Goal: Task Accomplishment & Management: Complete application form

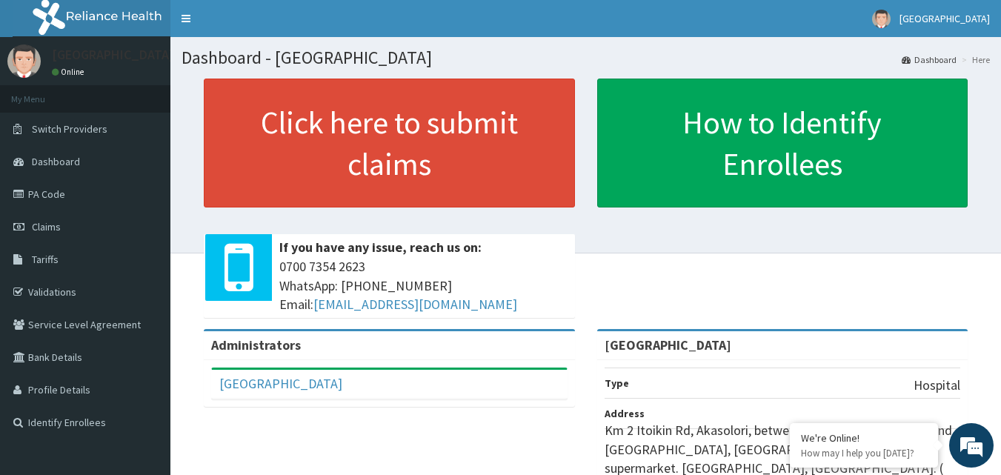
click at [44, 227] on span "Claims" at bounding box center [46, 226] width 29 height 13
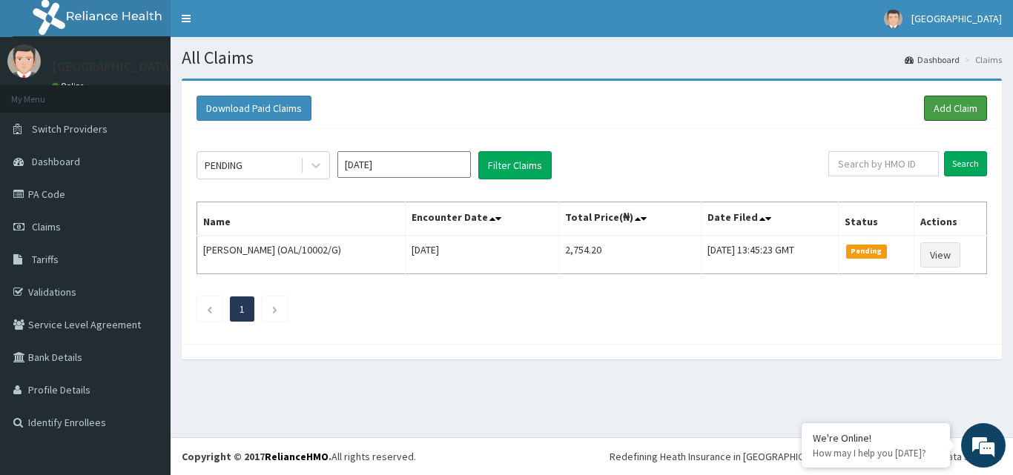
click at [959, 109] on link "Add Claim" at bounding box center [955, 108] width 63 height 25
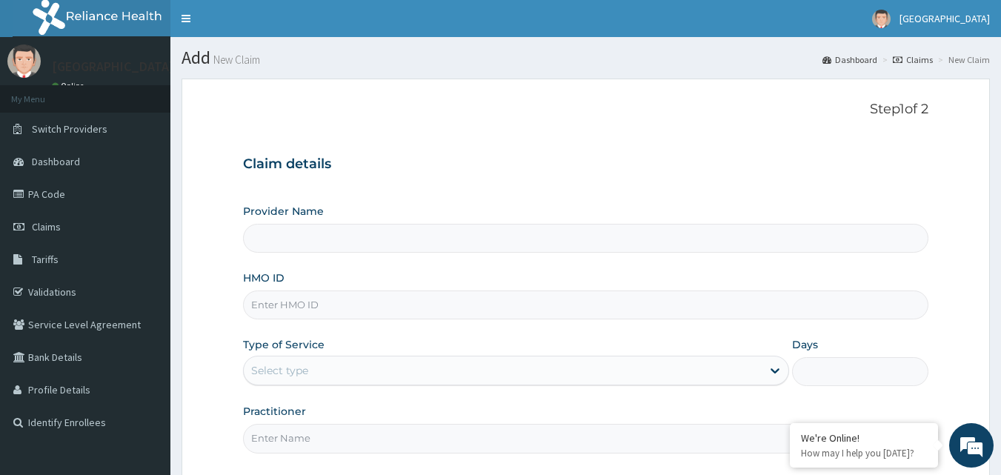
type input "[GEOGRAPHIC_DATA]"
click at [716, 307] on input "HMO ID" at bounding box center [586, 305] width 686 height 29
paste input "NRB/10045/A"
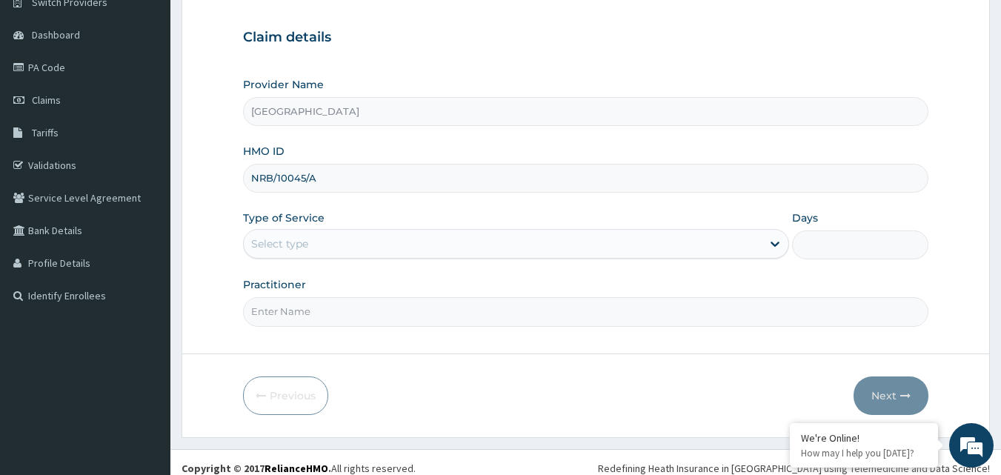
scroll to position [139, 0]
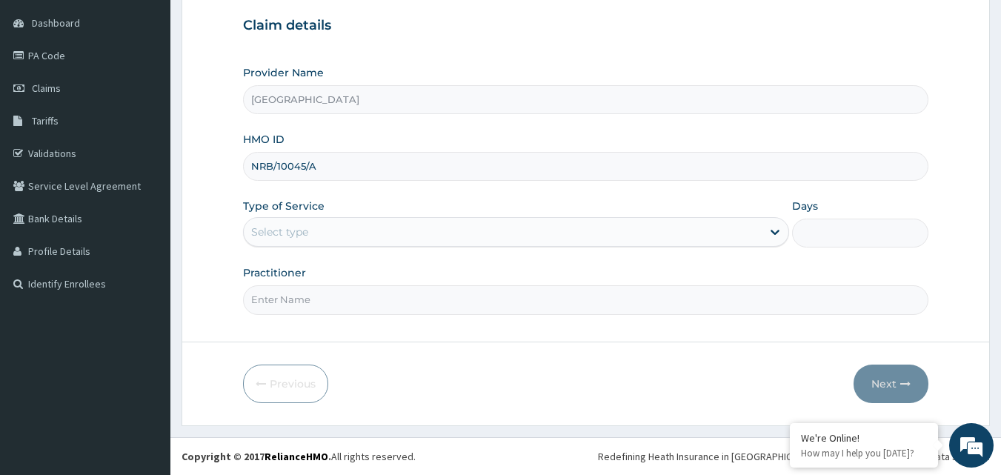
type input "NRB/10045/A"
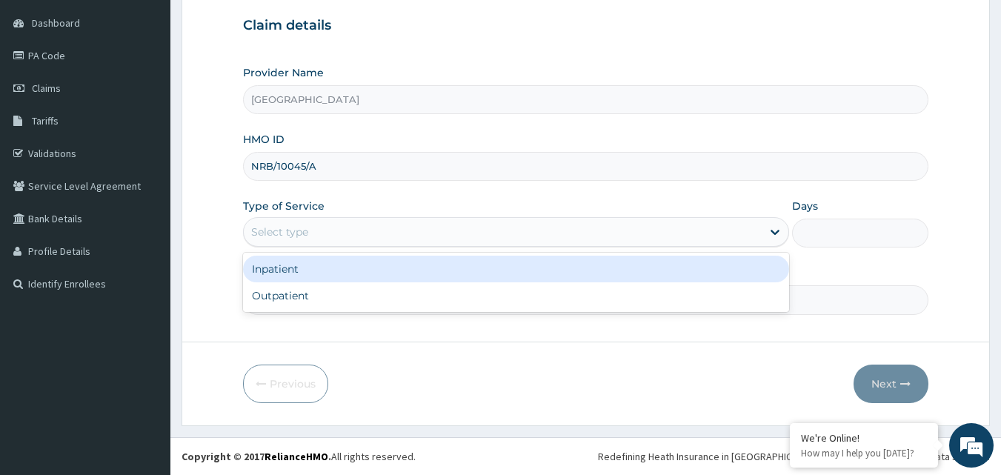
click at [746, 302] on div "Outpatient" at bounding box center [516, 295] width 546 height 27
type input "1"
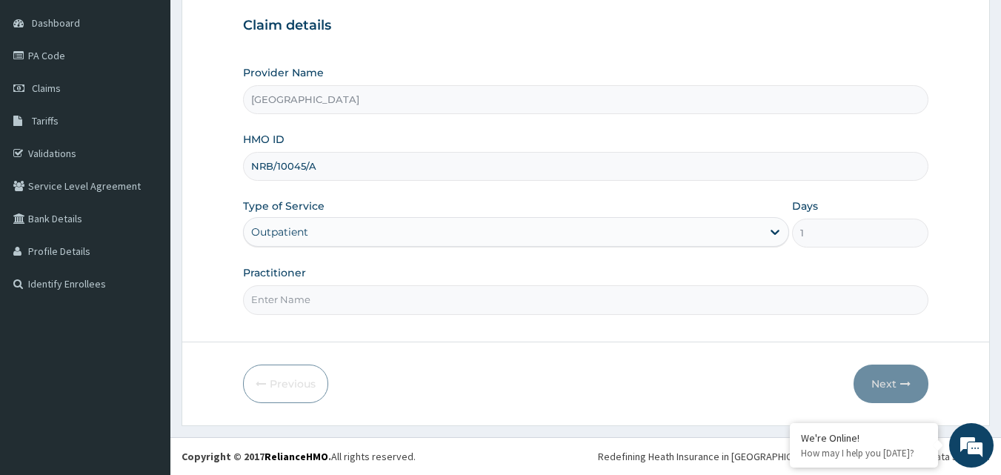
click at [869, 301] on input "Practitioner" at bounding box center [586, 299] width 686 height 29
type input "[PERSON_NAME]"
click at [890, 373] on button "Next" at bounding box center [891, 384] width 75 height 39
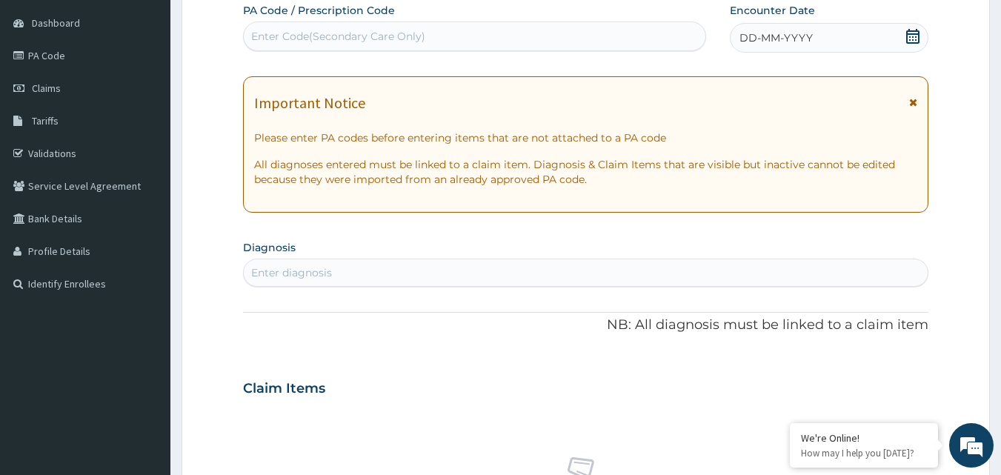
click at [918, 39] on icon at bounding box center [913, 36] width 15 height 15
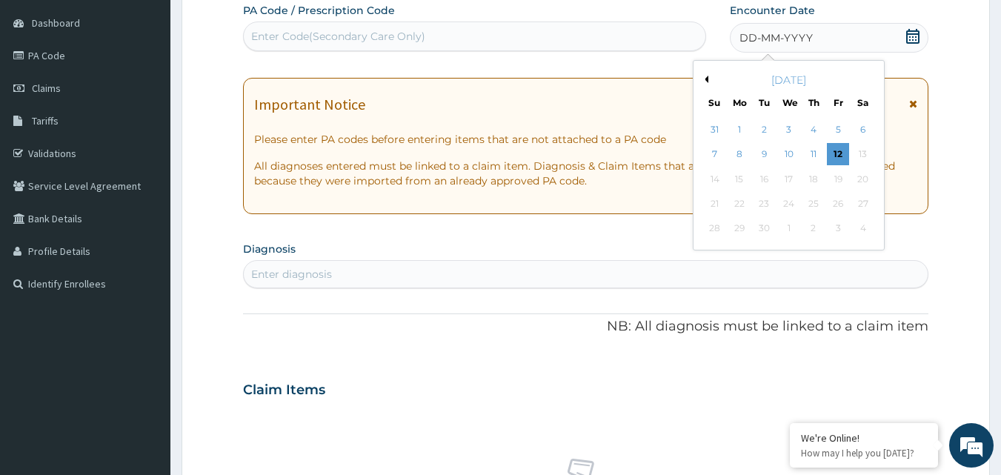
click at [842, 153] on div "12" at bounding box center [838, 155] width 22 height 22
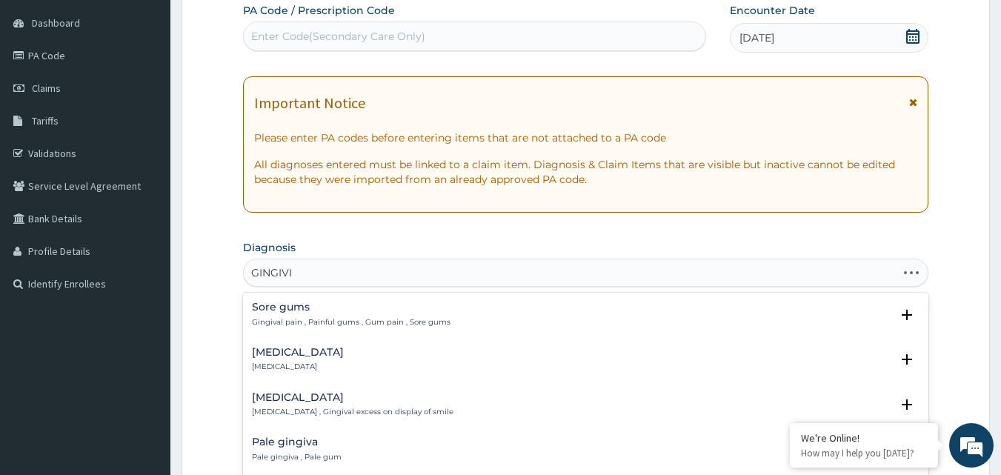
type input "GINGIVIT"
click at [269, 323] on p "Gingivitis" at bounding box center [298, 322] width 92 height 10
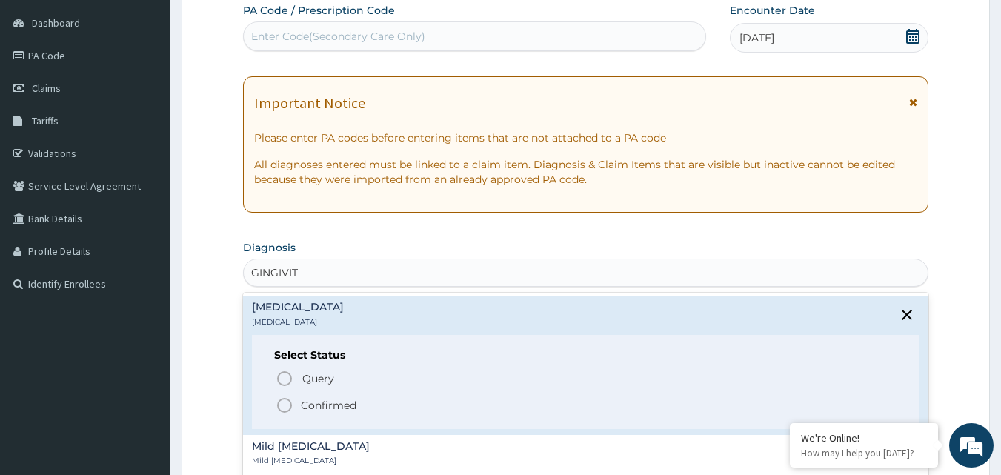
click at [282, 381] on icon "status option query" at bounding box center [285, 379] width 18 height 18
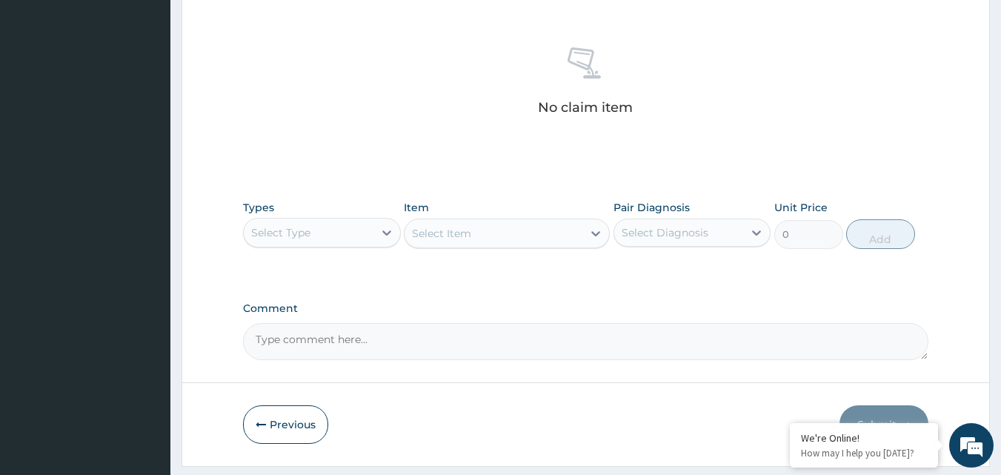
scroll to position [556, 0]
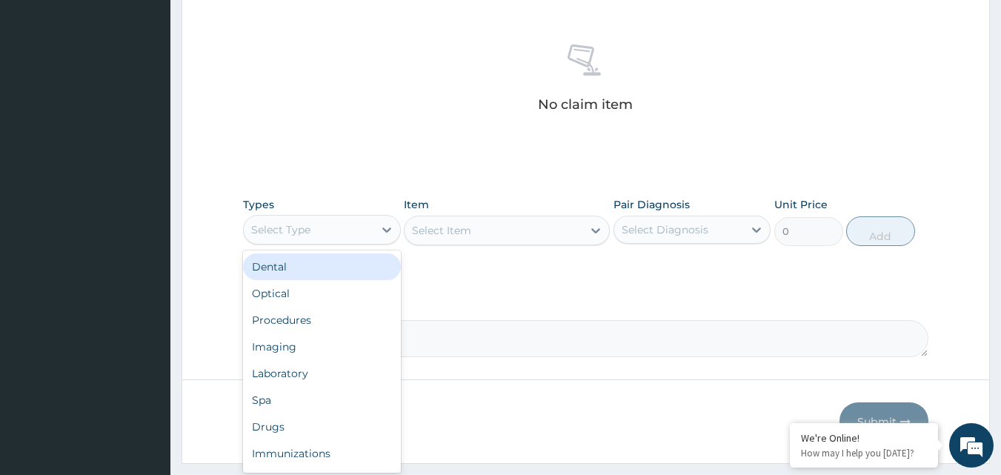
click at [385, 229] on icon at bounding box center [387, 229] width 15 height 15
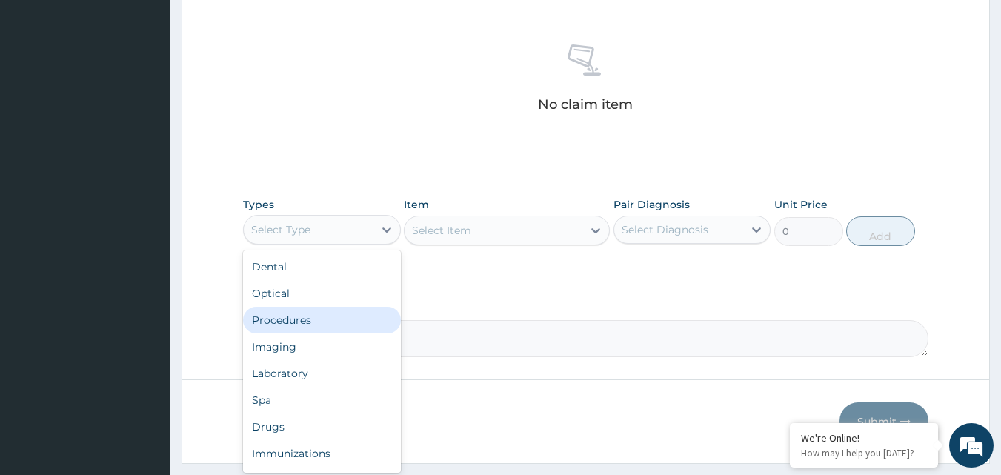
click at [331, 322] on div "Procedures" at bounding box center [322, 320] width 158 height 27
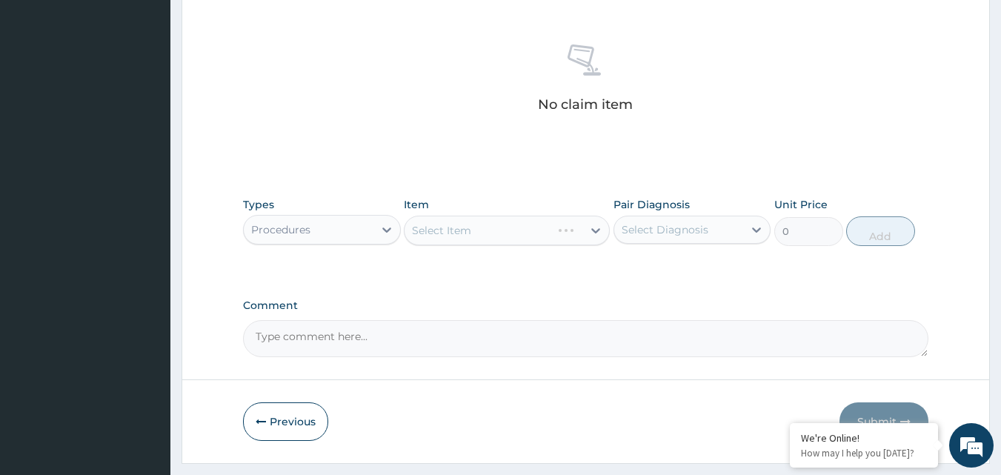
click at [640, 239] on div "Select Diagnosis" at bounding box center [679, 230] width 130 height 24
click at [629, 269] on input "checkbox" at bounding box center [628, 267] width 10 height 10
checkbox input "true"
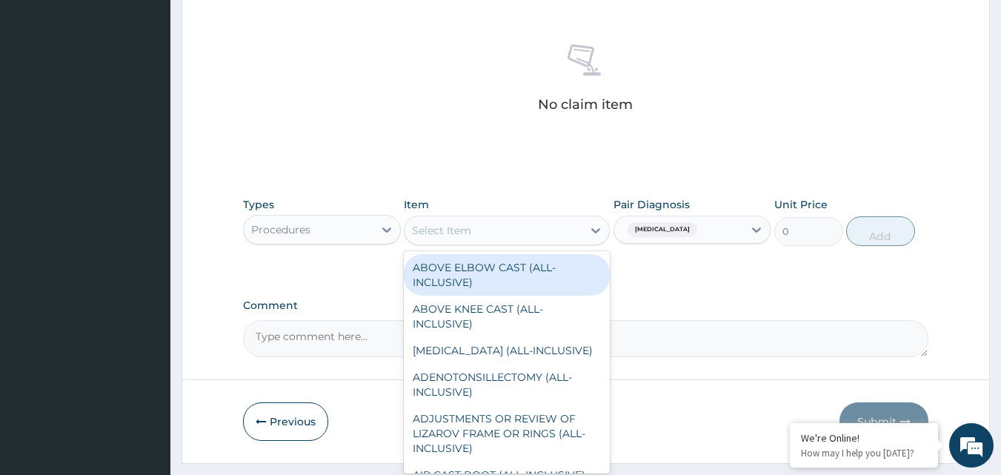
click at [554, 235] on div "Select Item" at bounding box center [494, 231] width 178 height 24
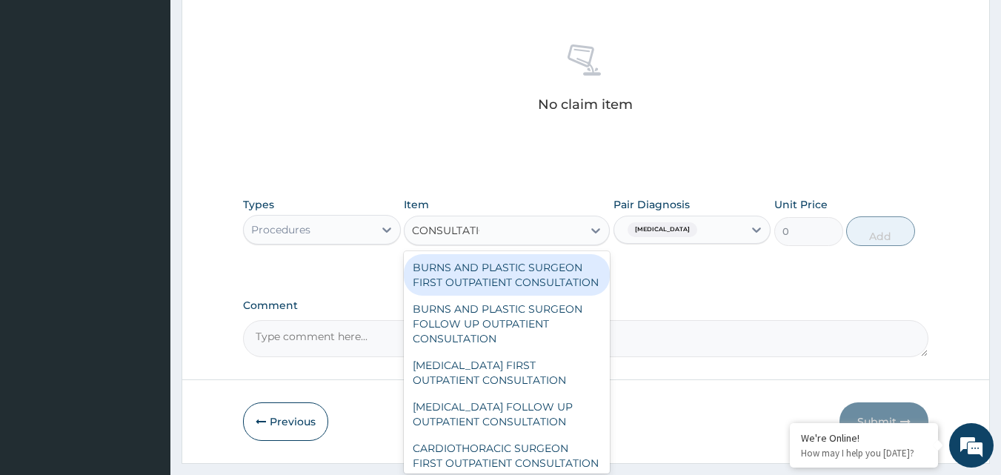
type input "CONSULTATION"
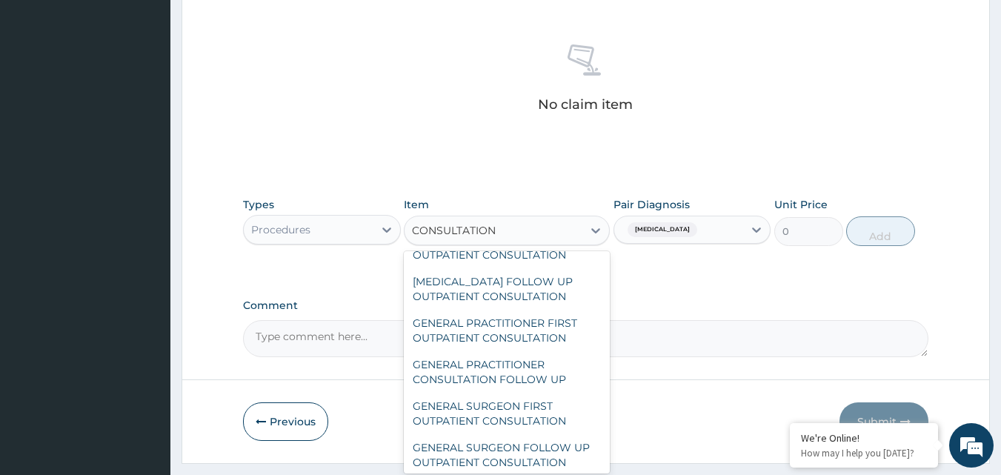
scroll to position [722, 0]
click at [536, 351] on div "GENERAL PRACTITIONER FIRST OUTPATIENT CONSULTATION" at bounding box center [507, 330] width 206 height 42
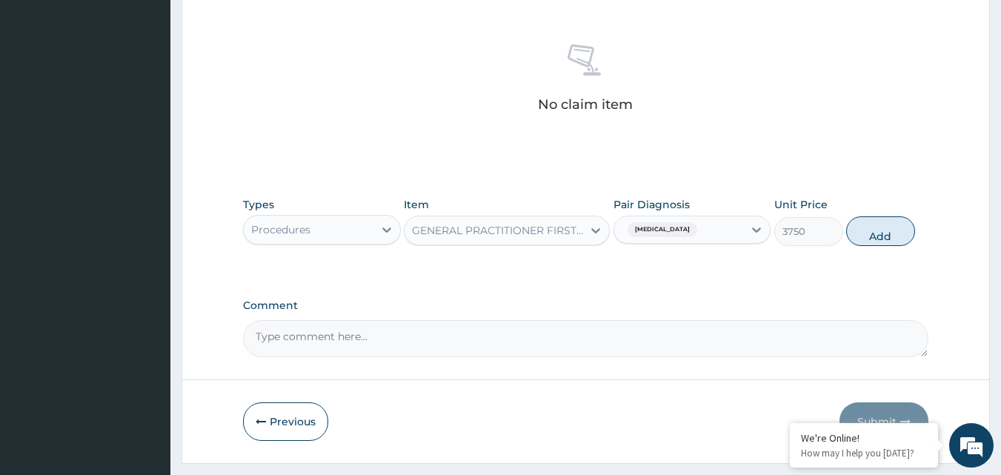
click at [883, 231] on button "Add" at bounding box center [881, 231] width 69 height 30
type input "0"
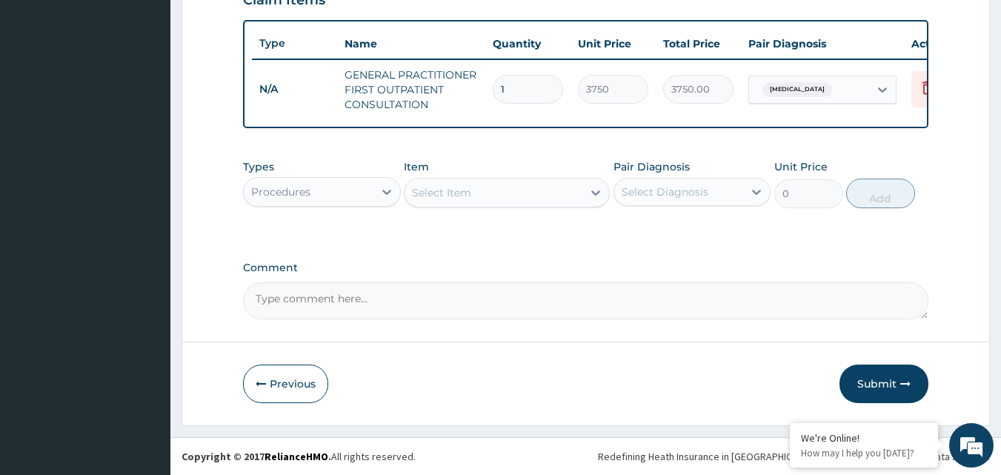
scroll to position [543, 0]
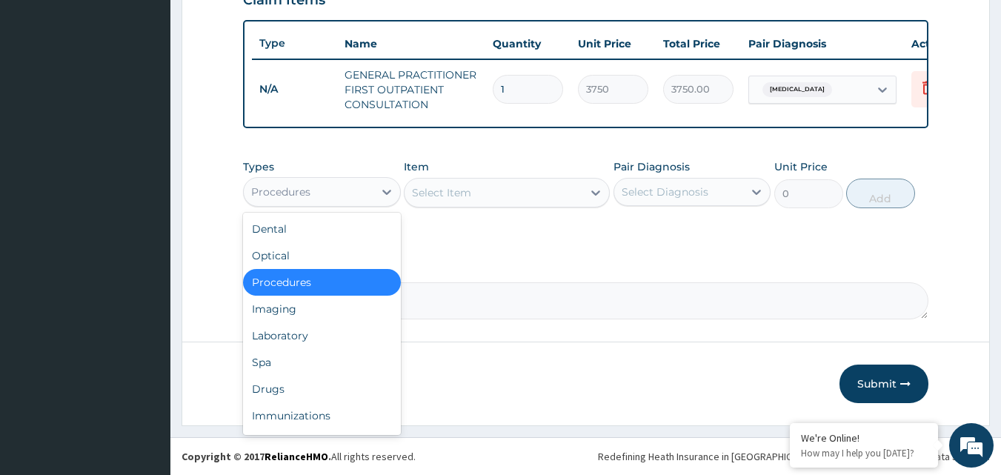
click at [276, 392] on div "Drugs" at bounding box center [322, 389] width 158 height 27
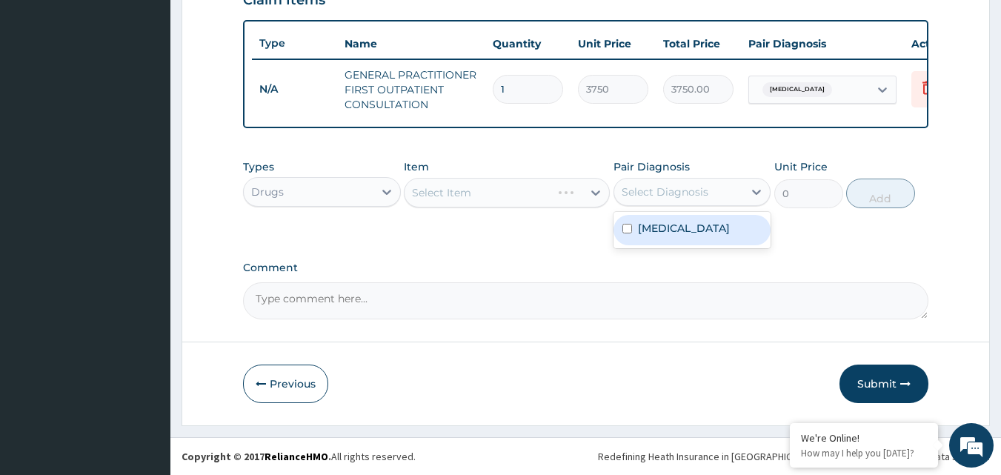
click at [627, 229] on input "checkbox" at bounding box center [628, 229] width 10 height 10
checkbox input "true"
click at [555, 186] on div "Select Item" at bounding box center [507, 193] width 206 height 30
click at [598, 188] on div "Select Item" at bounding box center [507, 193] width 206 height 30
click at [592, 195] on icon at bounding box center [596, 192] width 15 height 15
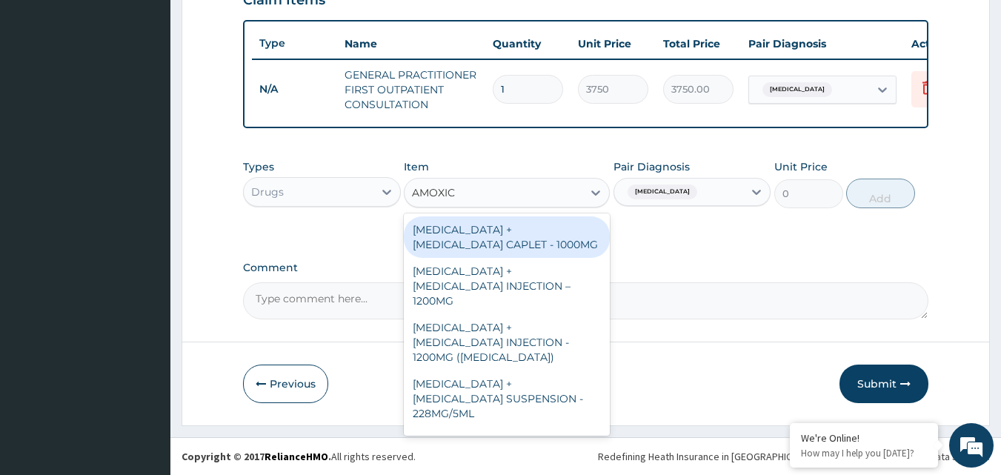
type input "AMOXICI"
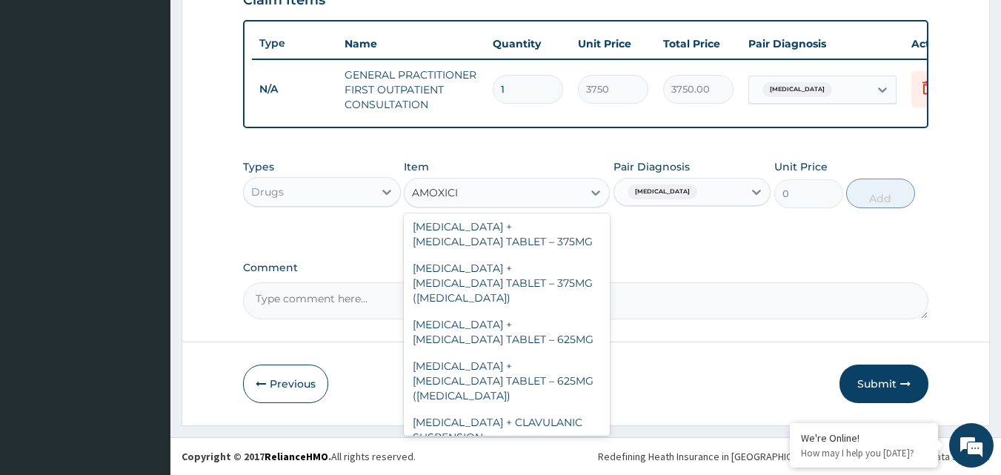
scroll to position [394, 0]
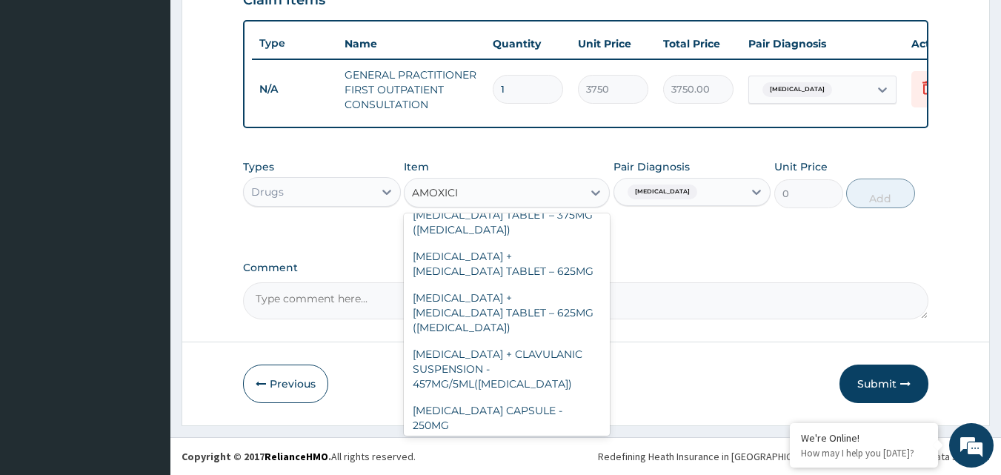
click at [554, 439] on div "[MEDICAL_DATA] CAPSULE - 500MG" at bounding box center [507, 460] width 206 height 42
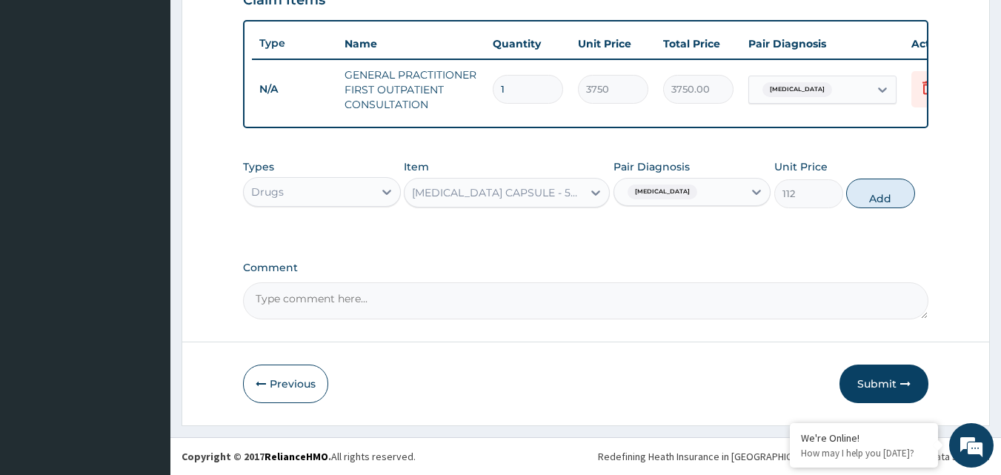
click at [883, 188] on button "Add" at bounding box center [881, 194] width 69 height 30
type input "0"
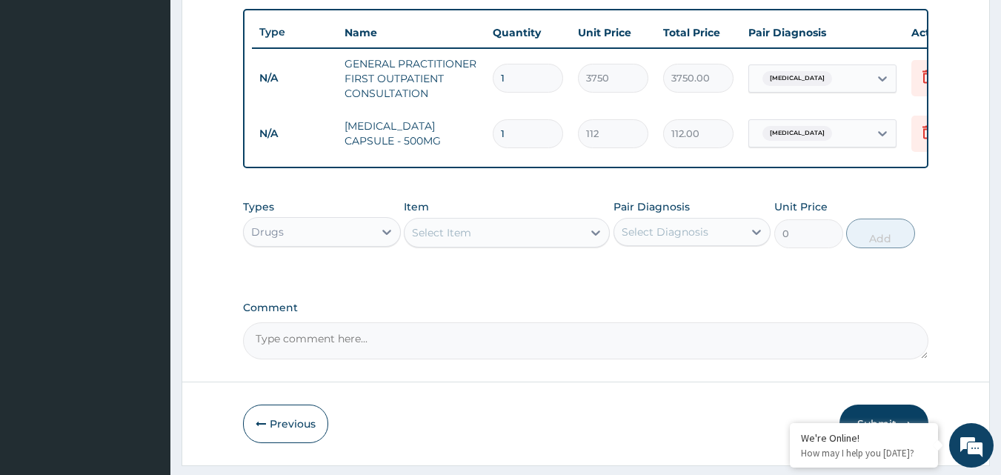
type input "15"
type input "1680.00"
type input "15"
click at [626, 274] on input "checkbox" at bounding box center [628, 269] width 10 height 10
checkbox input "true"
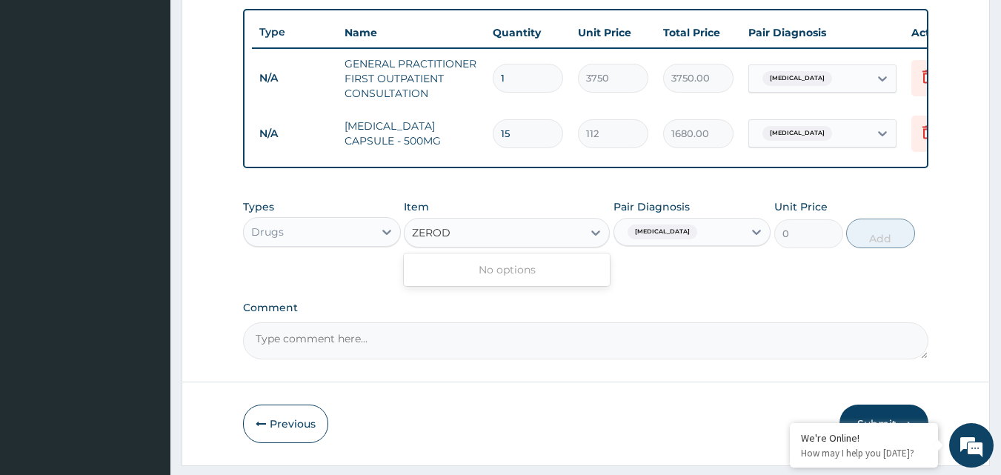
type input "ZEROD"
type input "ZERODOL"
click at [592, 240] on icon at bounding box center [596, 232] width 15 height 15
click at [594, 236] on icon at bounding box center [596, 233] width 9 height 5
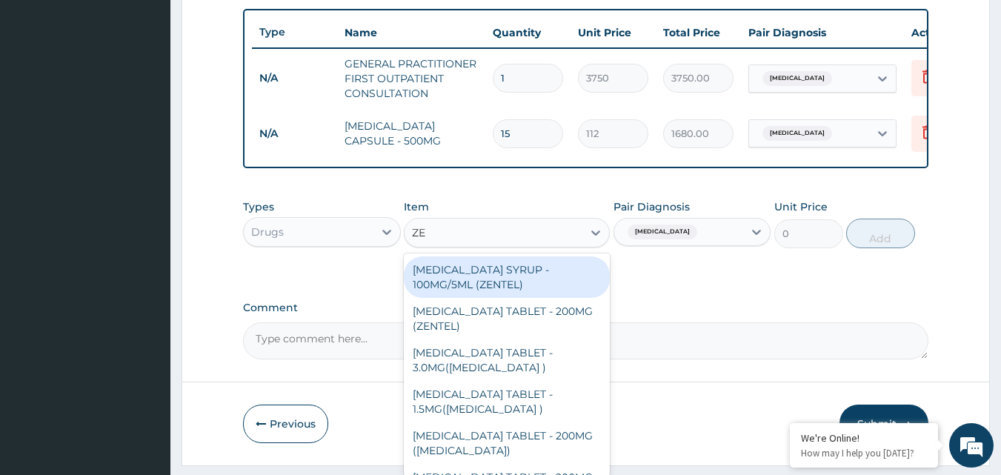
type input "Z"
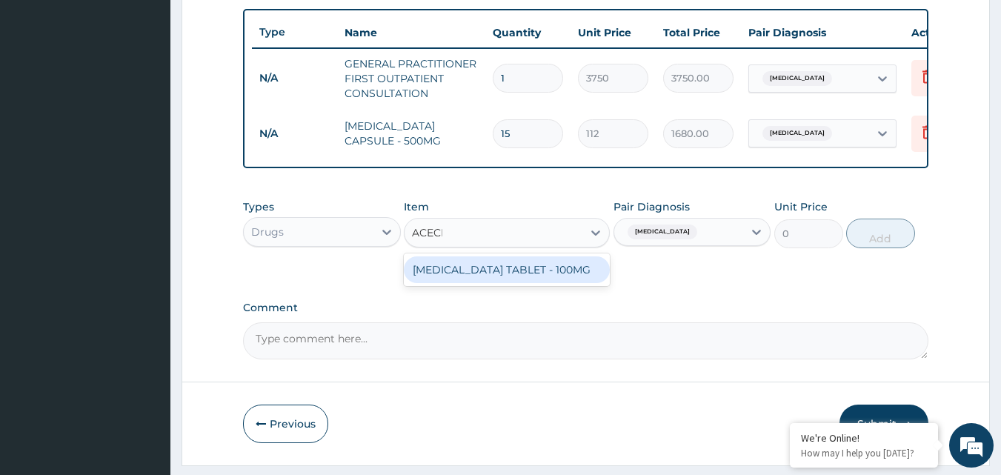
type input "ACECLO"
click at [570, 283] on div "[MEDICAL_DATA] TABLET - 100MG" at bounding box center [507, 269] width 206 height 27
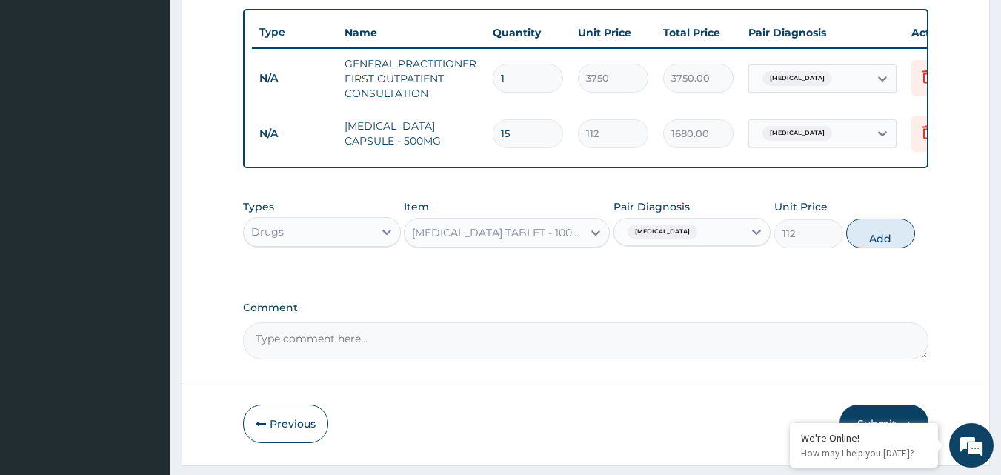
click at [888, 247] on button "Add" at bounding box center [881, 234] width 69 height 30
type input "0"
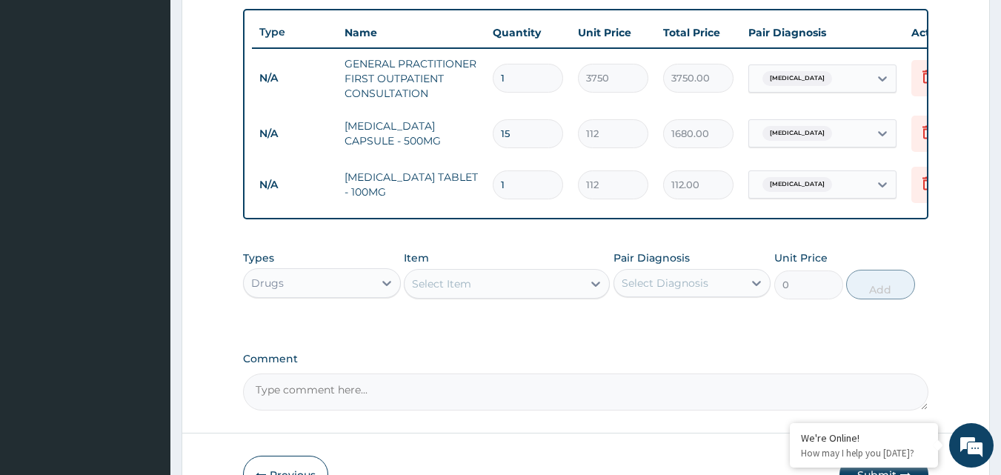
type input "10"
type input "1120.00"
type input "10"
click at [623, 291] on div "Select Diagnosis" at bounding box center [665, 283] width 87 height 15
click at [626, 325] on input "checkbox" at bounding box center [628, 320] width 10 height 10
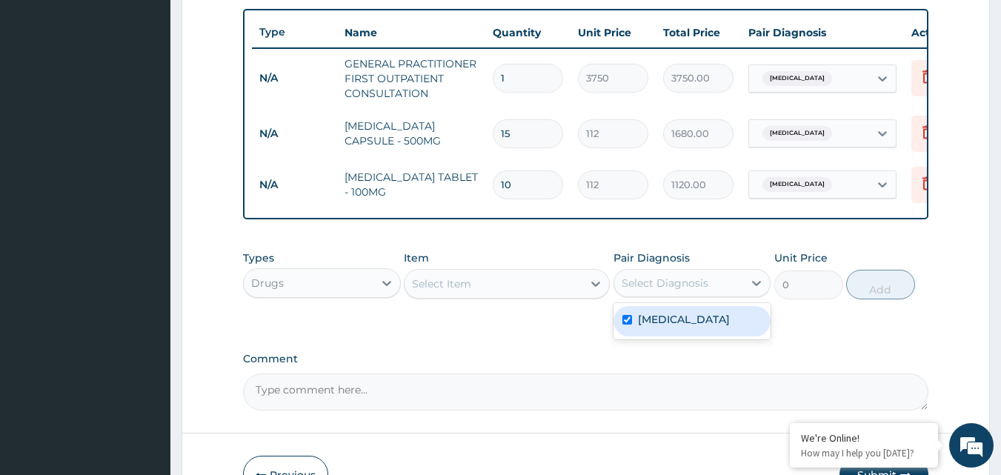
checkbox input "true"
click at [592, 289] on icon at bounding box center [596, 283] width 15 height 15
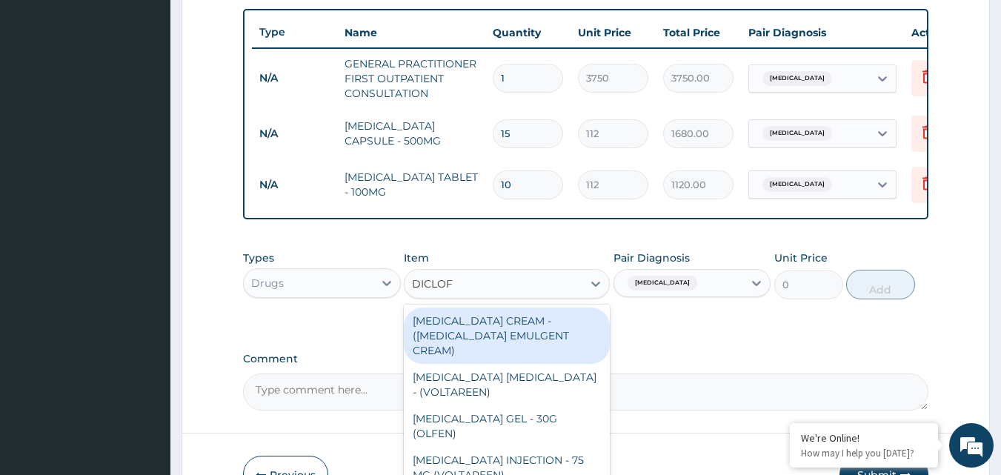
type input "DICLOFE"
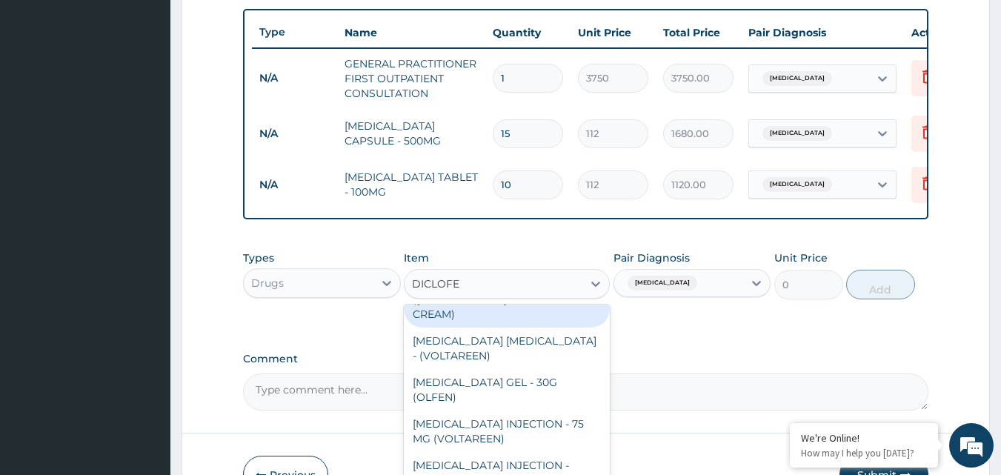
scroll to position [37, 0]
click at [554, 410] on div "[MEDICAL_DATA] INJECTION - 75 MG (VOLTAREEN)" at bounding box center [507, 431] width 206 height 42
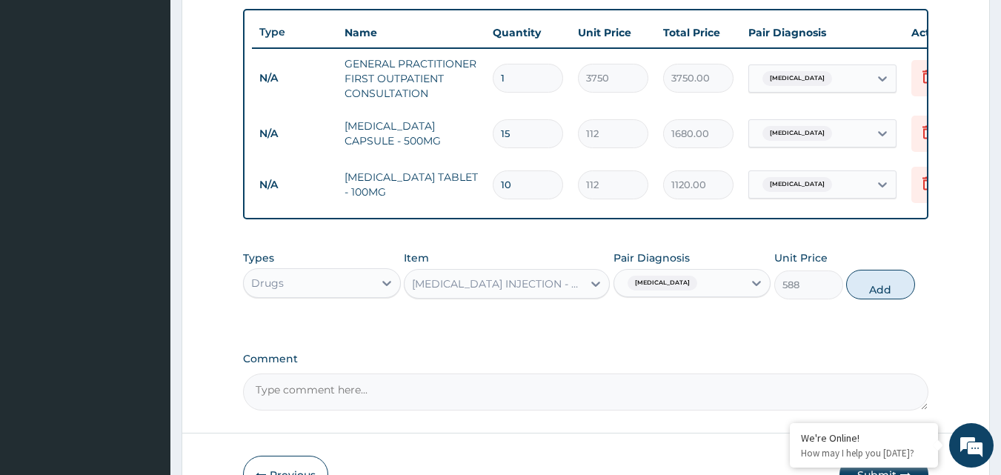
click at [891, 296] on button "Add" at bounding box center [881, 285] width 69 height 30
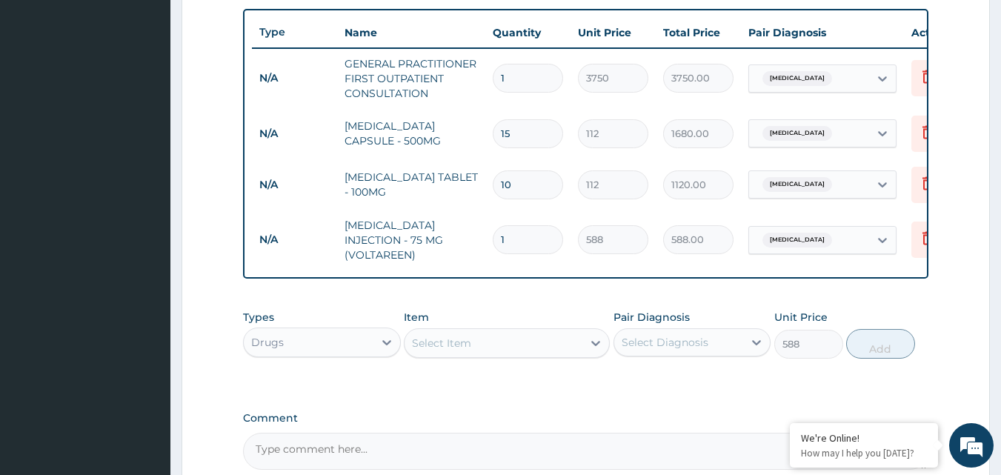
type input "0"
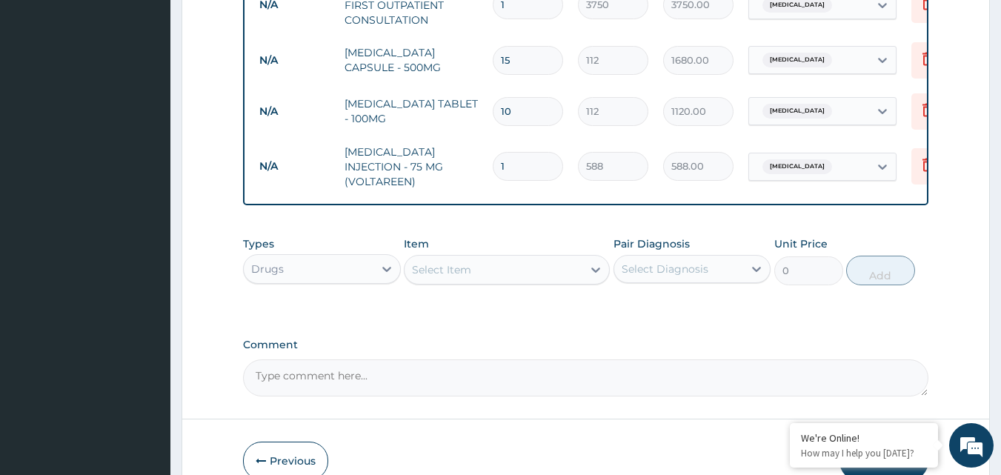
scroll to position [696, 0]
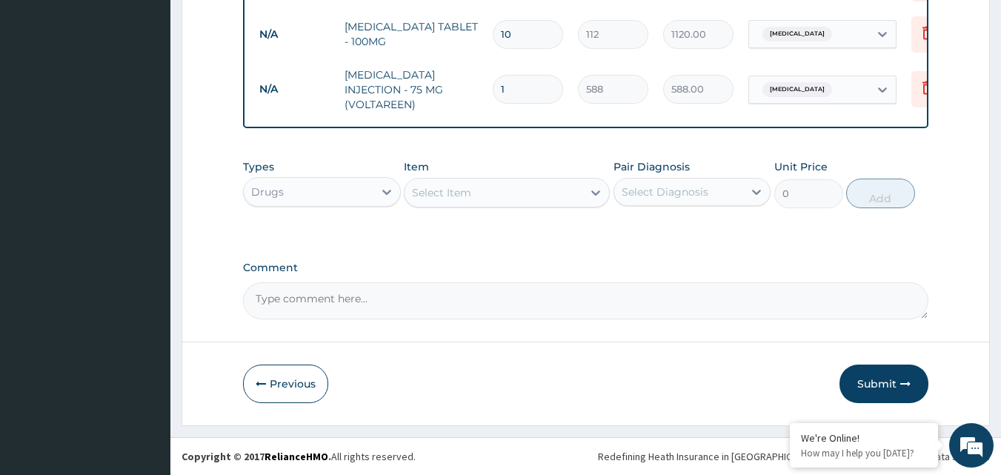
click at [882, 387] on button "Submit" at bounding box center [884, 384] width 89 height 39
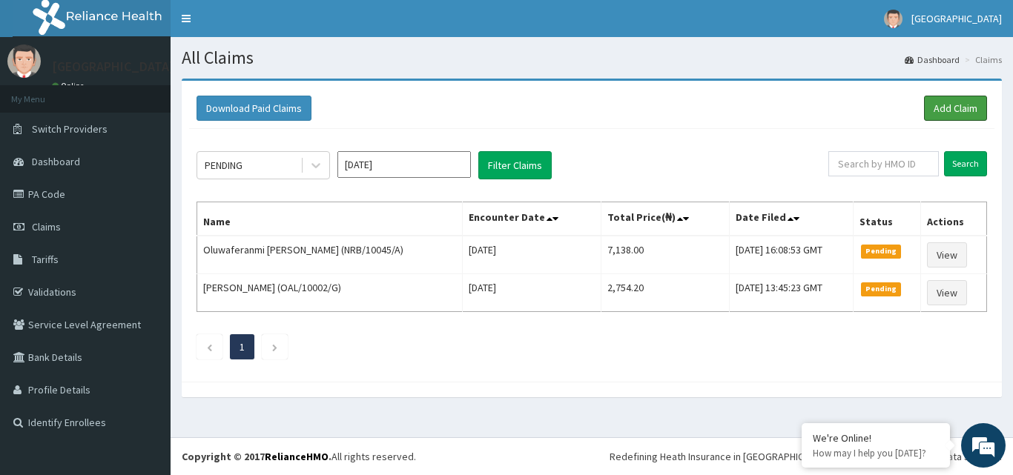
click at [955, 106] on link "Add Claim" at bounding box center [955, 108] width 63 height 25
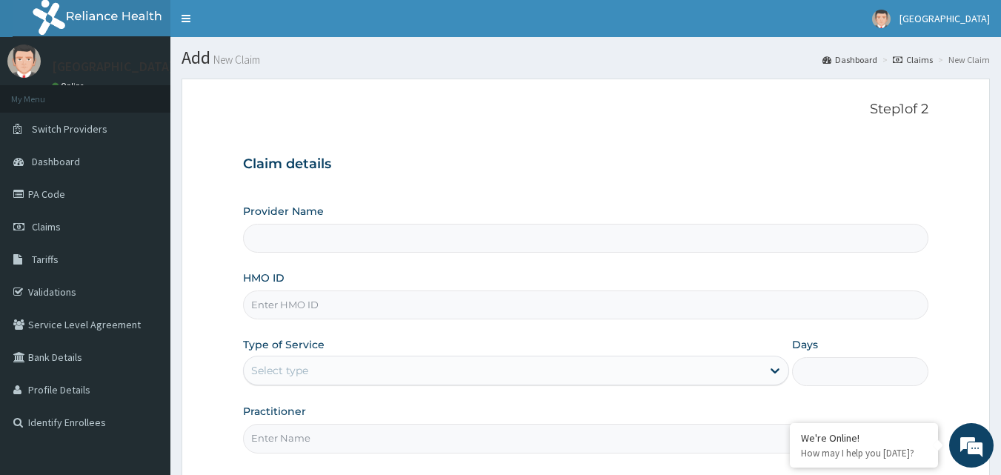
click at [534, 311] on input "HMO ID" at bounding box center [586, 305] width 686 height 29
paste input "BHT/10169/A"
type input "BHT/10169/A"
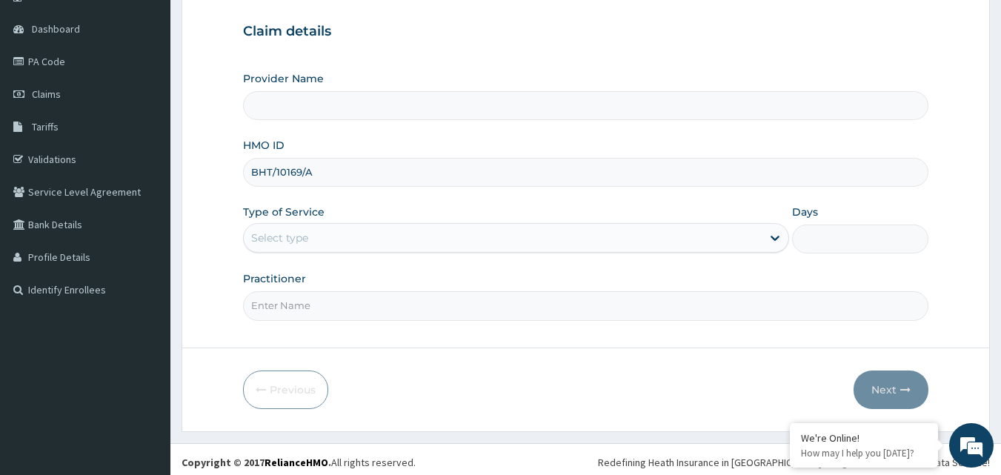
type input "Landmark Hospital"
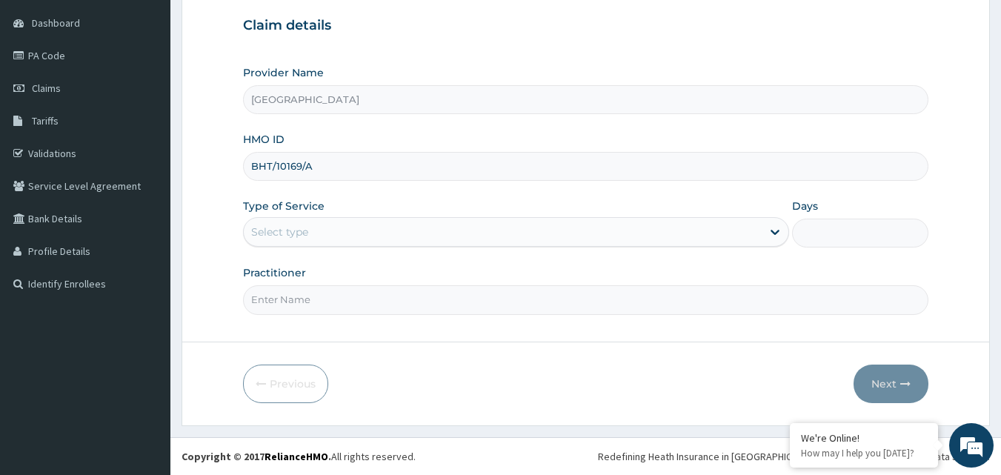
type input "BHT/10169/A"
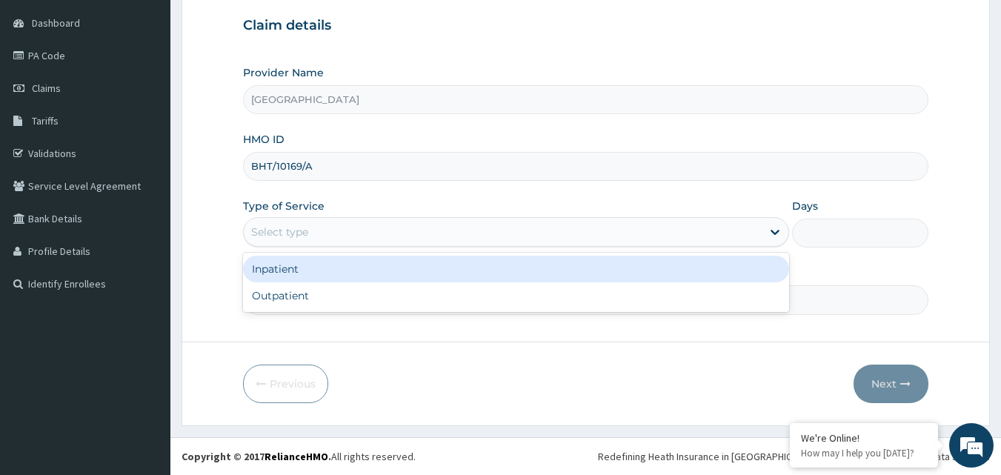
click at [723, 293] on div "Outpatient" at bounding box center [516, 295] width 546 height 27
type input "1"
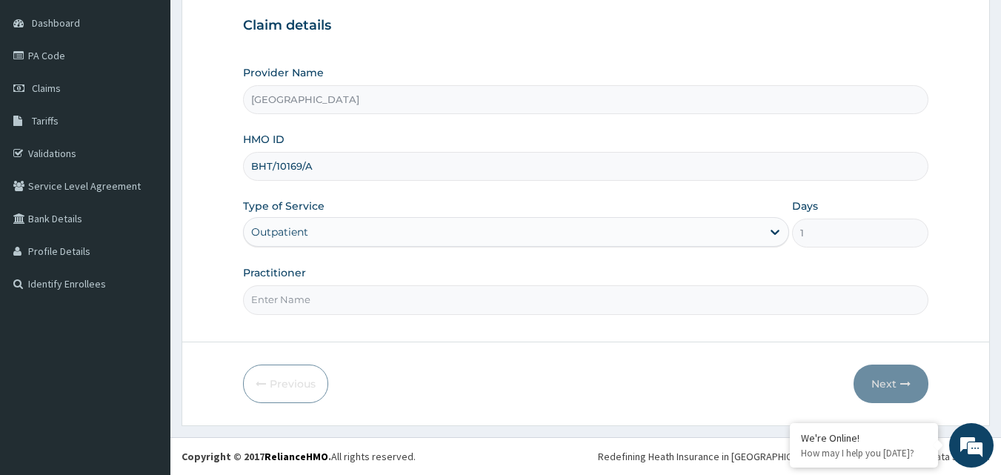
click at [818, 303] on input "Practitioner" at bounding box center [586, 299] width 686 height 29
type input "[PERSON_NAME]"
click at [880, 366] on button "Next" at bounding box center [891, 384] width 75 height 39
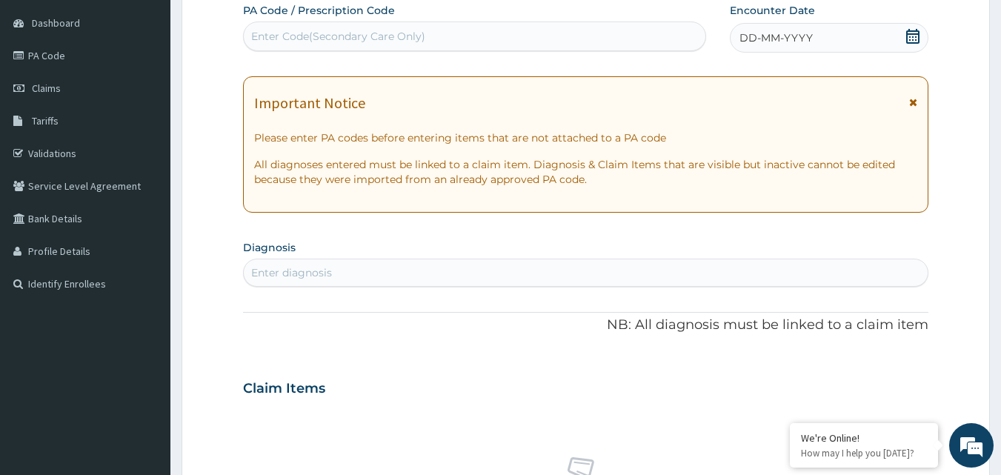
click at [921, 36] on div "DD-MM-YYYY" at bounding box center [829, 38] width 199 height 30
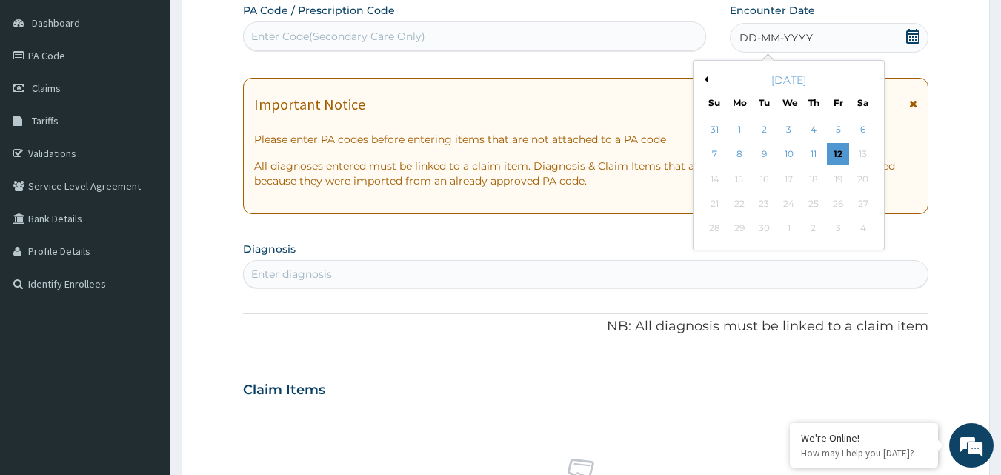
click at [838, 154] on div "12" at bounding box center [838, 155] width 22 height 22
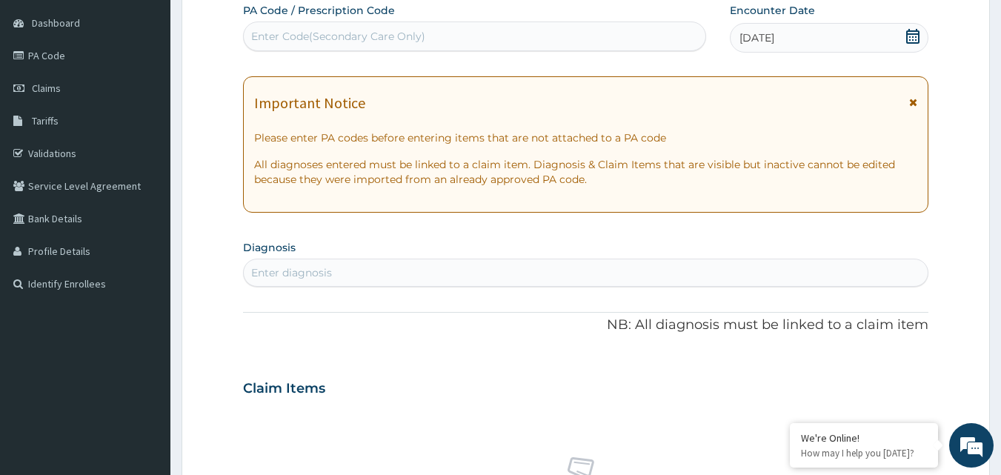
scroll to position [0, 0]
type input "O"
type input "COMPLICA"
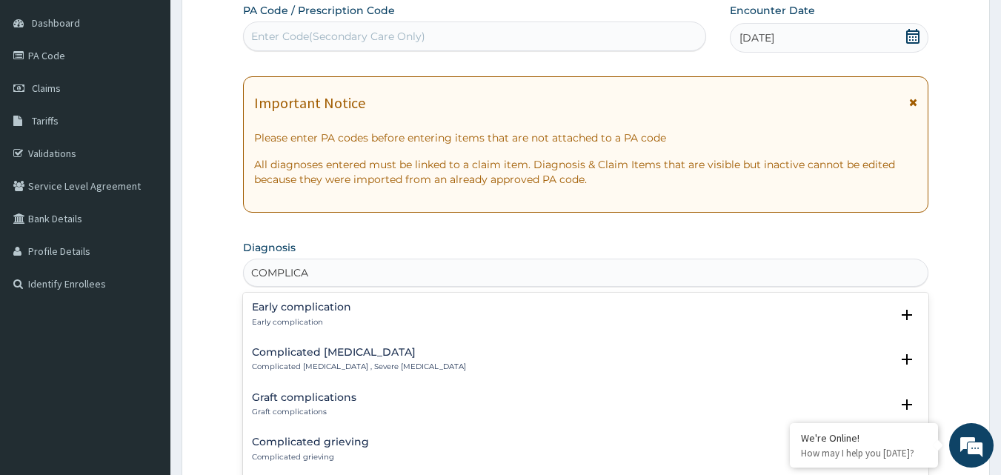
click at [365, 354] on h4 "Complicated [MEDICAL_DATA]" at bounding box center [359, 352] width 214 height 11
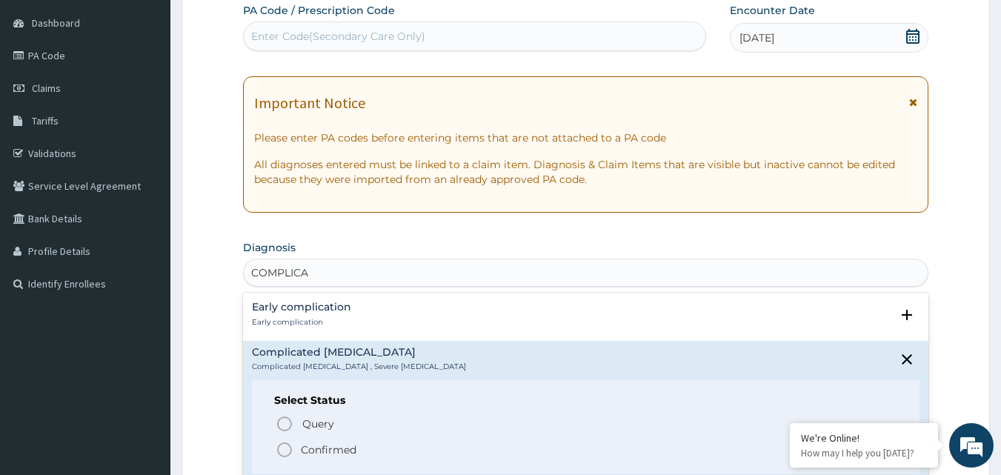
click at [287, 448] on icon "status option filled" at bounding box center [285, 450] width 18 height 18
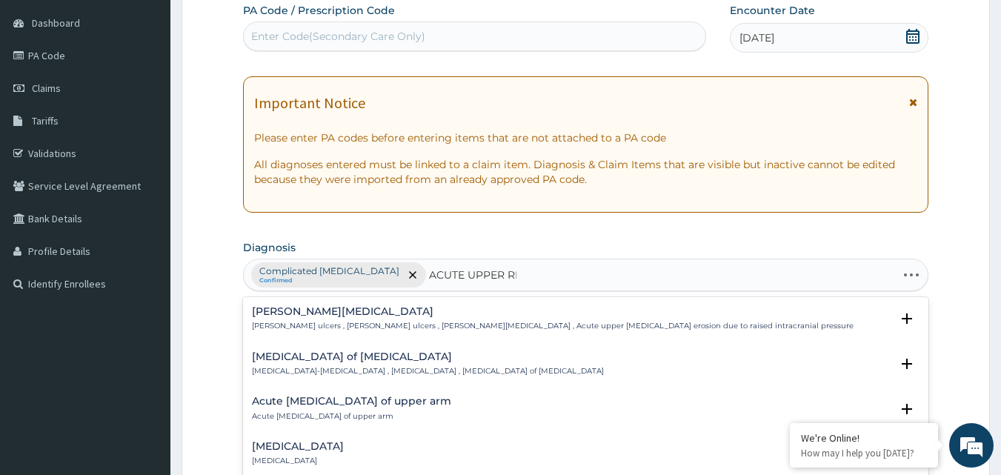
type input "ACUTE UPPER RES"
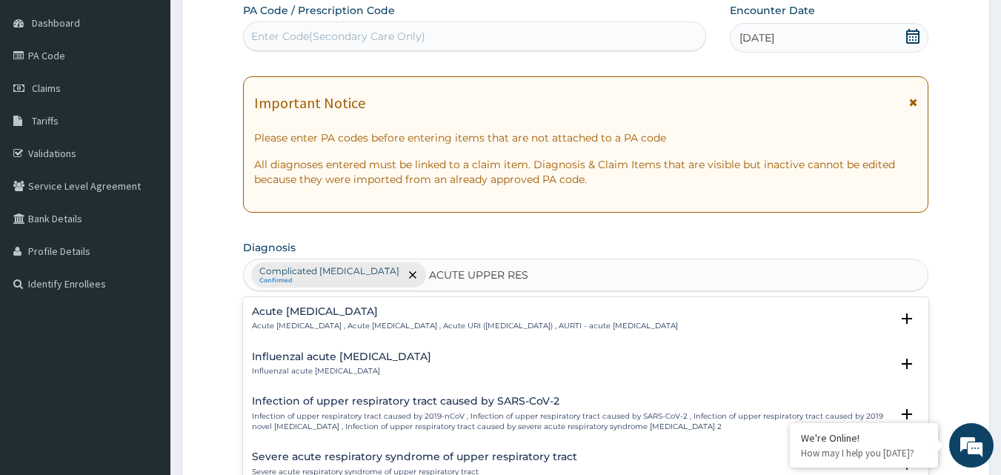
click at [635, 326] on p "Acute upper respiratory infection , Acute upper respiratory tract infection , A…" at bounding box center [465, 326] width 426 height 10
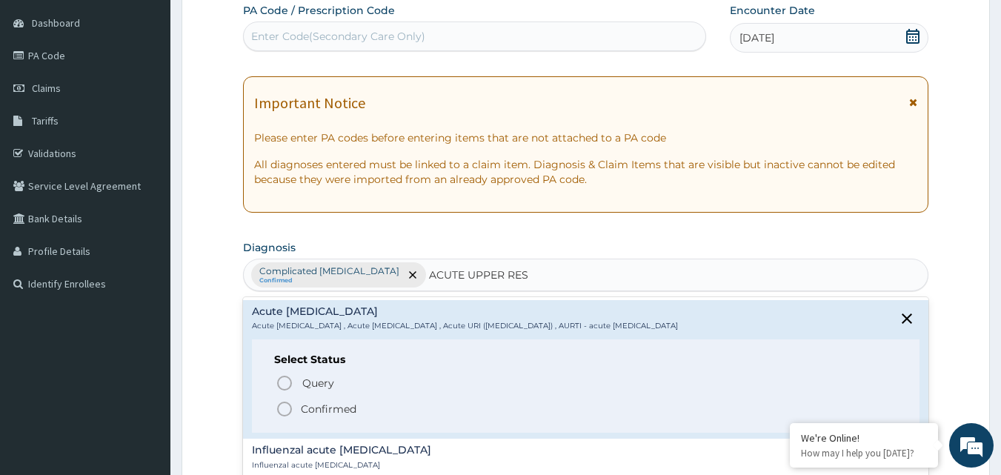
click at [295, 411] on span "Confirmed" at bounding box center [587, 409] width 623 height 18
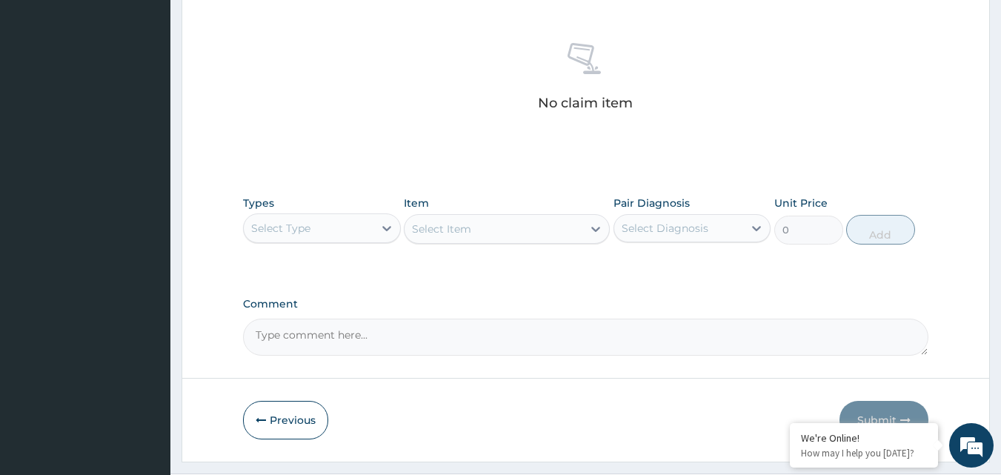
scroll to position [586, 0]
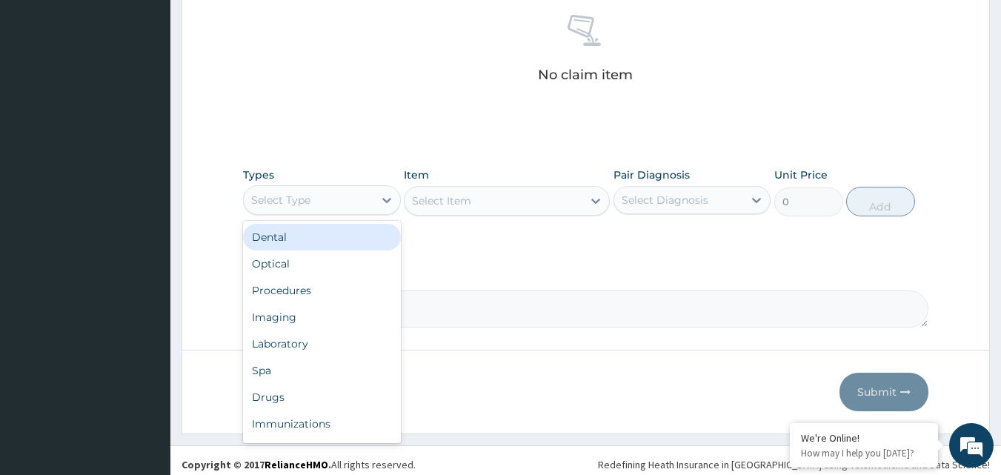
click at [306, 294] on div "Procedures" at bounding box center [322, 290] width 158 height 27
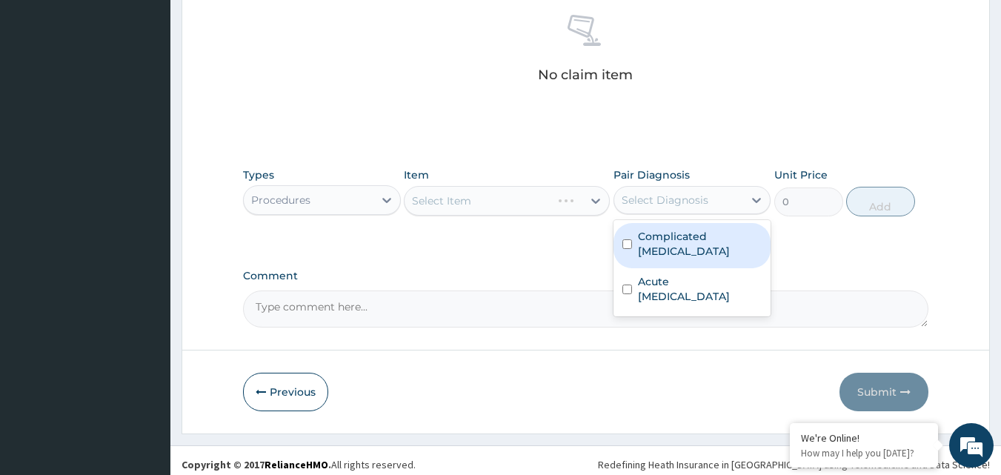
click at [627, 239] on input "checkbox" at bounding box center [628, 244] width 10 height 10
checkbox input "true"
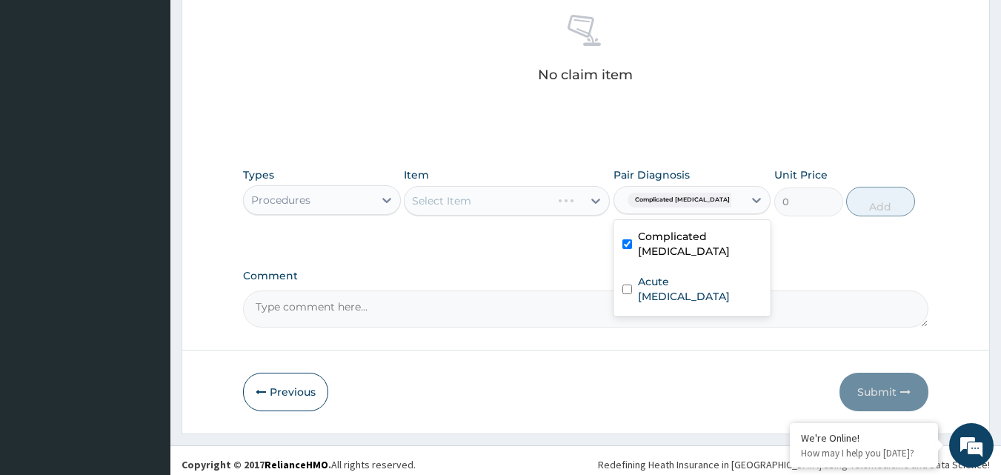
click at [556, 203] on div "Select Item" at bounding box center [507, 201] width 206 height 30
click at [595, 204] on div "Select Item" at bounding box center [507, 201] width 206 height 30
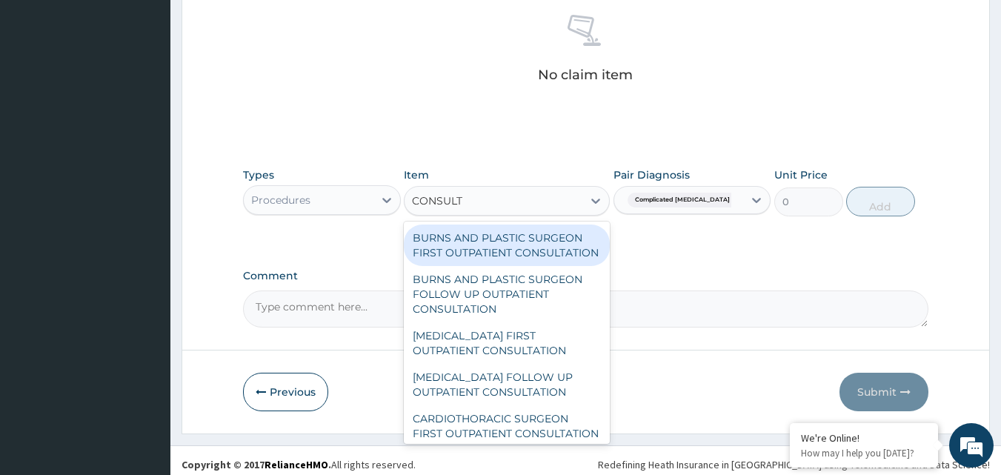
type input "CONSULTA"
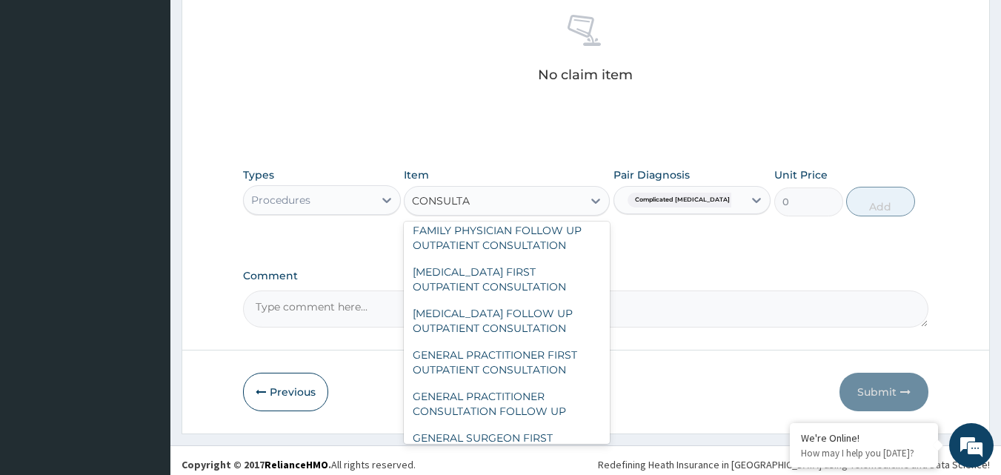
scroll to position [661, 0]
click at [540, 382] on div "GENERAL PRACTITIONER FIRST OUTPATIENT CONSULTATION" at bounding box center [507, 361] width 206 height 42
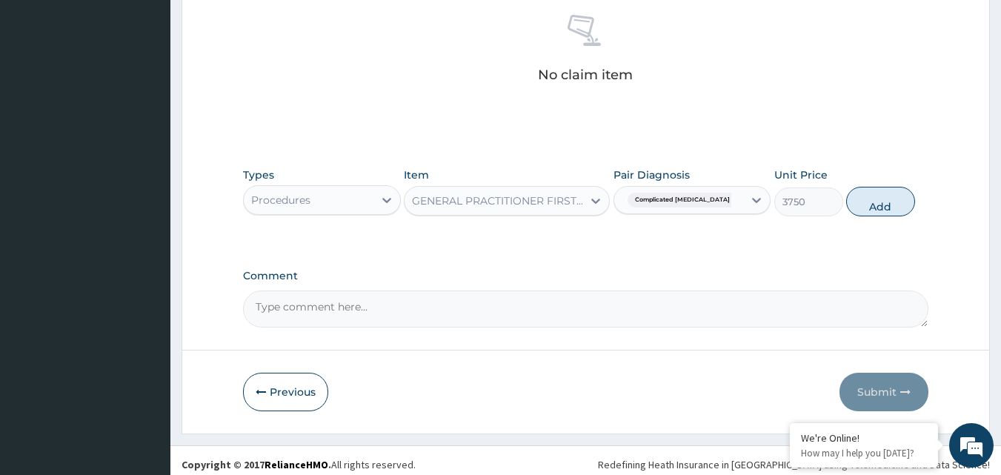
click at [884, 201] on button "Add" at bounding box center [881, 202] width 69 height 30
type input "0"
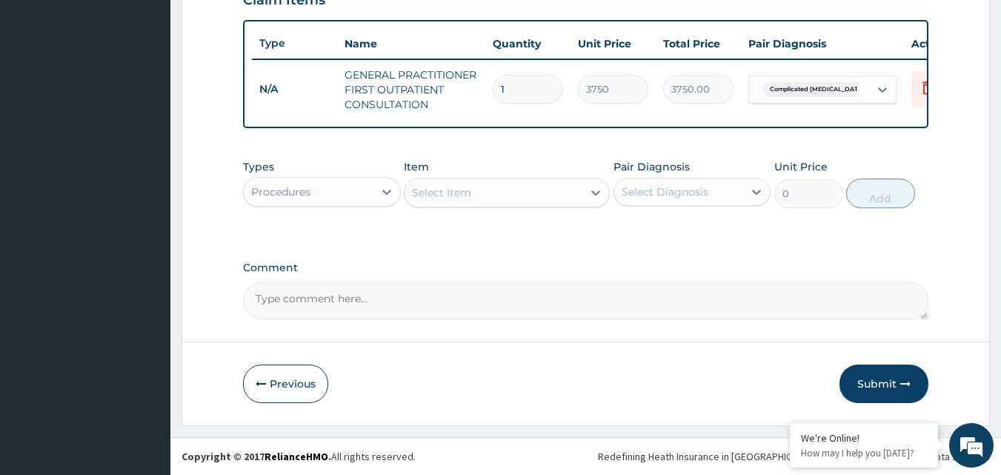
scroll to position [543, 0]
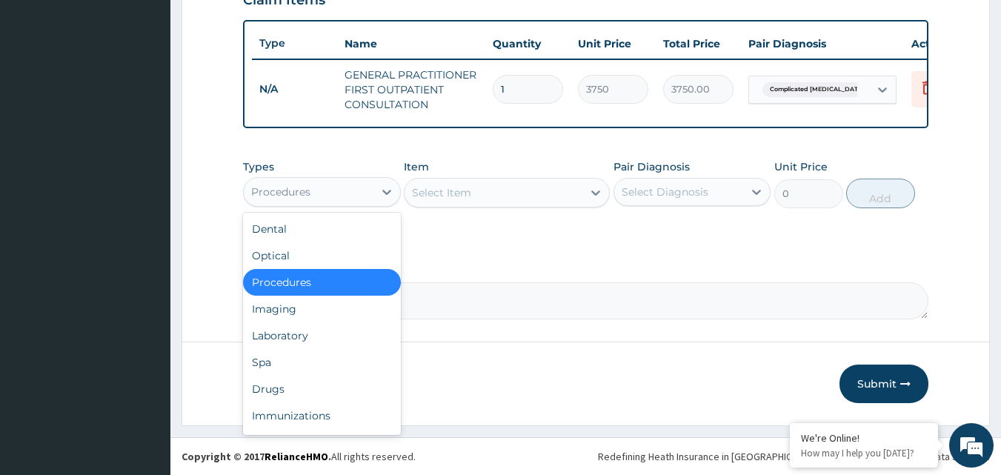
click at [314, 336] on div "Laboratory" at bounding box center [322, 335] width 158 height 27
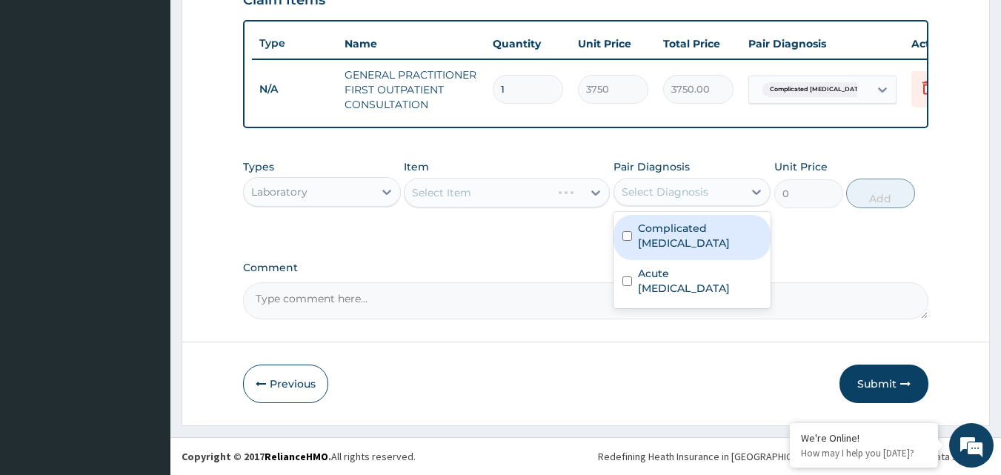
click at [628, 231] on input "checkbox" at bounding box center [628, 236] width 10 height 10
checkbox input "true"
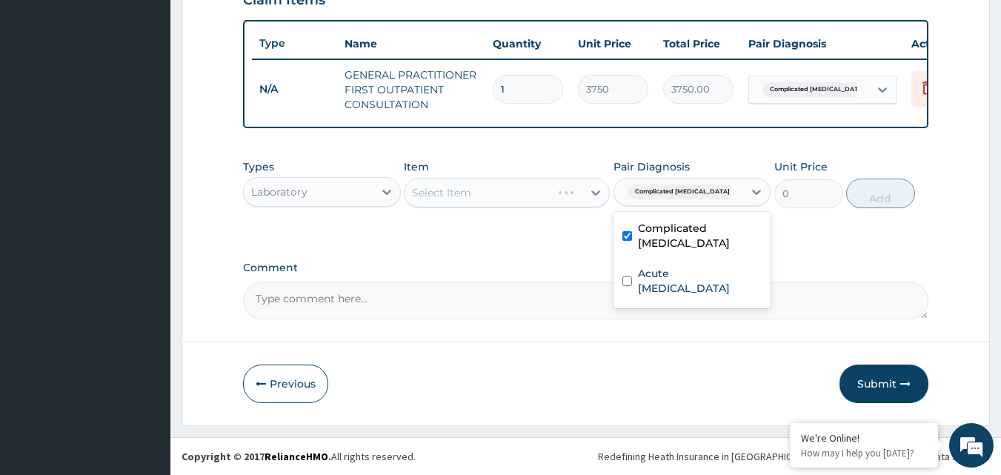
click at [577, 196] on div "Select Item" at bounding box center [507, 193] width 206 height 30
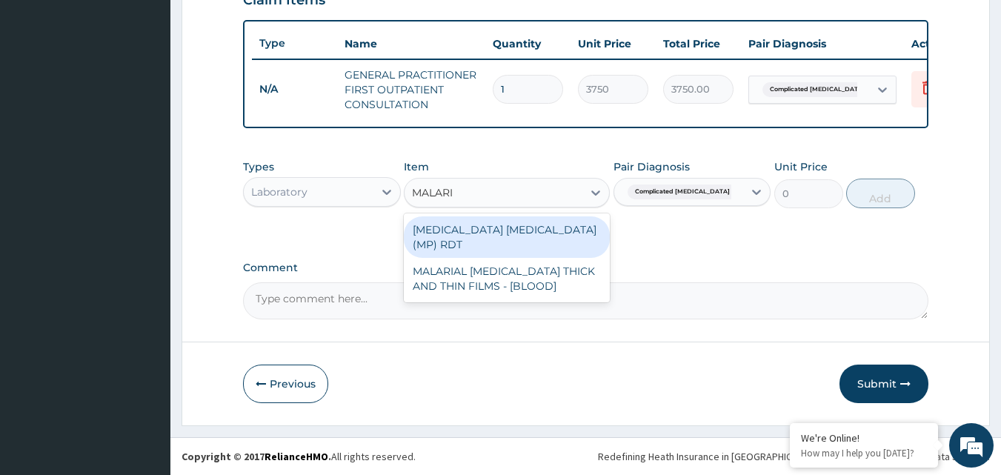
type input "MALARIA"
click at [552, 271] on div "MALARIAL [MEDICAL_DATA] THICK AND THIN FILMS - [BLOOD]" at bounding box center [507, 279] width 206 height 42
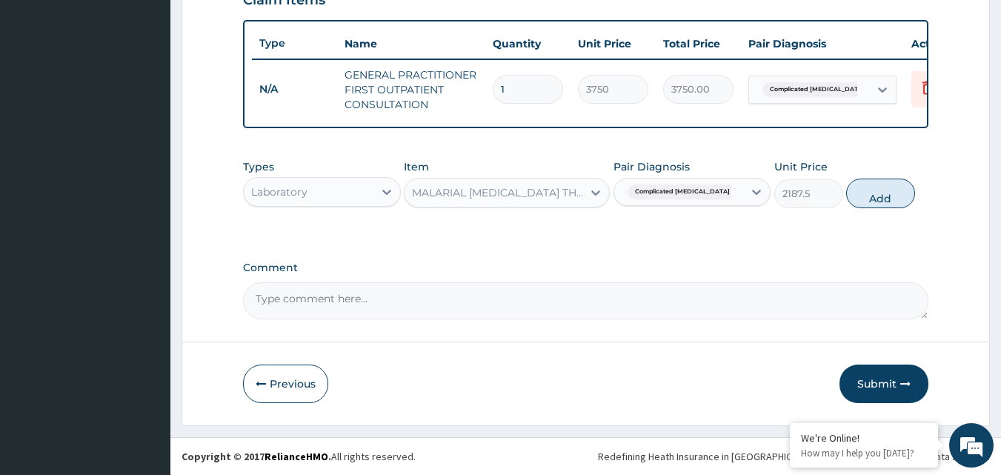
click at [893, 190] on button "Add" at bounding box center [881, 194] width 69 height 30
type input "0"
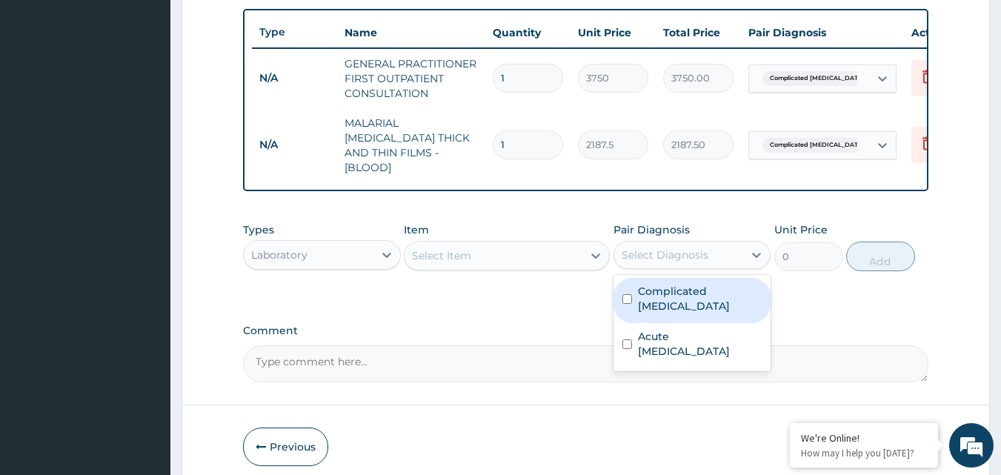
click at [629, 339] on input "checkbox" at bounding box center [628, 344] width 10 height 10
checkbox input "true"
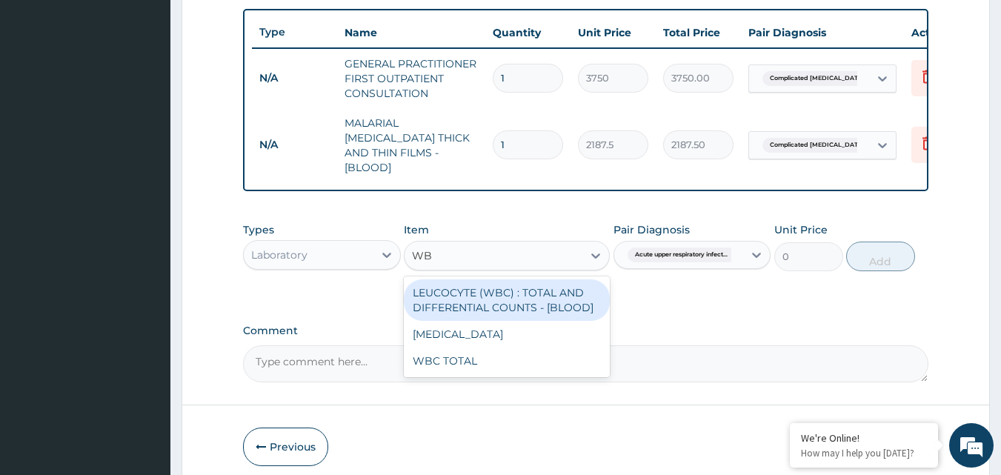
type input "WBC"
click at [498, 334] on div "[MEDICAL_DATA]" at bounding box center [507, 334] width 206 height 27
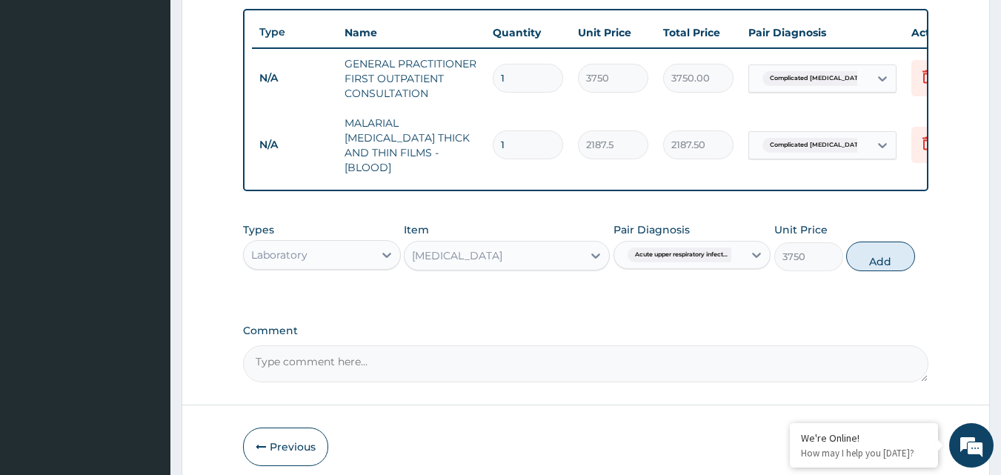
click at [892, 251] on button "Add" at bounding box center [881, 257] width 69 height 30
type input "0"
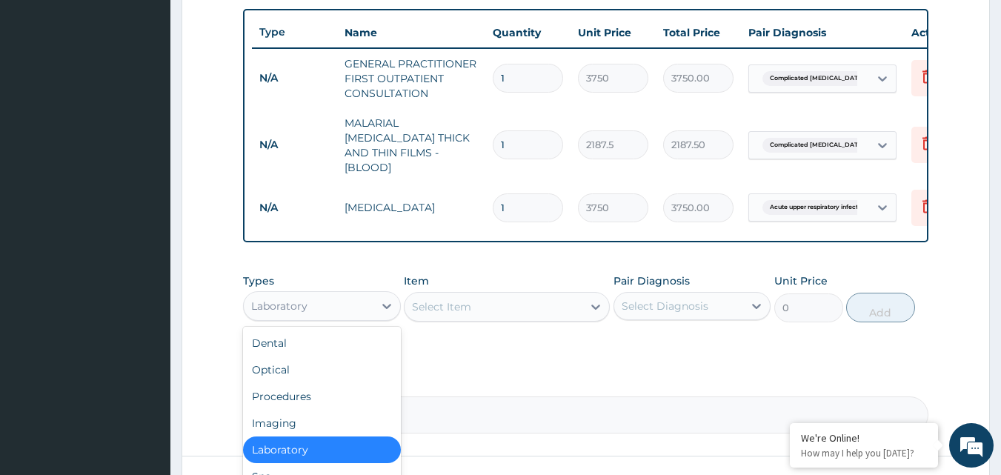
scroll to position [50, 0]
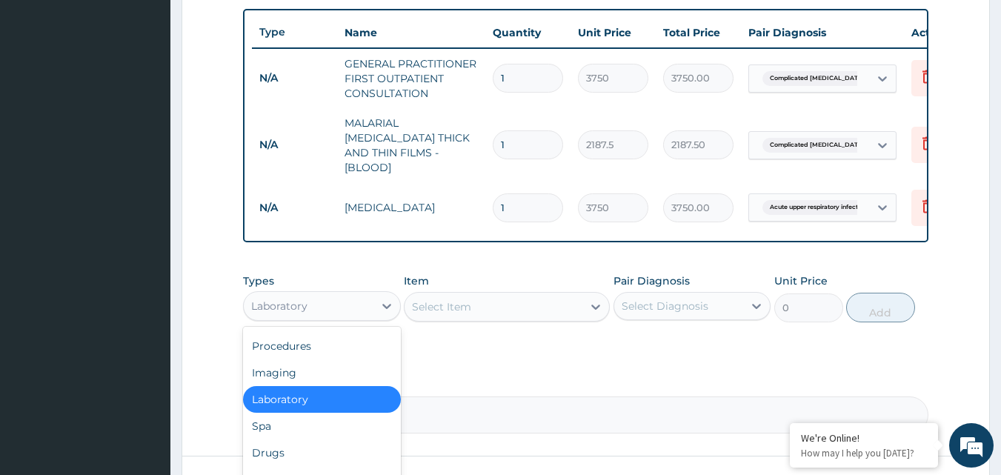
click at [284, 443] on div "Drugs" at bounding box center [322, 453] width 158 height 27
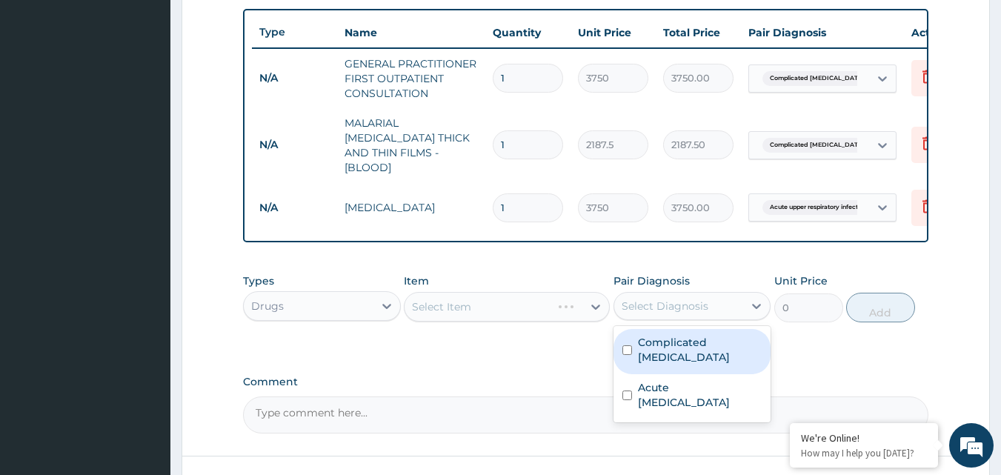
click at [629, 345] on input "checkbox" at bounding box center [628, 350] width 10 height 10
checkbox input "true"
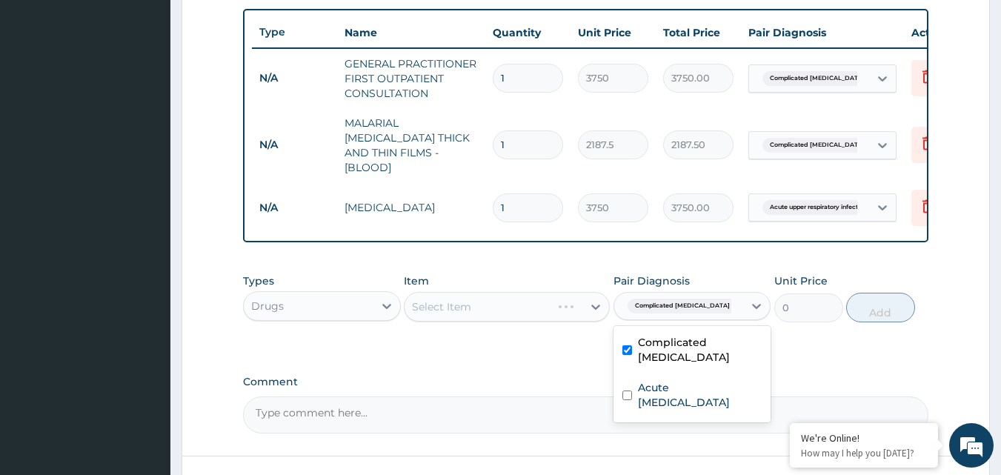
click at [582, 304] on div "Select Item" at bounding box center [507, 307] width 206 height 30
click at [579, 305] on div "Select Item" at bounding box center [507, 307] width 206 height 30
click at [601, 305] on div "Select Item" at bounding box center [507, 307] width 206 height 30
click at [598, 305] on icon at bounding box center [596, 306] width 15 height 15
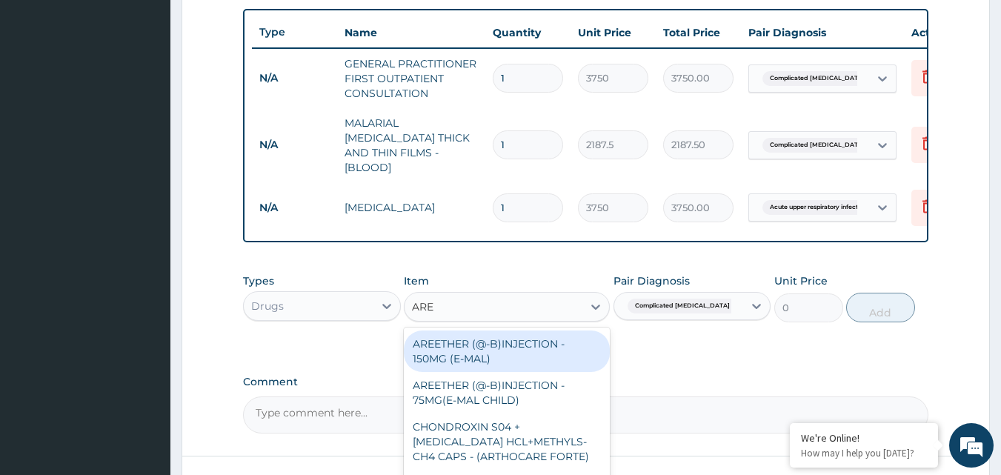
type input "AREE"
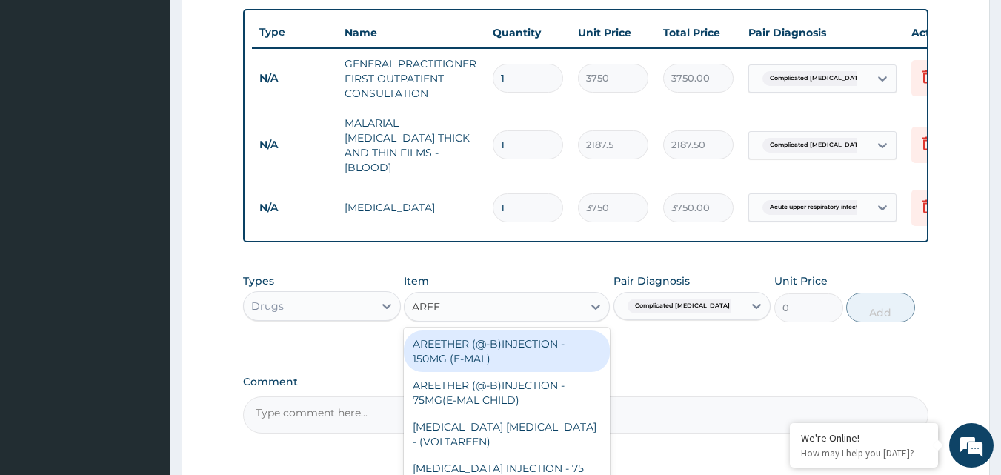
click at [567, 346] on div "AREETHER (@-B)INJECTION - 150MG (E-MAL)" at bounding box center [507, 352] width 206 height 42
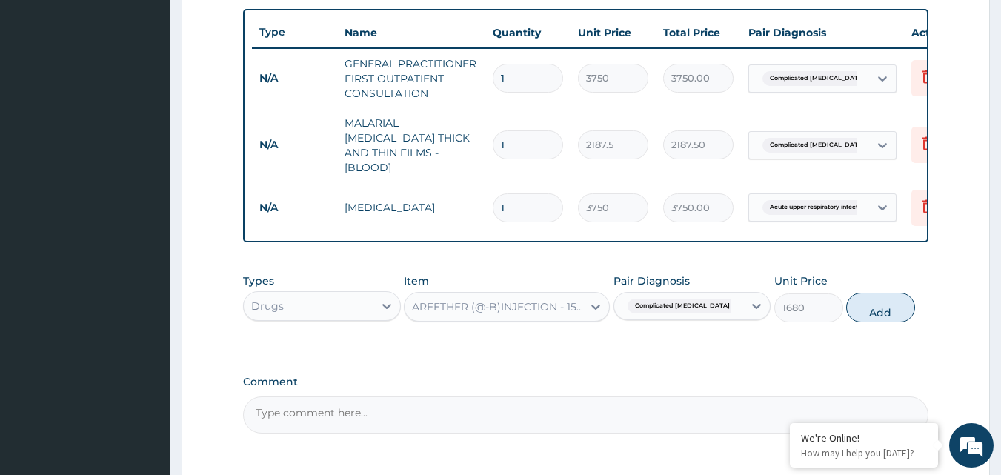
click at [889, 300] on button "Add" at bounding box center [881, 308] width 69 height 30
type input "0"
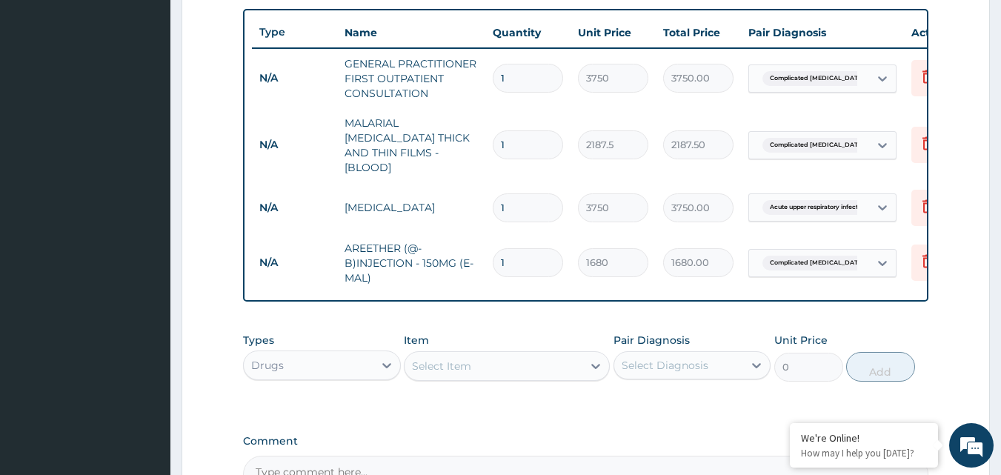
type input "0.00"
type input "3"
type input "5040.00"
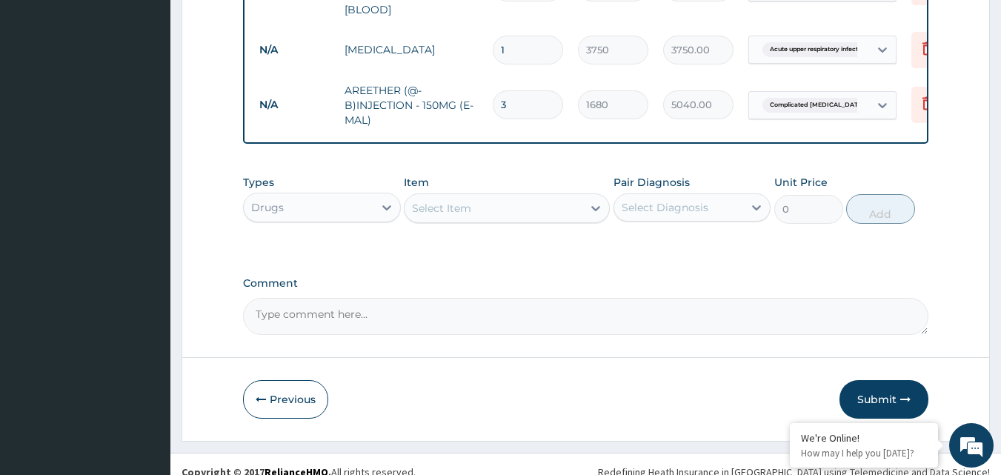
scroll to position [712, 0]
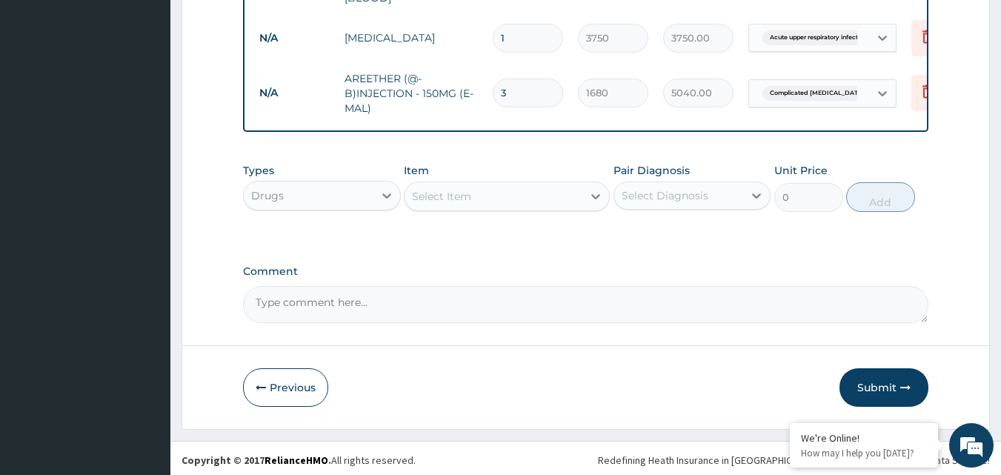
type input "3"
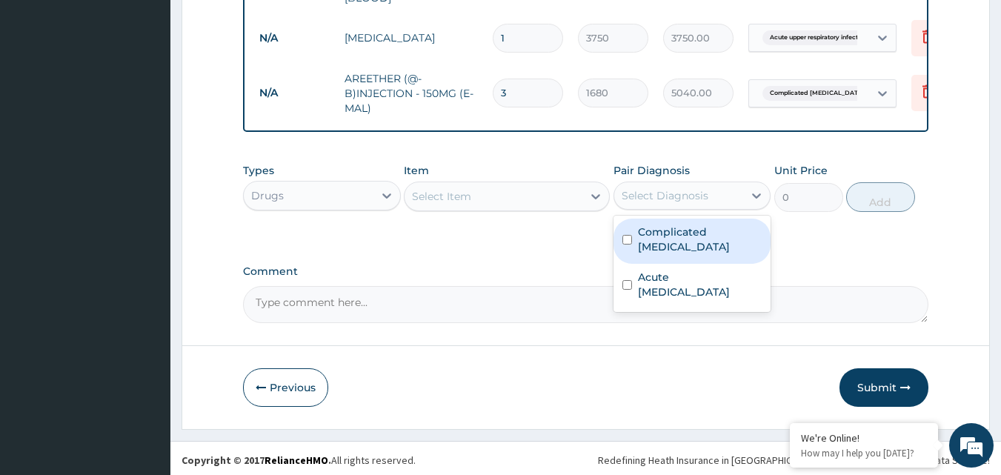
click at [631, 235] on input "checkbox" at bounding box center [628, 240] width 10 height 10
checkbox input "true"
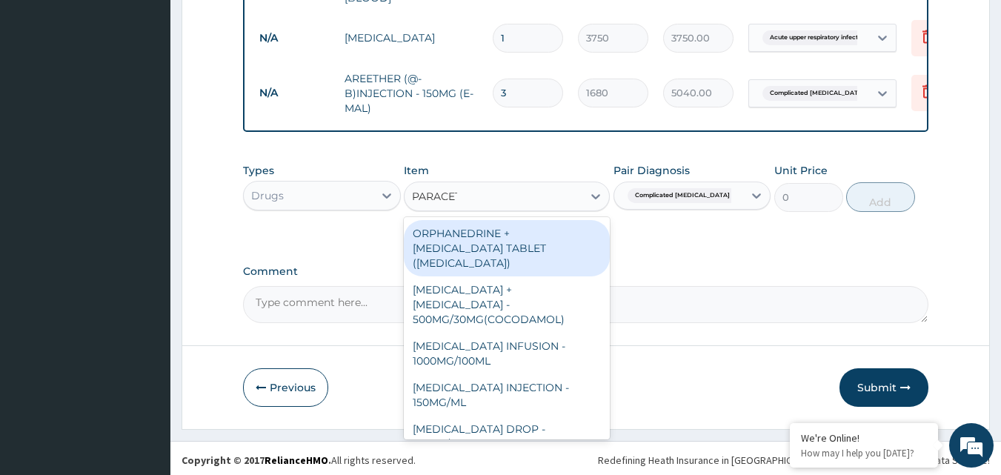
type input "PARACETA"
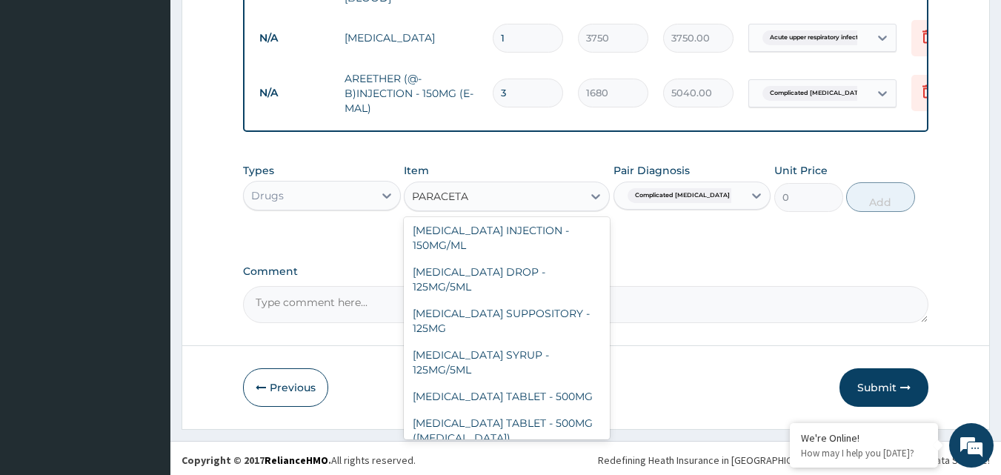
click at [523, 416] on div "[MEDICAL_DATA] TABLET - 500MG ([MEDICAL_DATA])" at bounding box center [507, 431] width 206 height 42
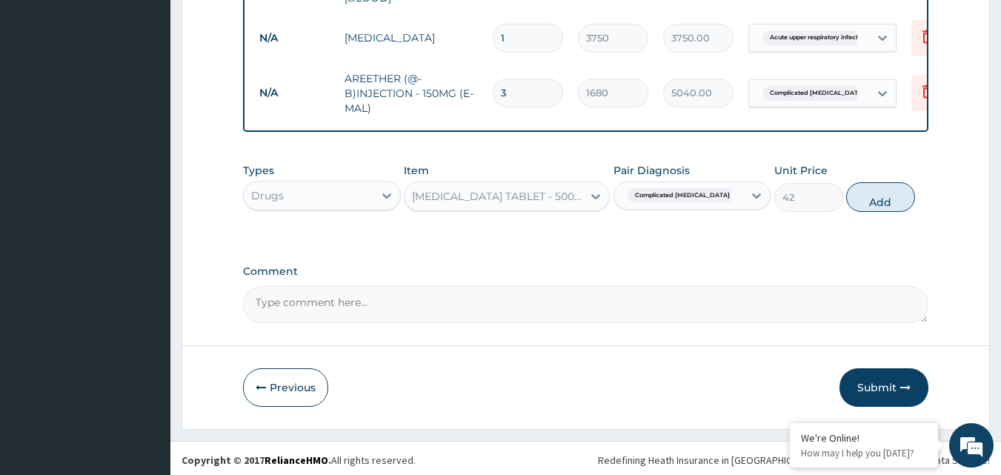
click at [887, 188] on button "Add" at bounding box center [881, 197] width 69 height 30
type input "0"
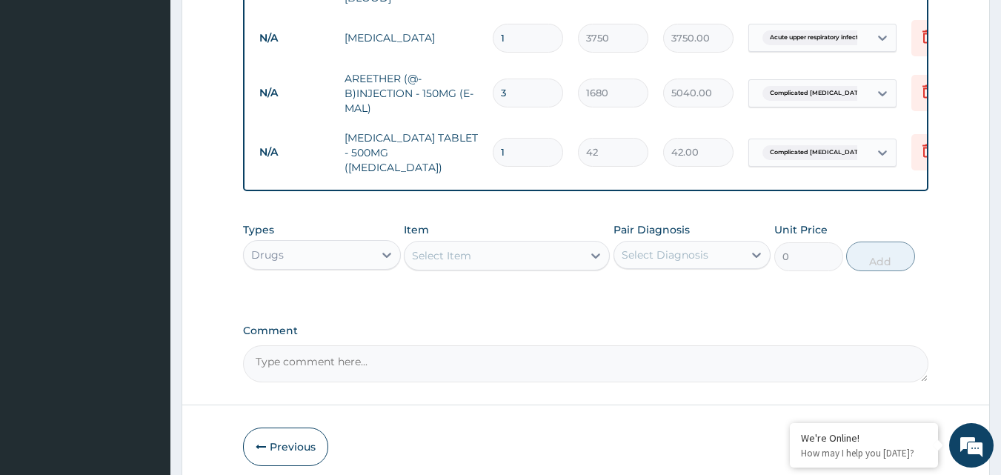
type input "18"
type input "756.00"
type input "18"
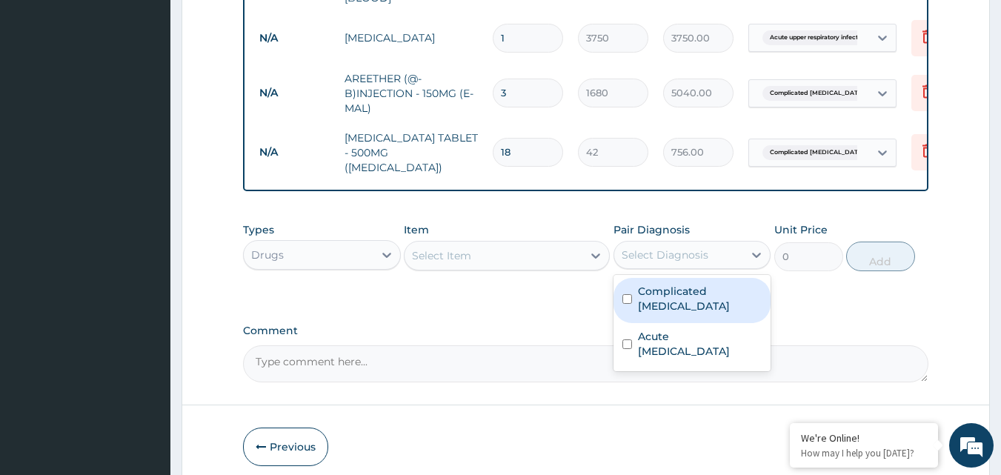
click at [628, 339] on input "checkbox" at bounding box center [628, 344] width 10 height 10
checkbox input "true"
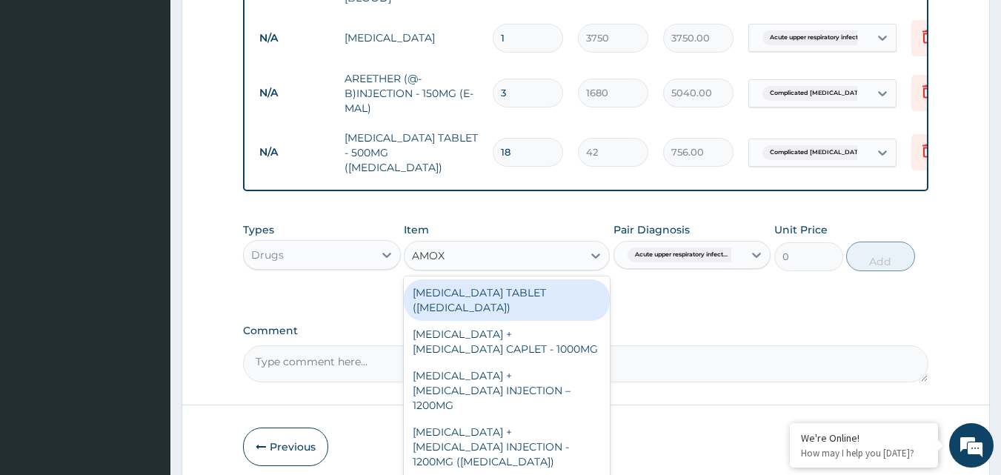
type input "AMOXI"
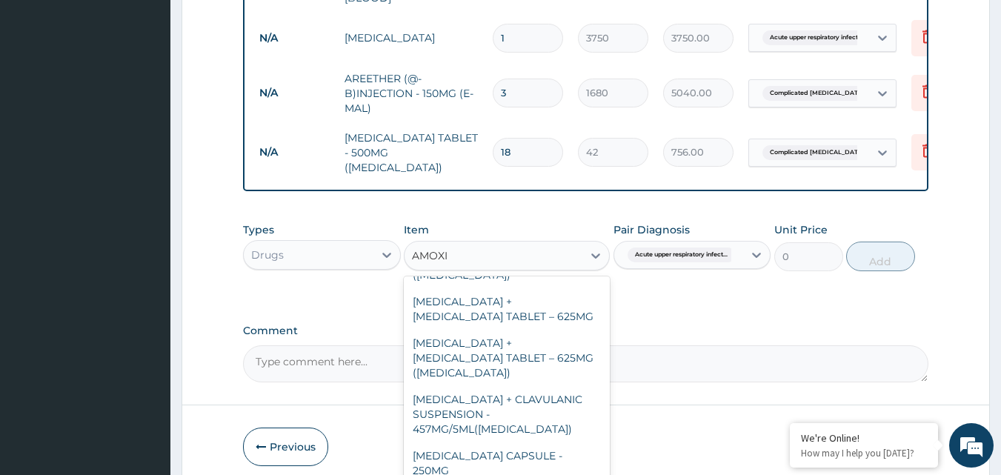
scroll to position [504, 0]
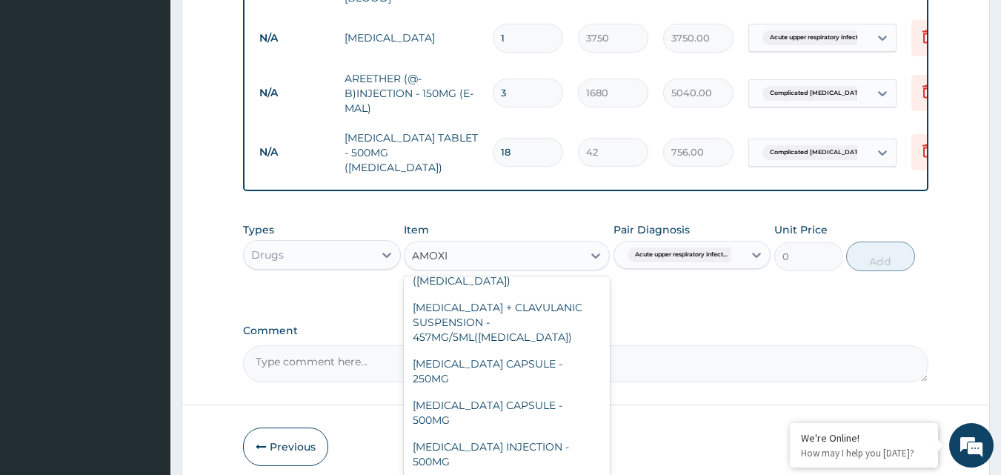
click at [566, 392] on div "[MEDICAL_DATA] CAPSULE - 500MG" at bounding box center [507, 413] width 206 height 42
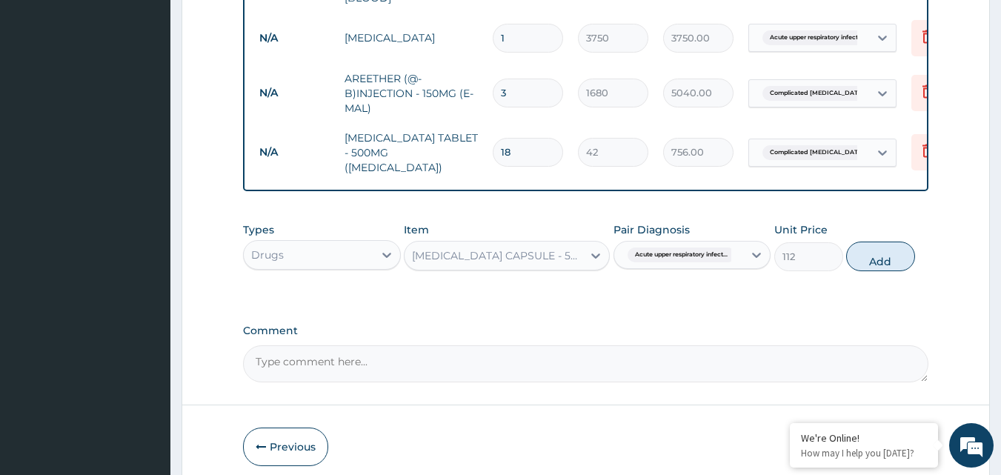
click at [897, 243] on button "Add" at bounding box center [881, 257] width 69 height 30
type input "0"
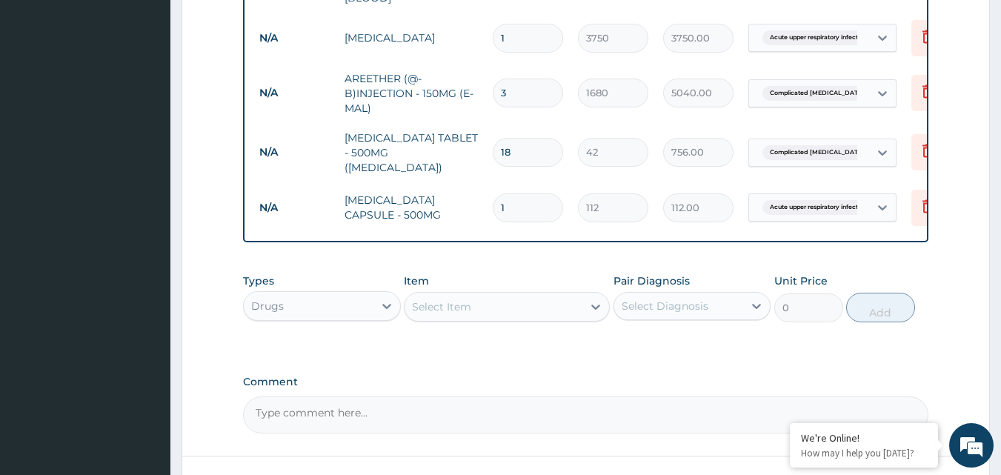
type input "15"
type input "1680.00"
type input "15"
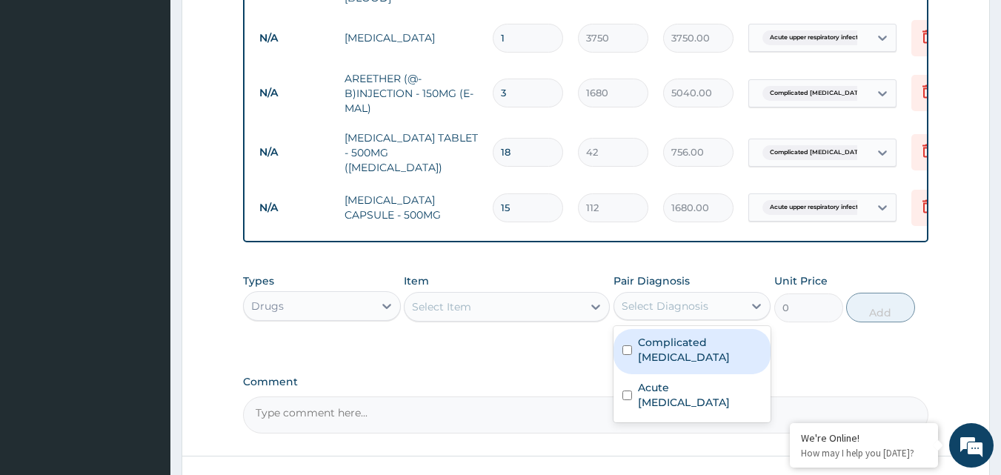
click at [627, 391] on input "checkbox" at bounding box center [628, 396] width 10 height 10
checkbox input "true"
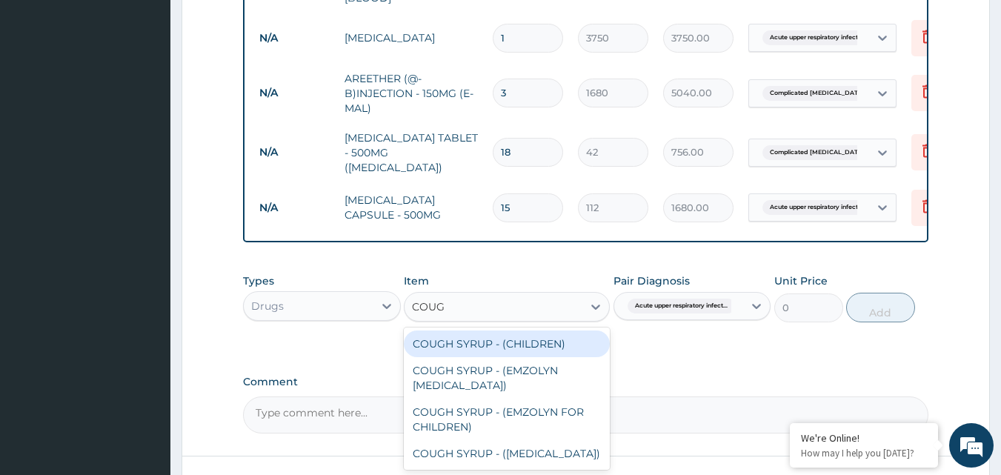
type input "COUGH"
click at [536, 440] on div "COUGH SYRUP - ([MEDICAL_DATA])" at bounding box center [507, 453] width 206 height 27
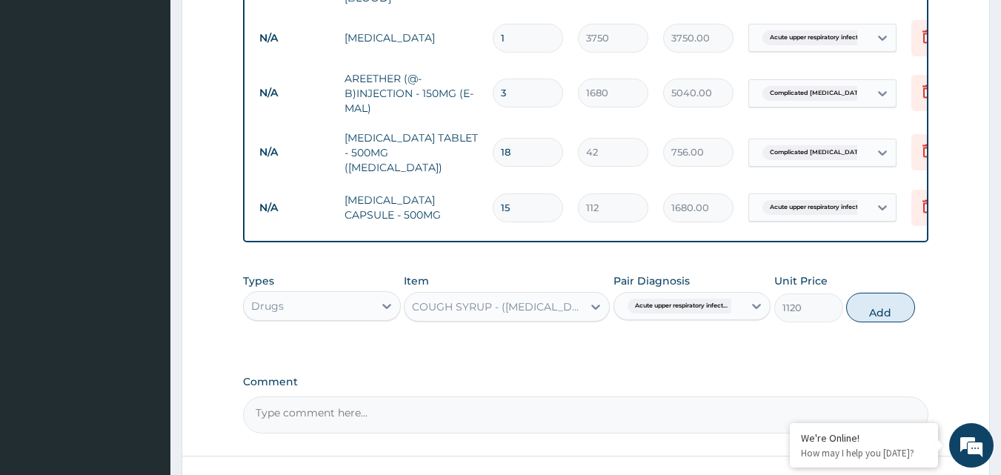
click at [887, 294] on button "Add" at bounding box center [881, 308] width 69 height 30
type input "0"
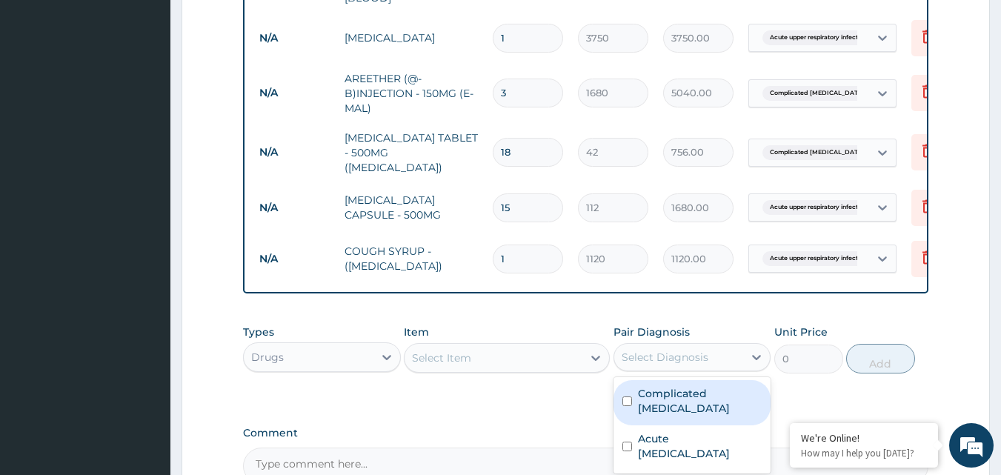
click at [626, 397] on input "checkbox" at bounding box center [628, 402] width 10 height 10
checkbox input "true"
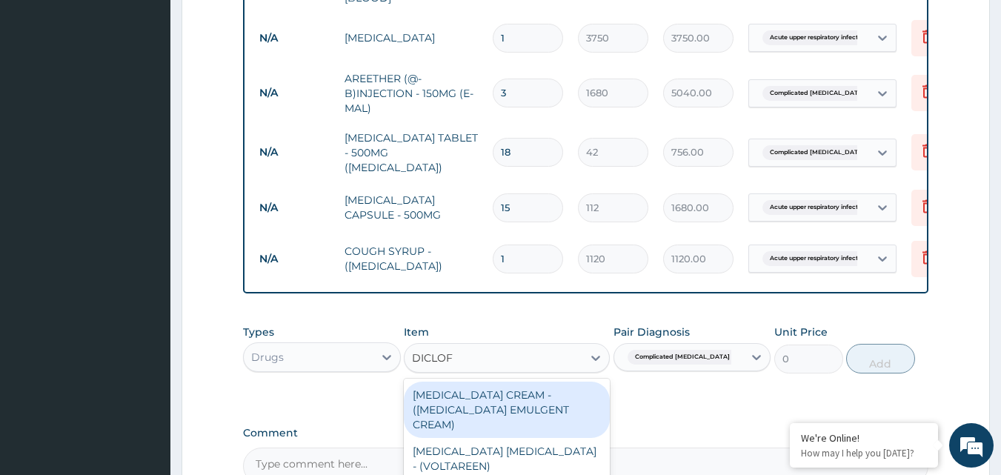
type input "DICLOFE"
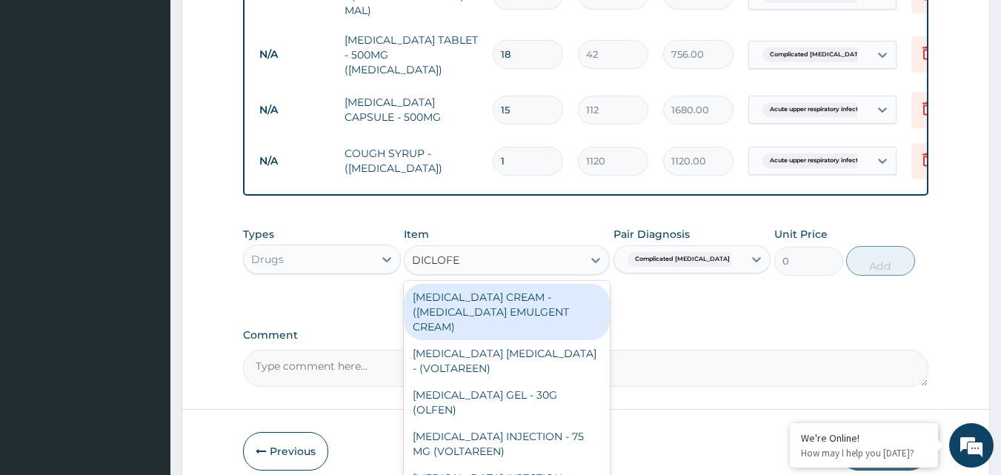
scroll to position [825, 0]
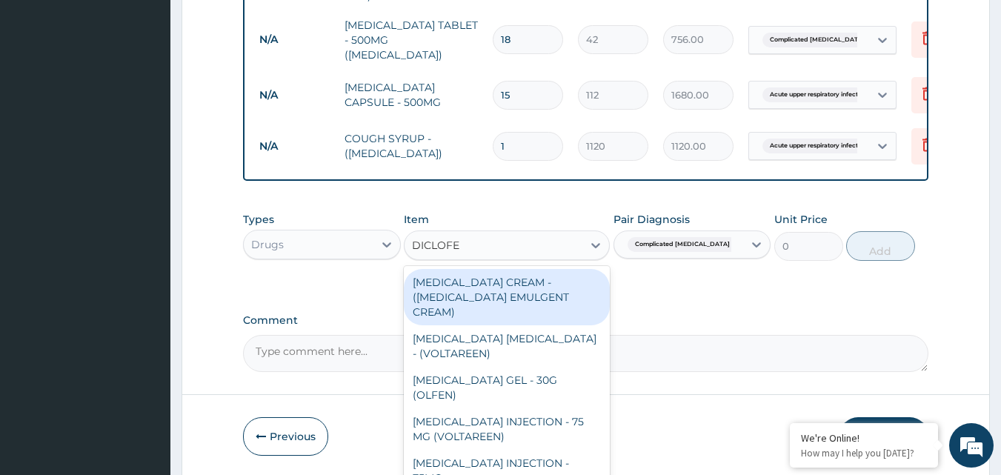
click at [554, 408] on div "[MEDICAL_DATA] INJECTION - 75 MG (VOLTAREEN)" at bounding box center [507, 429] width 206 height 42
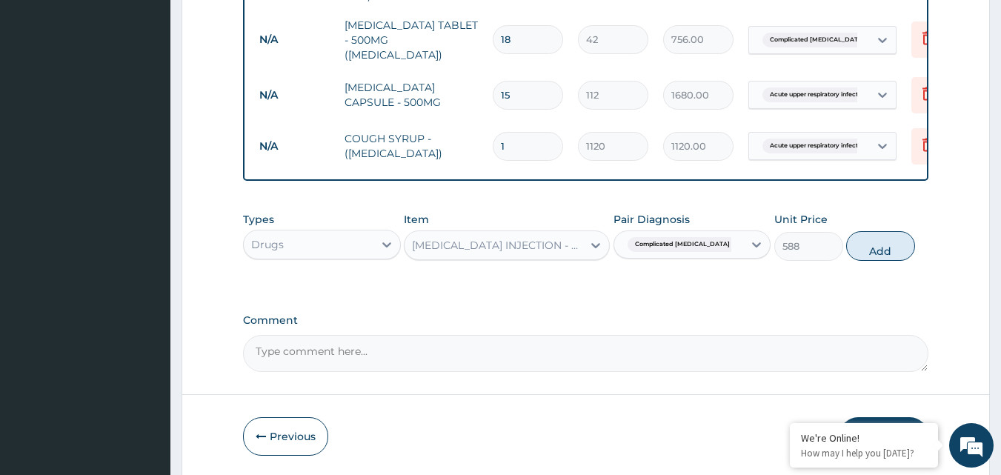
click at [892, 231] on button "Add" at bounding box center [881, 246] width 69 height 30
type input "0"
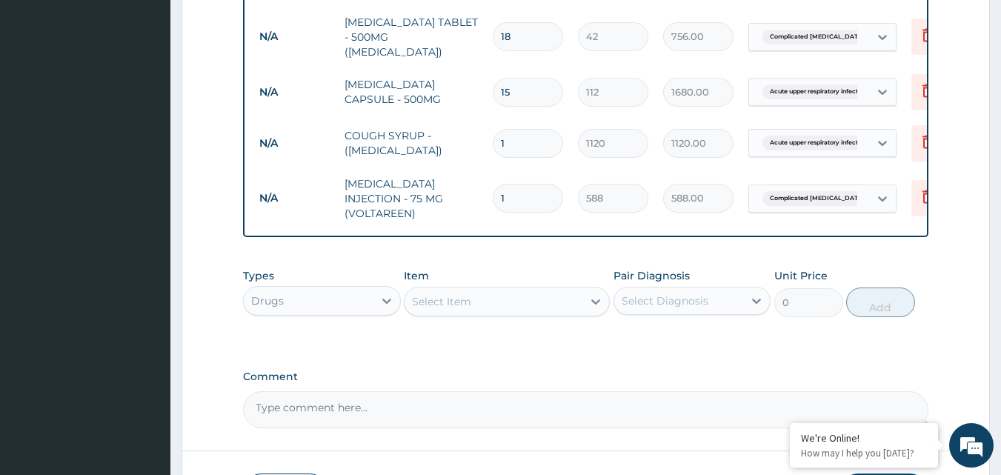
scroll to position [917, 0]
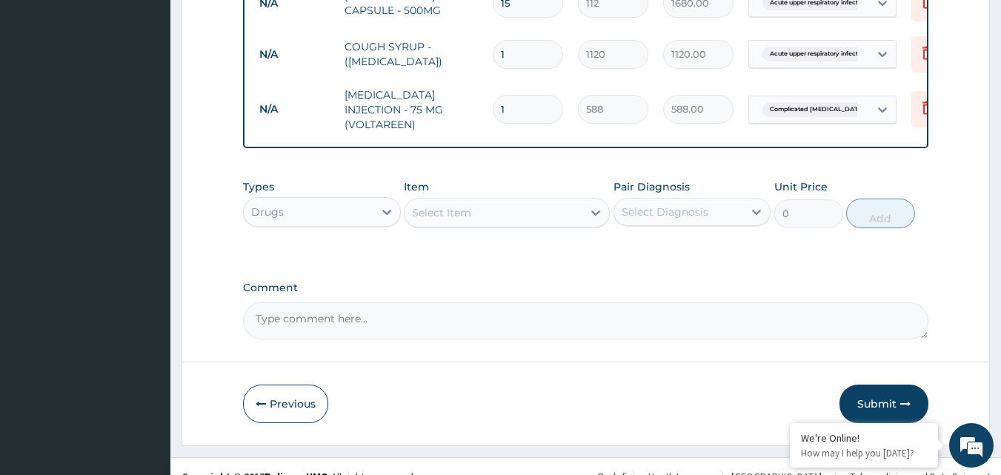
click at [883, 385] on button "Submit" at bounding box center [884, 404] width 89 height 39
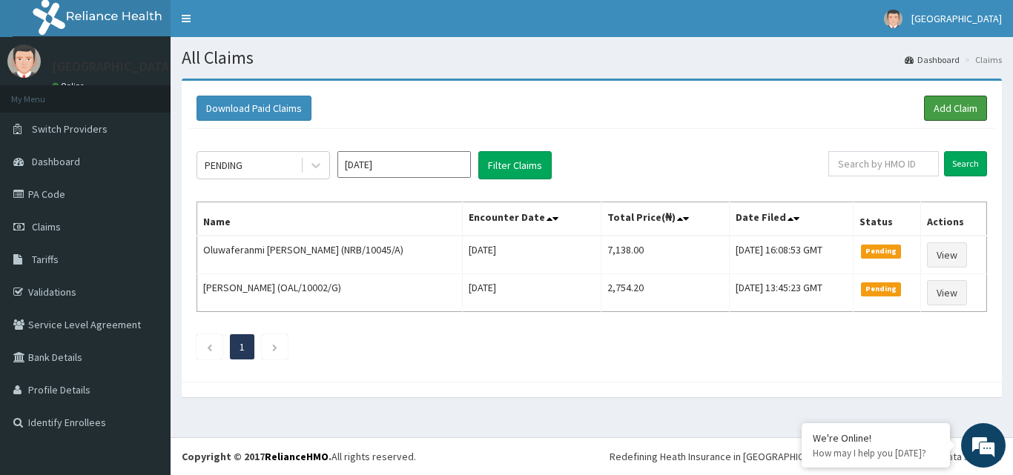
click at [956, 110] on link "Add Claim" at bounding box center [955, 108] width 63 height 25
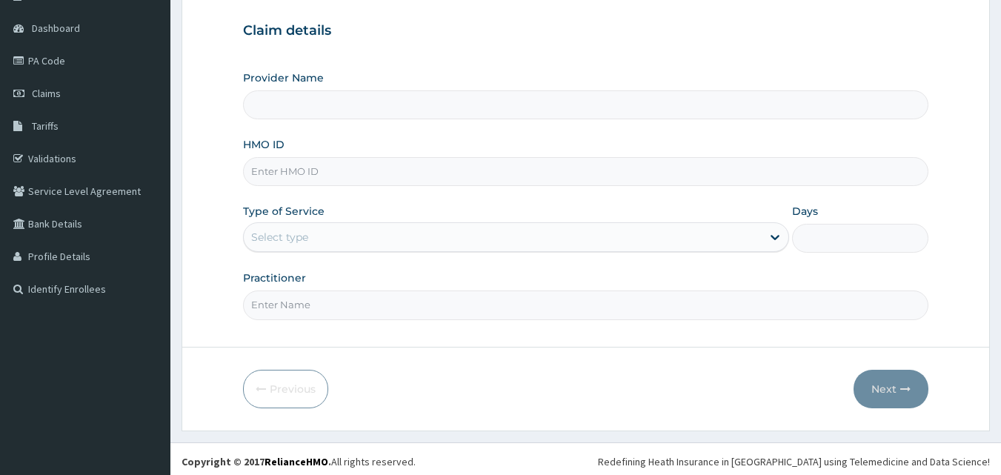
scroll to position [133, 0]
click at [825, 171] on input "HMO ID" at bounding box center [586, 171] width 686 height 29
paste input "dwp/10035/c"
type input "dwp/10035/c"
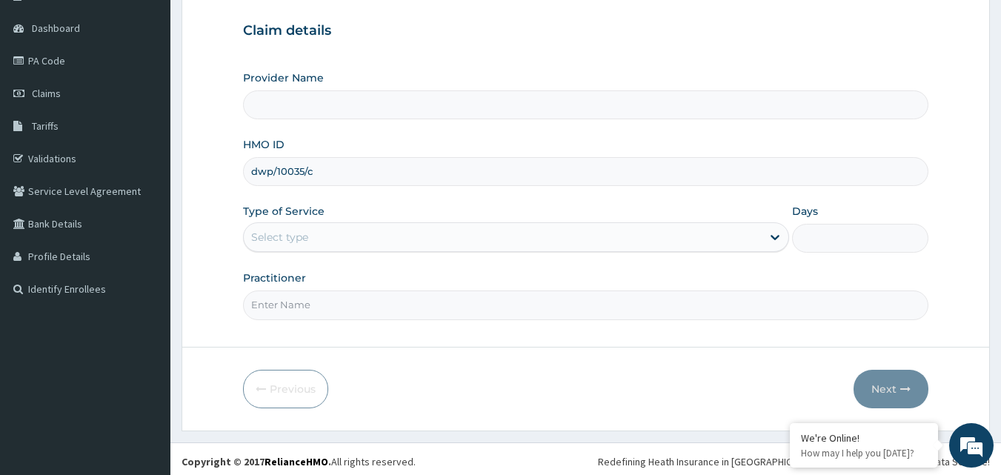
type input "[GEOGRAPHIC_DATA]"
type input "dwp/10035/c"
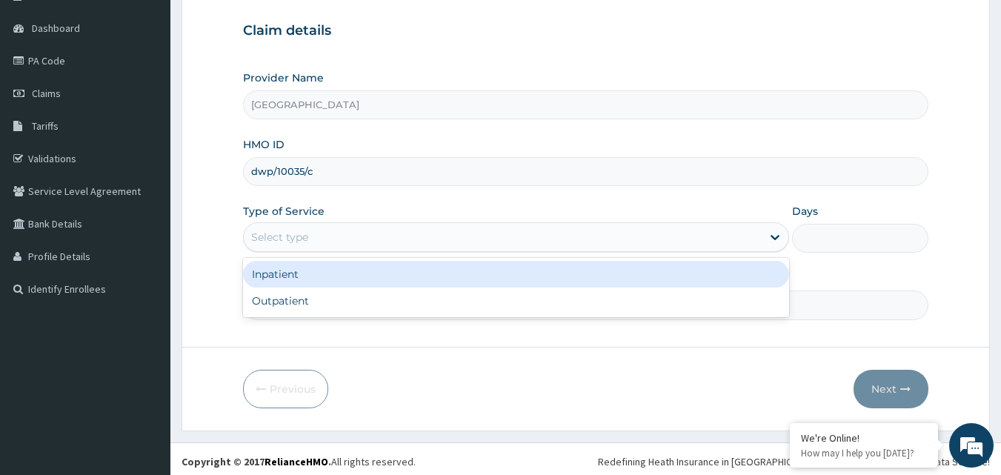
click at [622, 302] on div "Outpatient" at bounding box center [516, 301] width 546 height 27
type input "1"
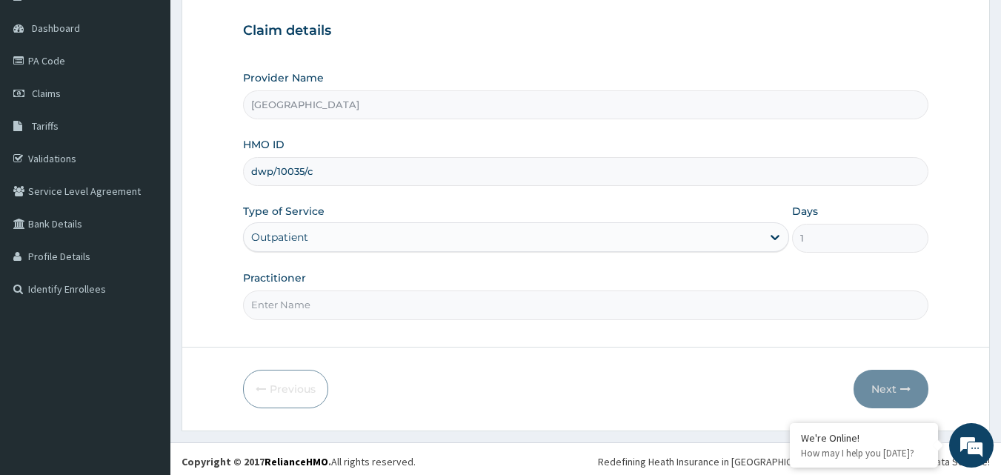
click at [875, 307] on input "Practitioner" at bounding box center [586, 305] width 686 height 29
type input "[PERSON_NAME]"
click at [891, 388] on button "Next" at bounding box center [891, 389] width 75 height 39
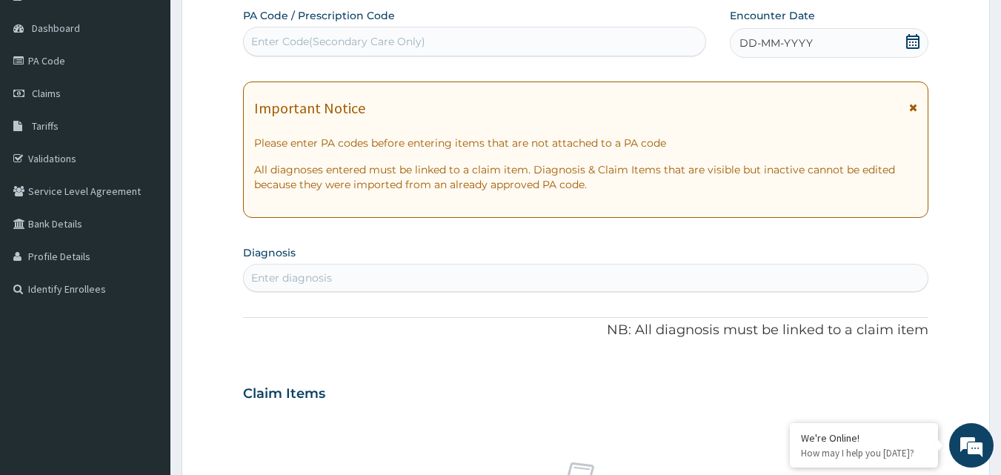
click at [910, 40] on icon at bounding box center [913, 41] width 15 height 15
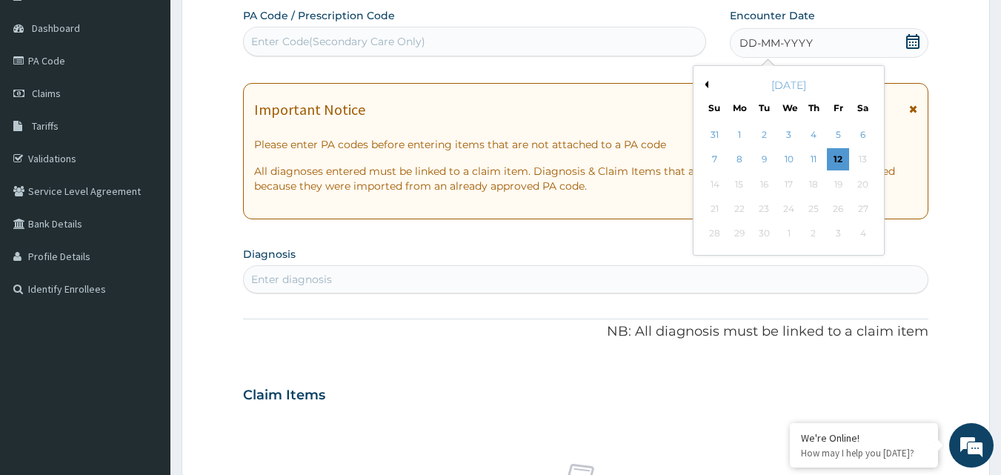
click at [839, 156] on div "12" at bounding box center [838, 160] width 22 height 22
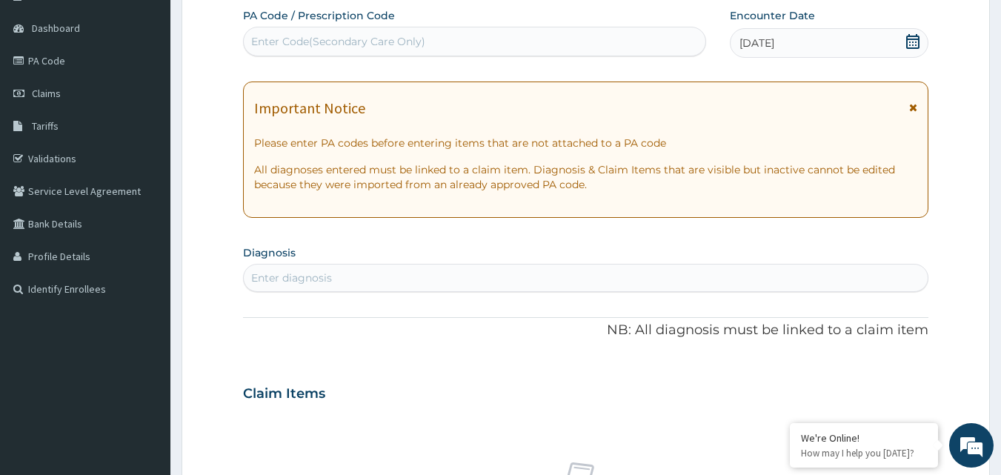
scroll to position [0, 0]
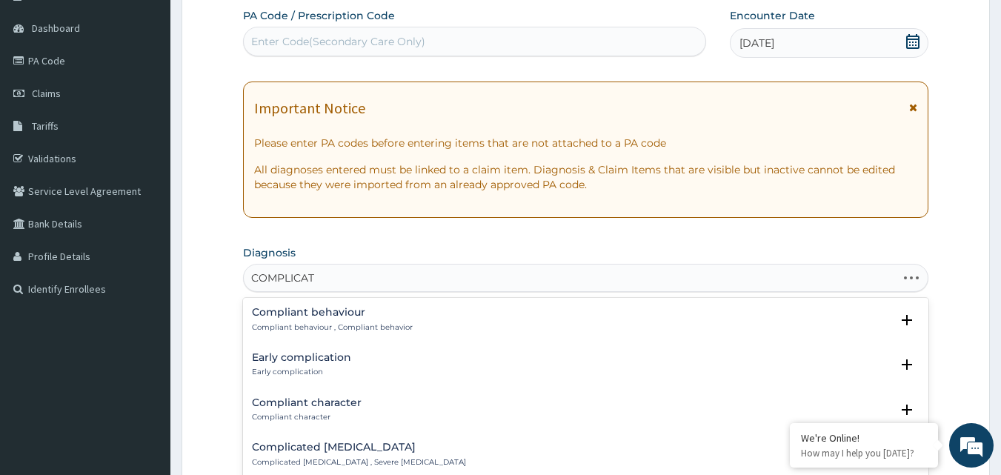
type input "COMPLICATED"
click at [342, 317] on h4 "Complicated [MEDICAL_DATA]" at bounding box center [359, 312] width 214 height 11
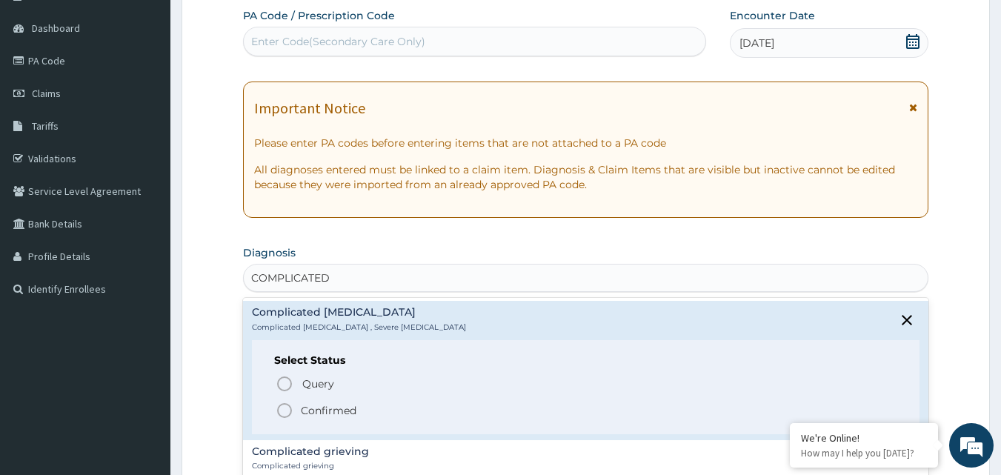
click at [294, 382] on span "Query Query covers suspected (?), Keep in view (kiv), Ruled out (r/o)" at bounding box center [587, 384] width 623 height 20
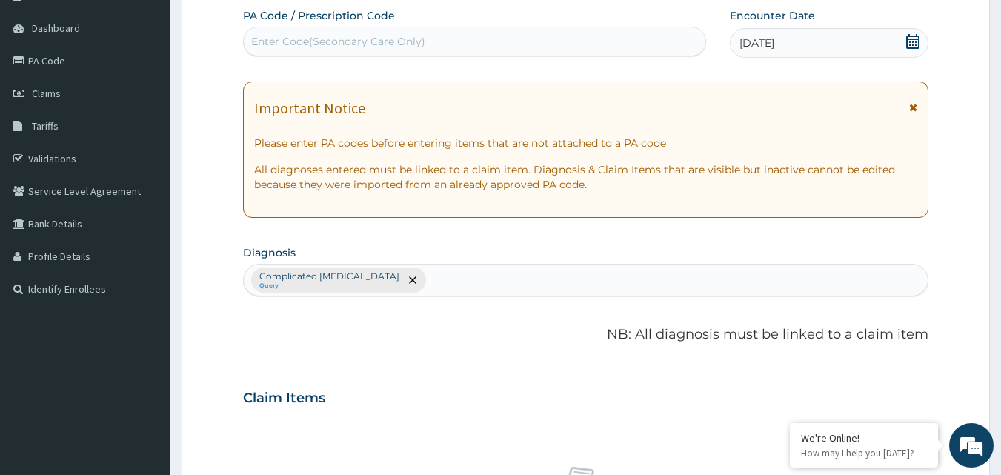
click at [429, 280] on input "text" at bounding box center [429, 280] width 1 height 15
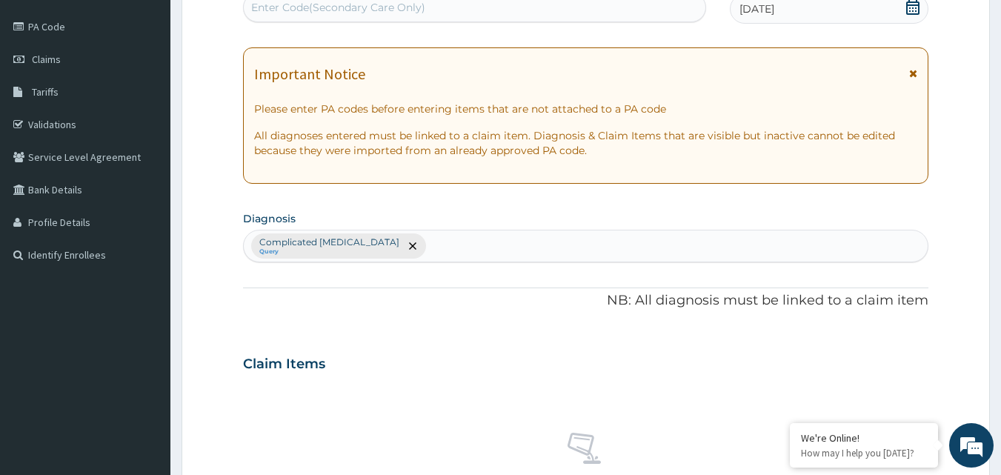
scroll to position [168, 0]
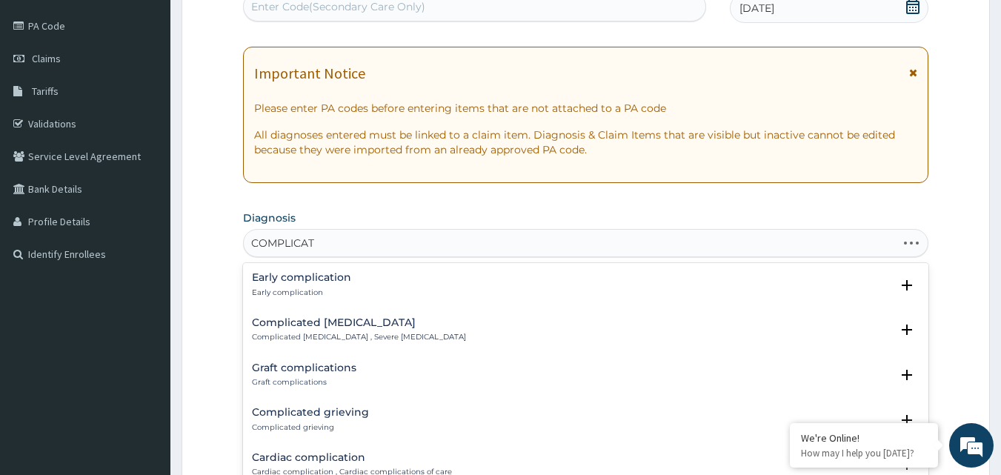
type input "COMPLICATE"
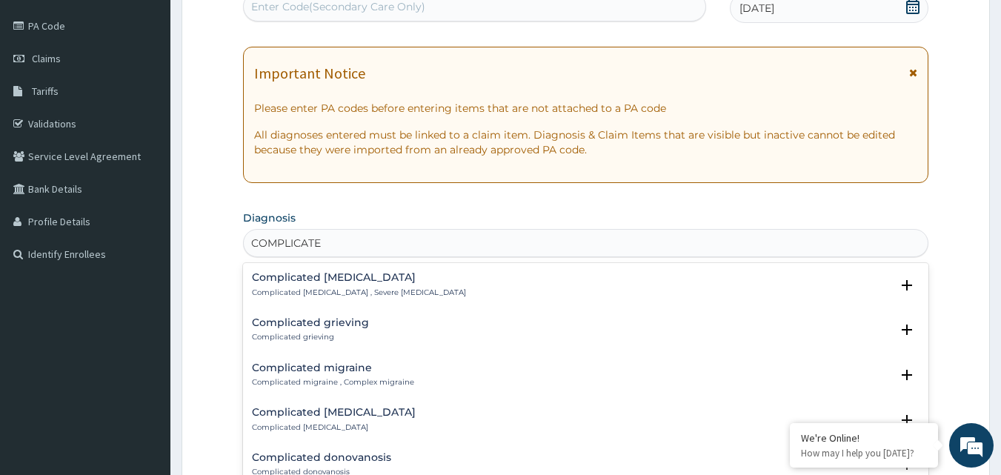
click at [370, 286] on div "Complicated [MEDICAL_DATA] Complicated [MEDICAL_DATA] , Severe [MEDICAL_DATA]" at bounding box center [359, 285] width 214 height 26
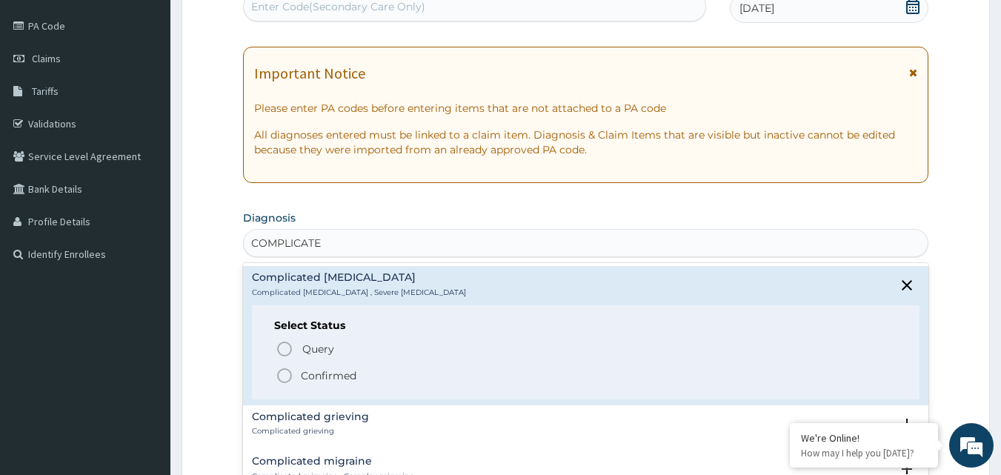
click at [294, 383] on span "Confirmed" at bounding box center [587, 376] width 623 height 18
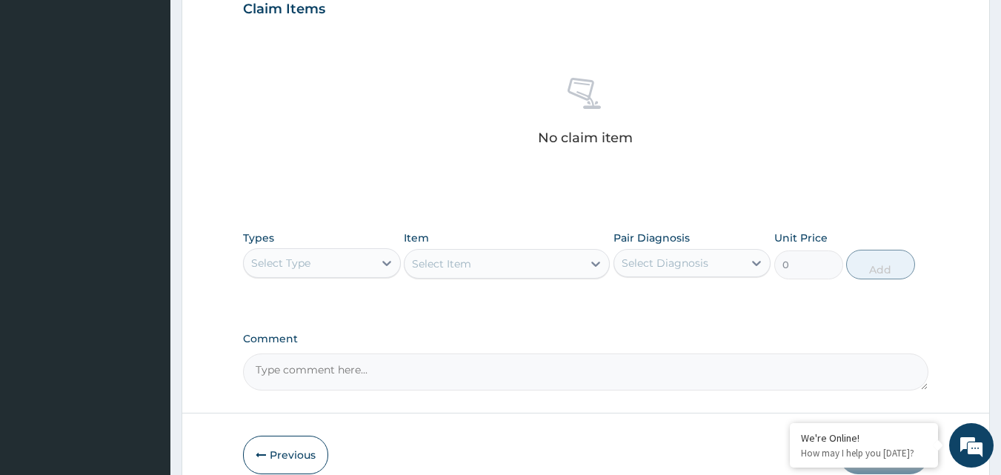
scroll to position [531, 0]
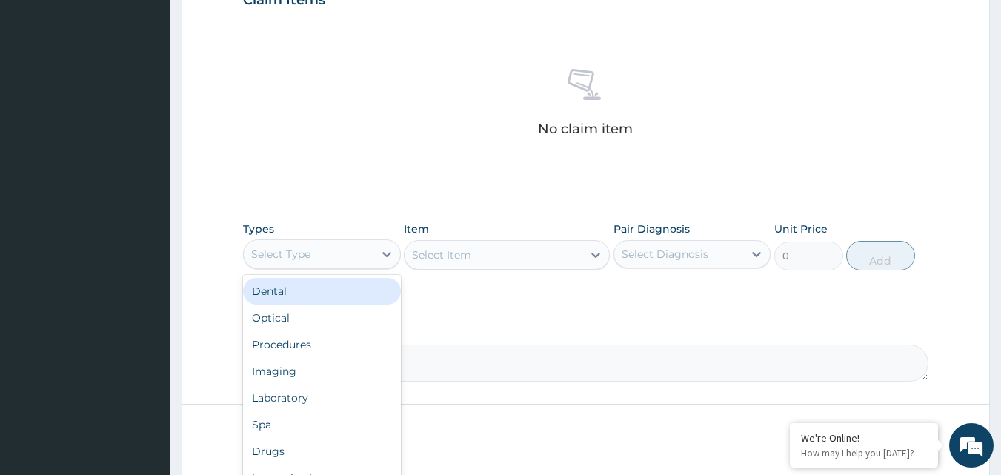
click at [317, 351] on div "Procedures" at bounding box center [322, 344] width 158 height 27
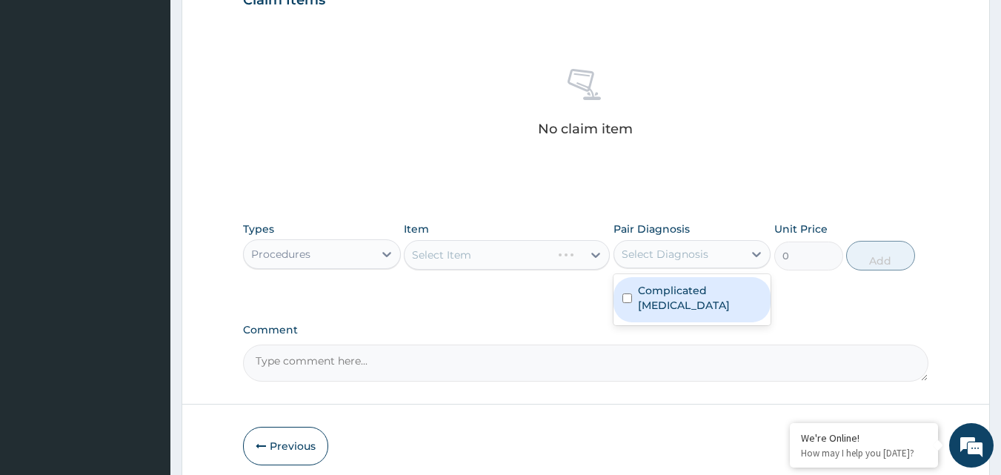
click at [629, 294] on input "checkbox" at bounding box center [628, 299] width 10 height 10
checkbox input "true"
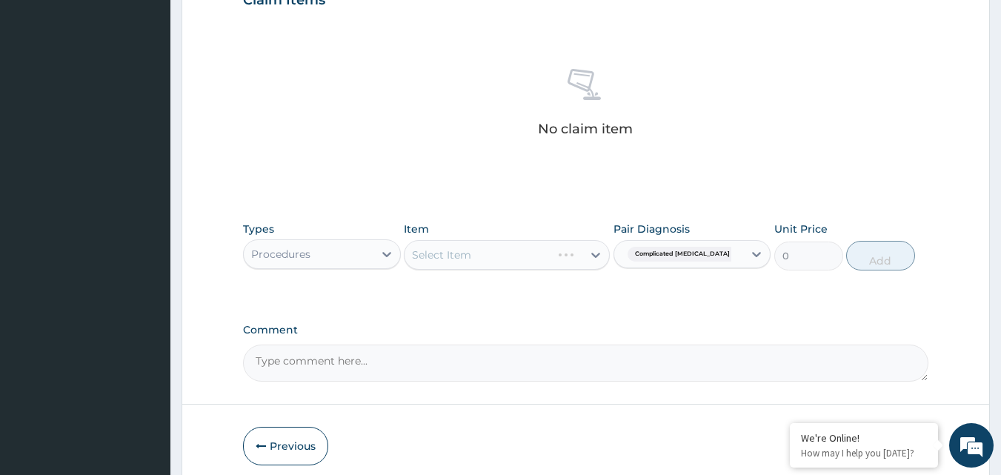
click at [563, 264] on div "Select Item" at bounding box center [507, 255] width 206 height 30
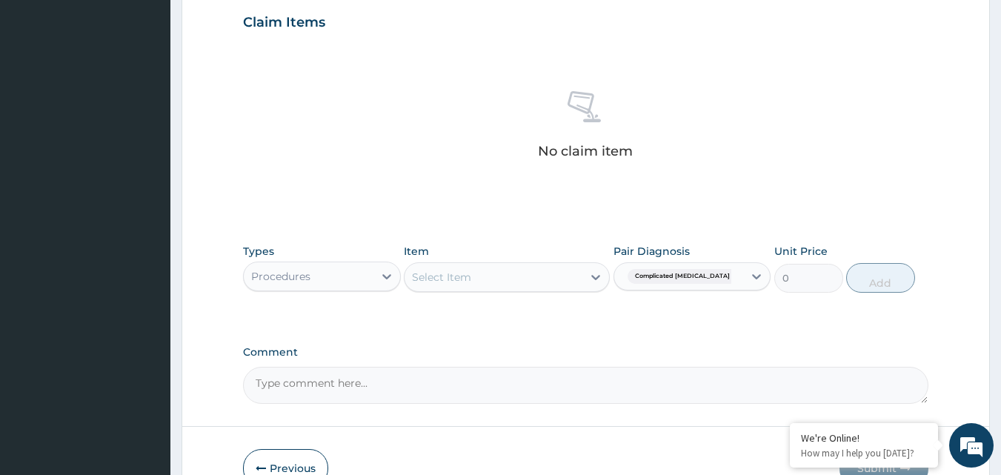
scroll to position [503, 0]
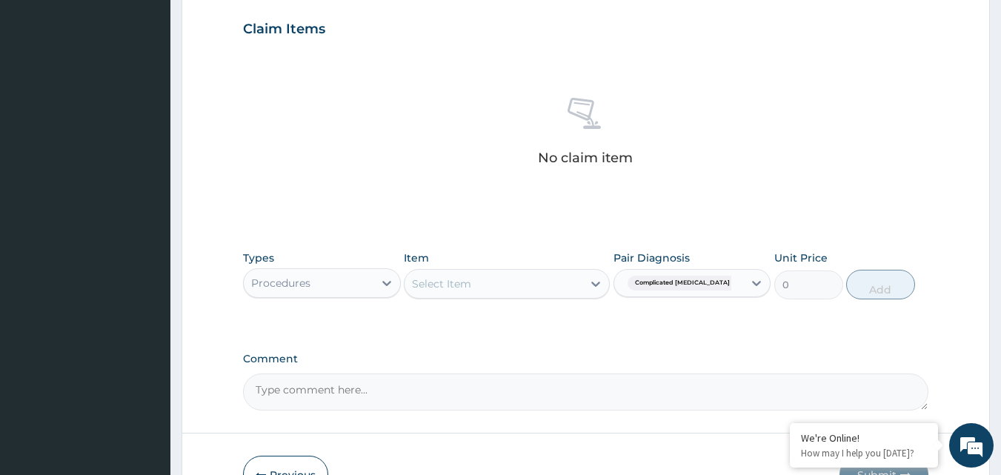
click at [590, 285] on icon at bounding box center [596, 283] width 15 height 15
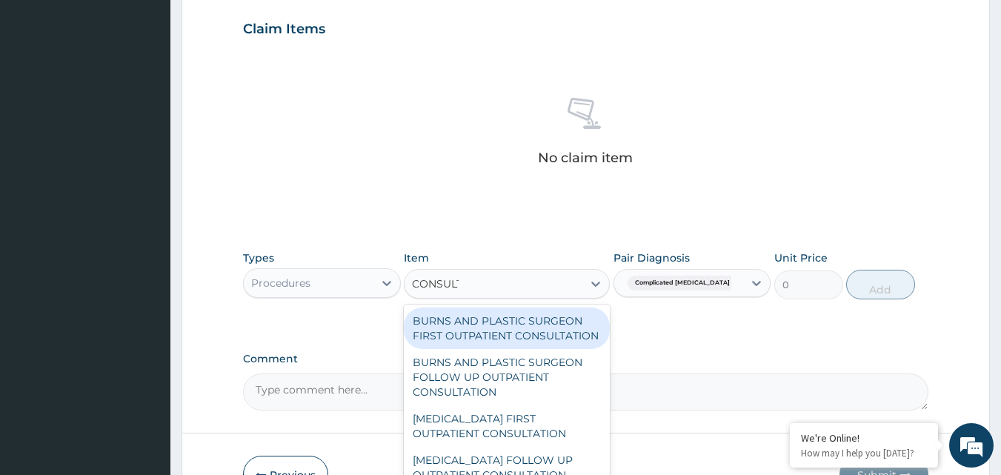
type input "CONSULTA"
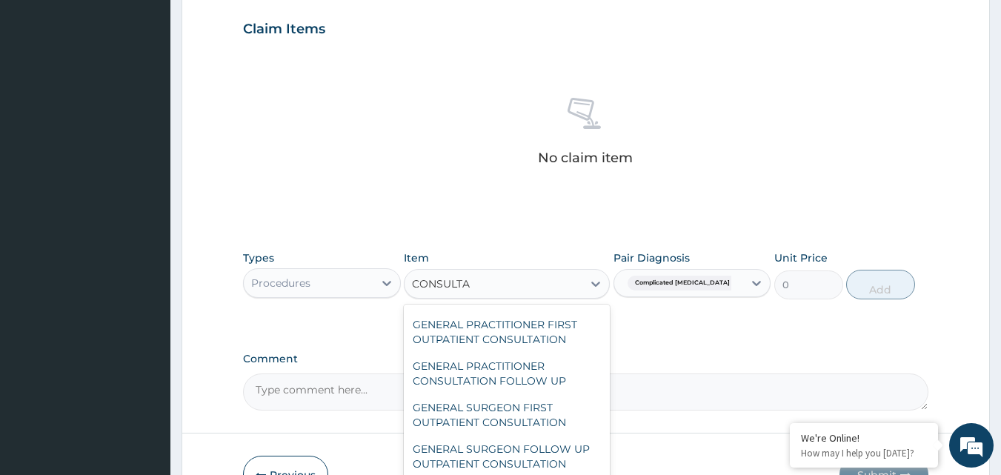
scroll to position [775, 0]
click at [549, 351] on div "GENERAL PRACTITIONER FIRST OUTPATIENT CONSULTATION" at bounding box center [507, 330] width 206 height 42
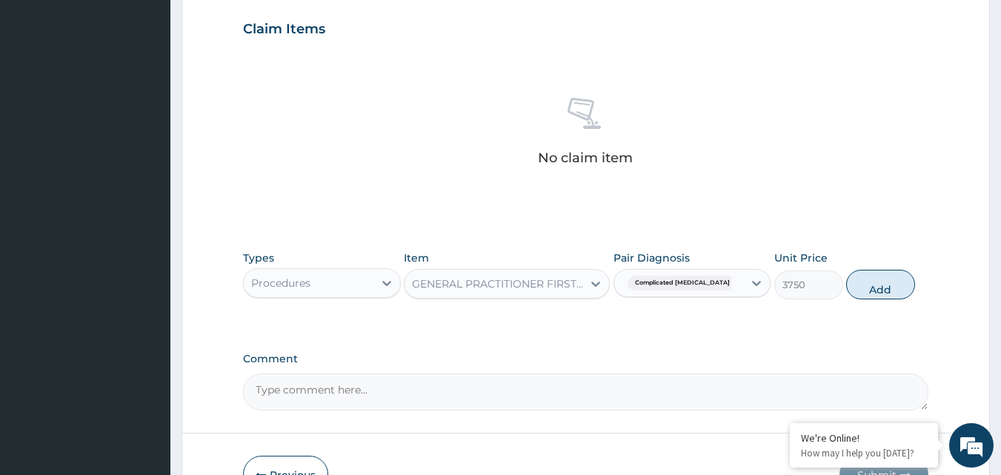
click at [889, 294] on button "Add" at bounding box center [881, 285] width 69 height 30
type input "0"
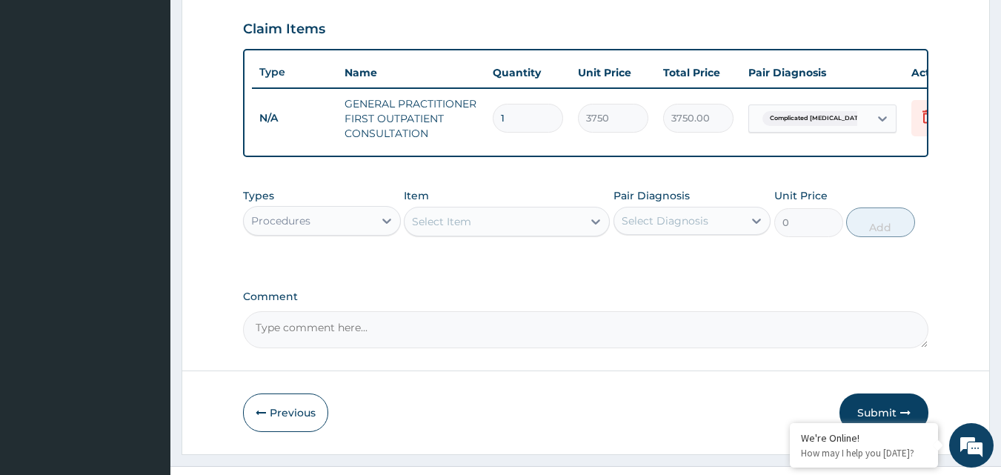
click at [385, 224] on icon at bounding box center [386, 221] width 9 height 5
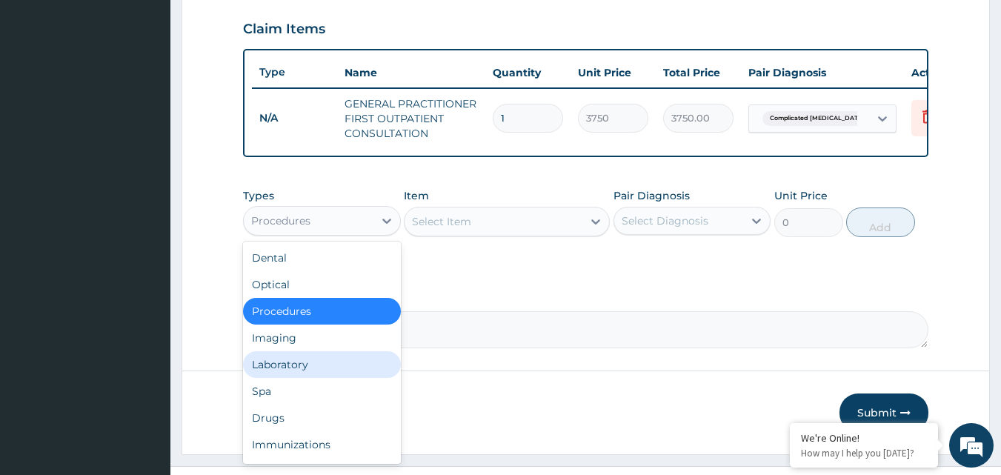
click at [342, 365] on div "Laboratory" at bounding box center [322, 364] width 158 height 27
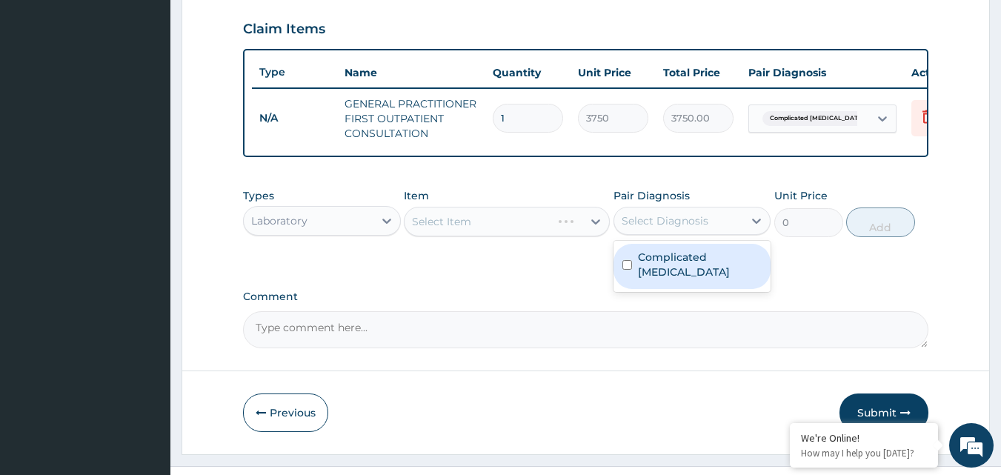
click at [750, 228] on icon at bounding box center [756, 220] width 15 height 15
click at [628, 270] on input "checkbox" at bounding box center [628, 265] width 10 height 10
checkbox input "true"
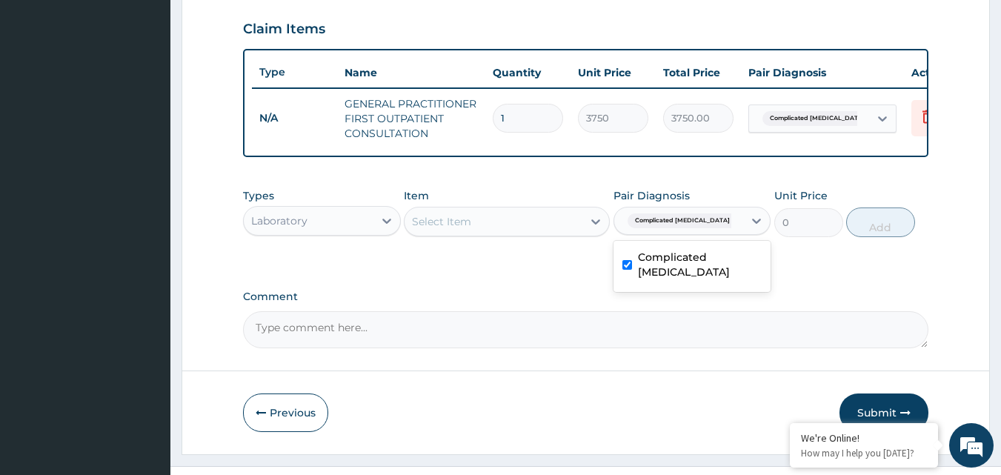
click at [581, 231] on div "Select Item" at bounding box center [494, 222] width 178 height 24
type input "MALAR"
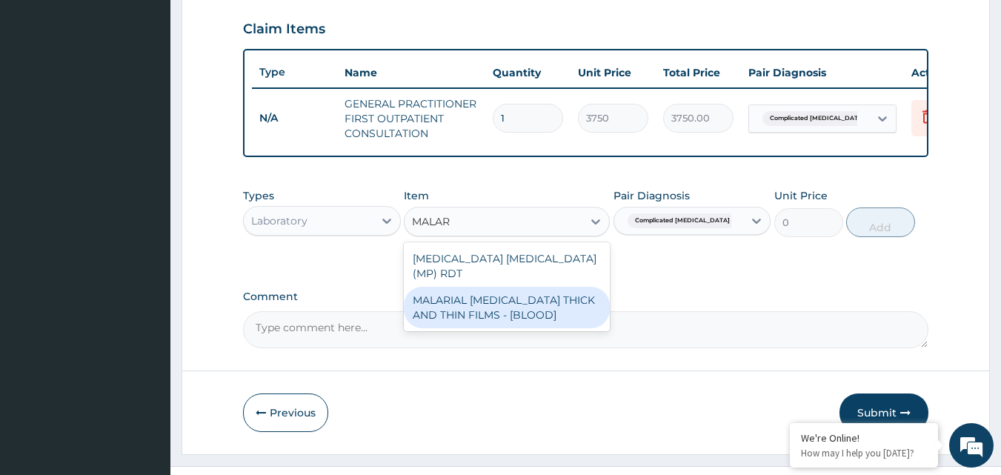
click at [551, 296] on div "MALARIAL [MEDICAL_DATA] THICK AND THIN FILMS - [BLOOD]" at bounding box center [507, 308] width 206 height 42
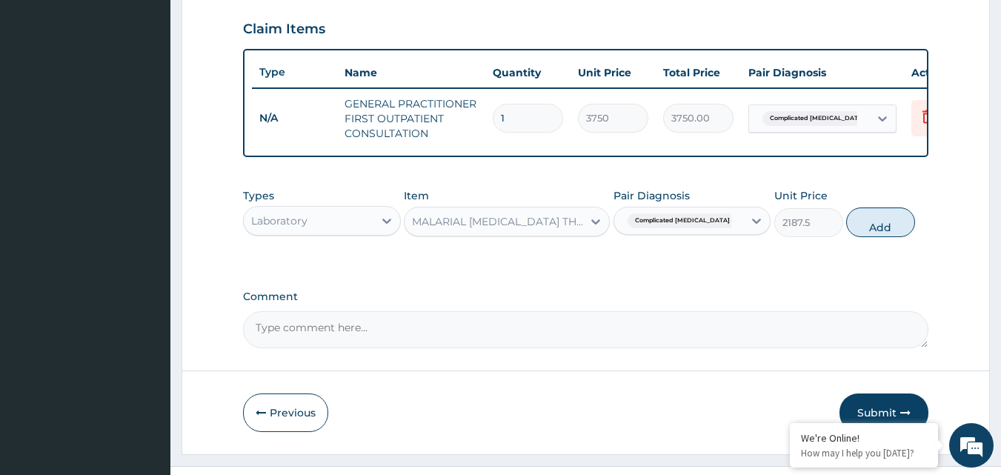
click at [890, 237] on button "Add" at bounding box center [881, 223] width 69 height 30
type input "0"
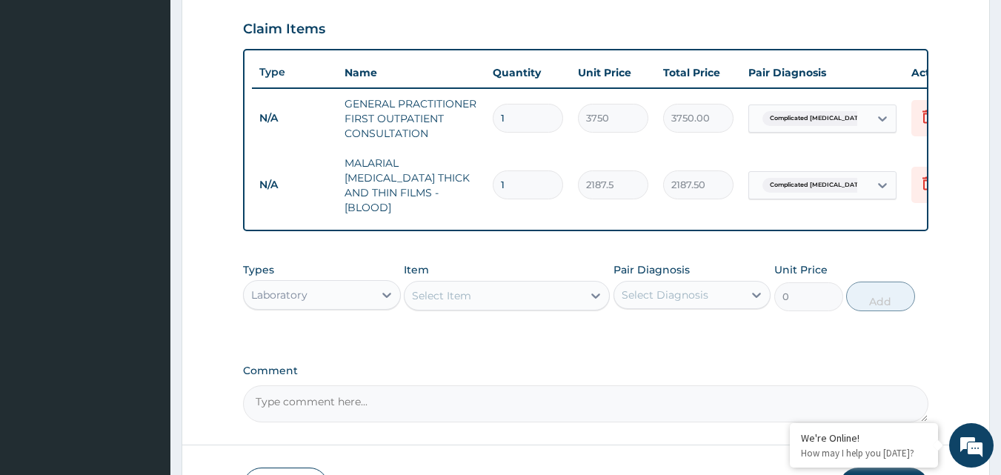
click at [746, 300] on div at bounding box center [756, 295] width 27 height 27
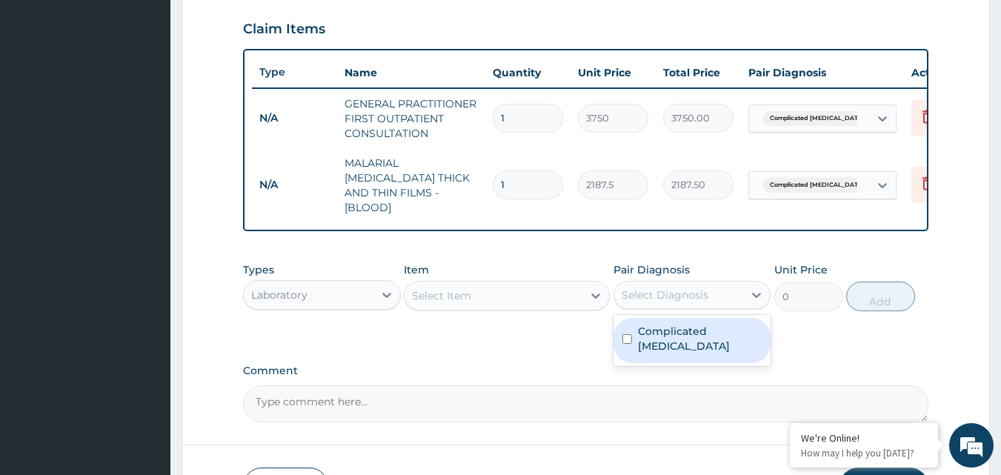
click at [628, 334] on input "checkbox" at bounding box center [628, 339] width 10 height 10
checkbox input "true"
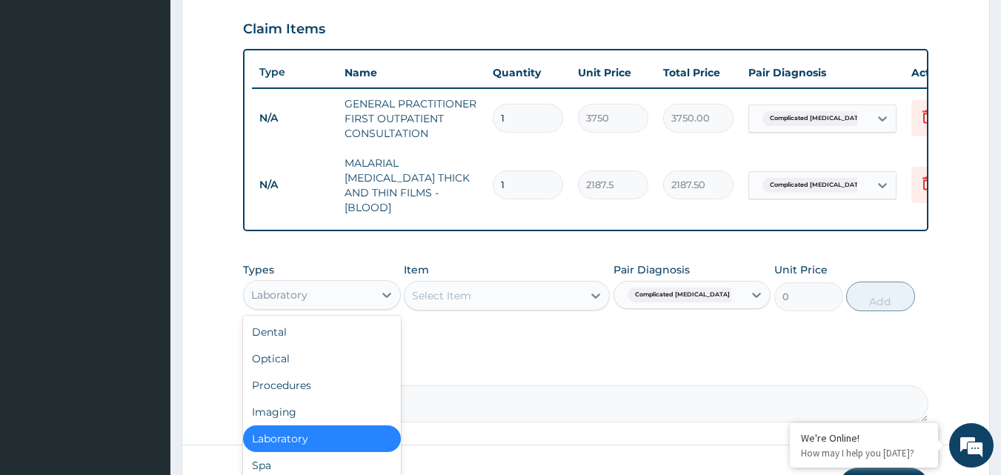
click at [384, 296] on icon at bounding box center [387, 295] width 15 height 15
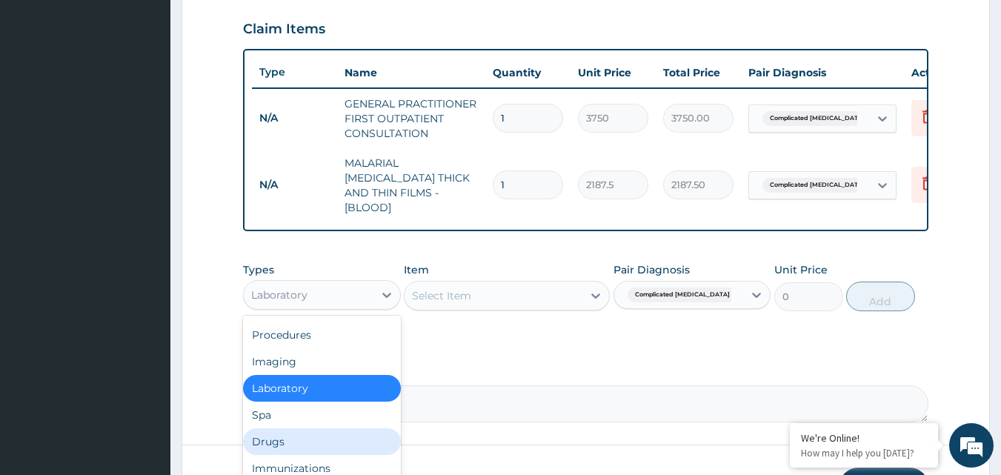
click at [292, 445] on div "Drugs" at bounding box center [322, 441] width 158 height 27
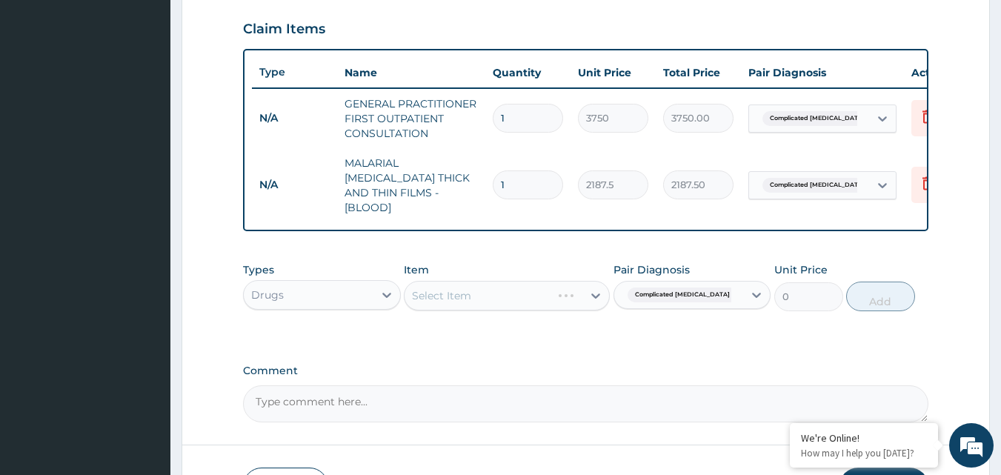
click at [593, 296] on div "Select Item" at bounding box center [507, 296] width 206 height 30
click at [597, 291] on div "Select Item" at bounding box center [507, 296] width 206 height 30
click at [586, 290] on div at bounding box center [596, 295] width 27 height 27
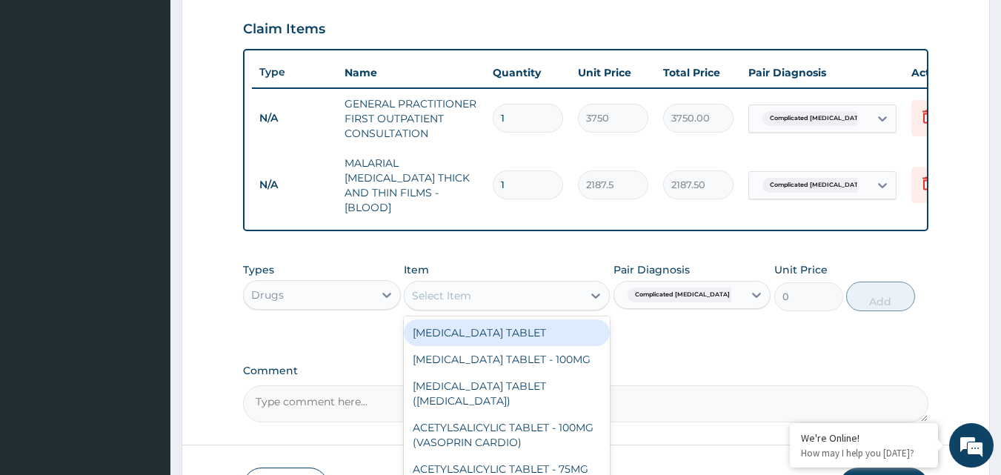
click at [592, 288] on icon at bounding box center [596, 295] width 15 height 15
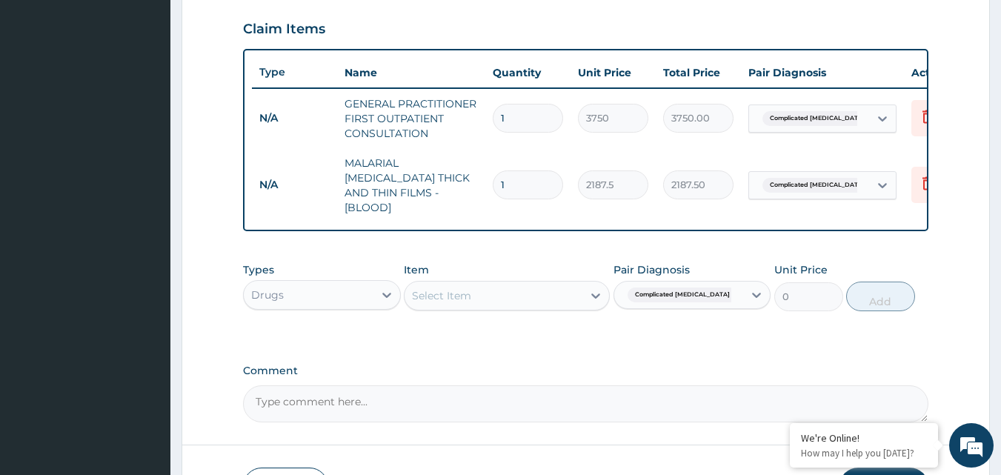
click at [592, 288] on icon at bounding box center [596, 295] width 15 height 15
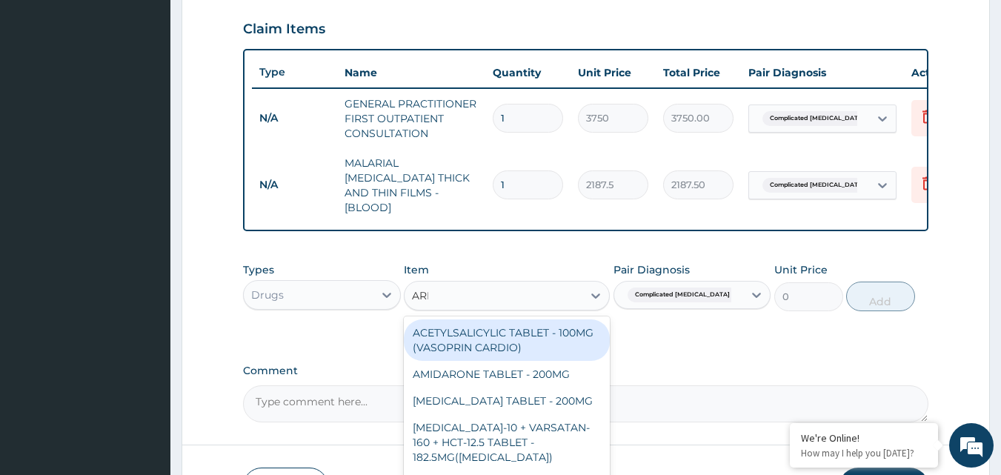
type input "AREE"
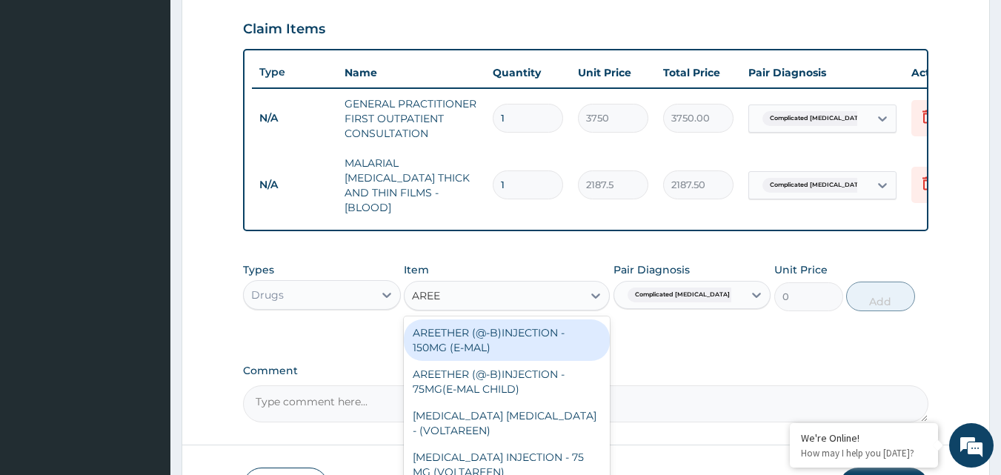
click at [549, 340] on div "AREETHER (@-B)INJECTION - 150MG (E-MAL)" at bounding box center [507, 340] width 206 height 42
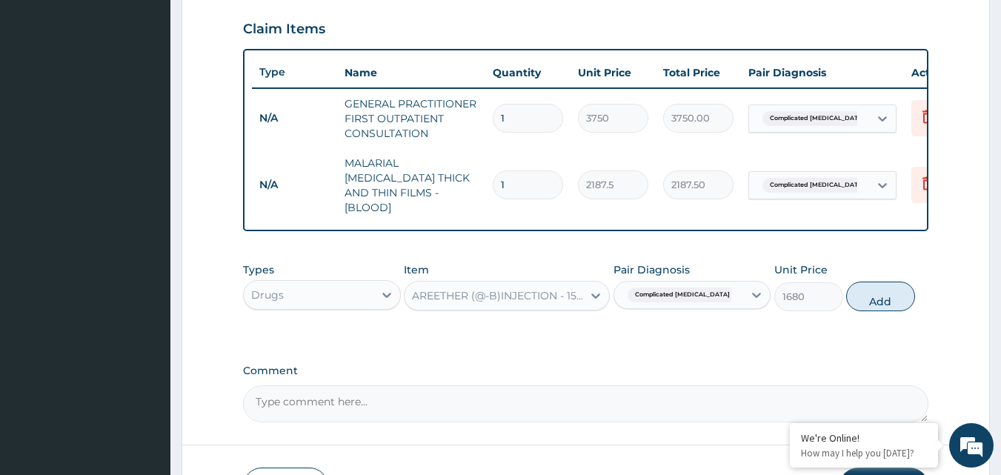
click at [873, 295] on button "Add" at bounding box center [881, 297] width 69 height 30
type input "0"
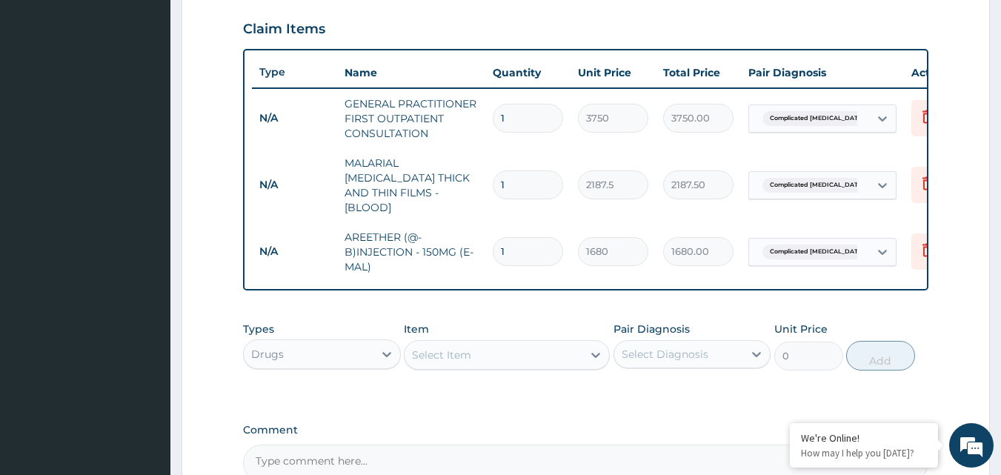
click at [534, 240] on input "1" at bounding box center [528, 251] width 70 height 29
type input "0.00"
type input "3"
type input "5040.00"
type input "3"
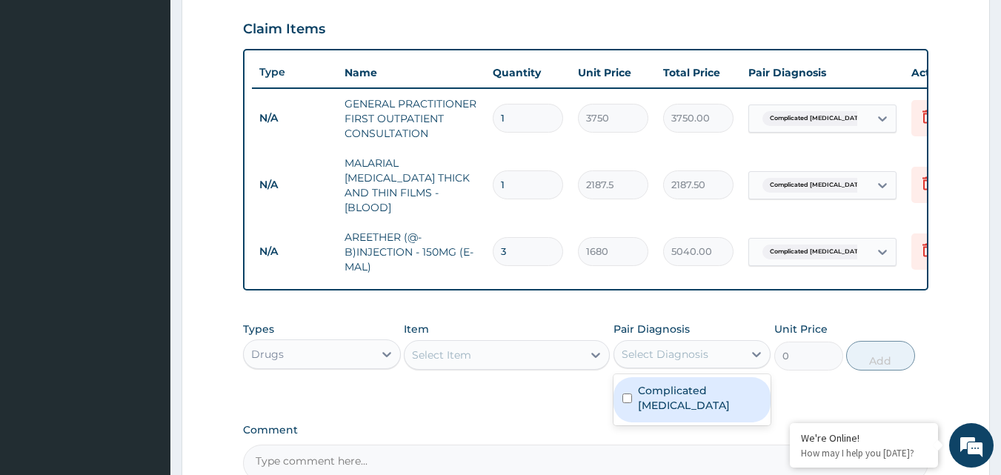
click at [692, 352] on div "Select Diagnosis" at bounding box center [665, 354] width 87 height 15
click at [629, 394] on input "checkbox" at bounding box center [628, 399] width 10 height 10
checkbox input "true"
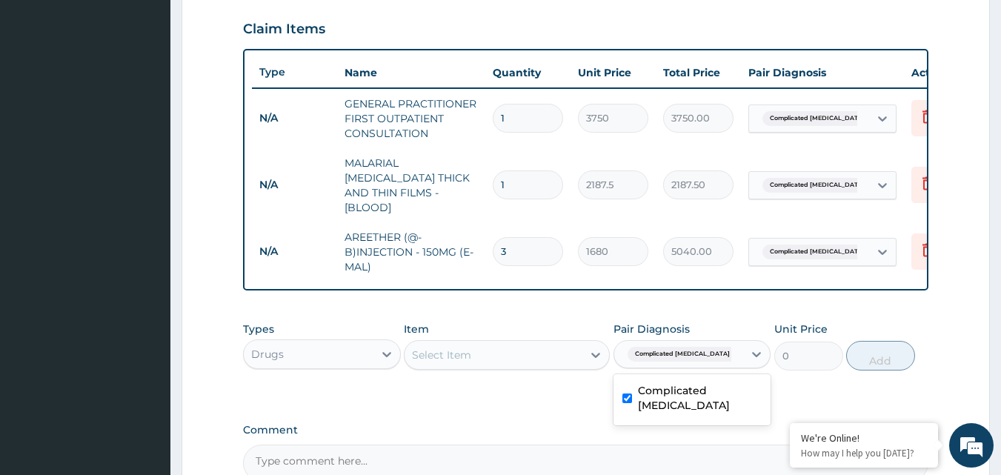
click at [594, 356] on icon at bounding box center [596, 355] width 15 height 15
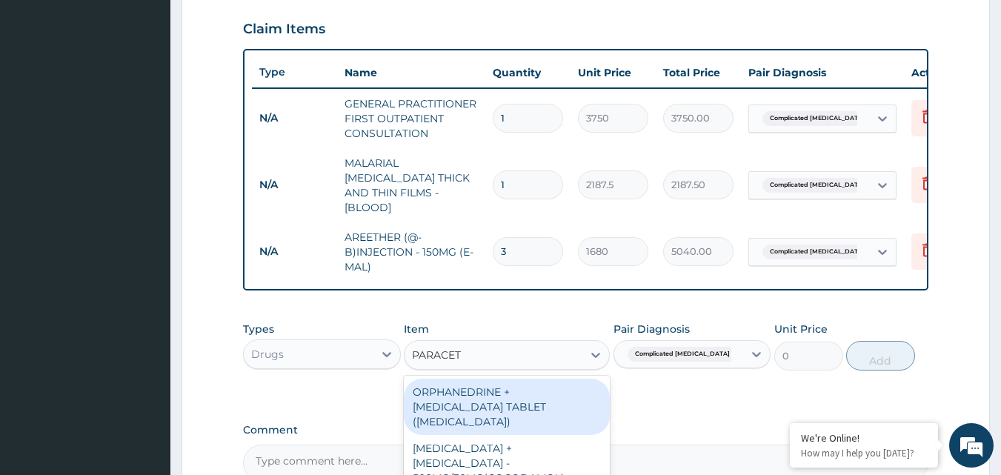
type input "PARACETA"
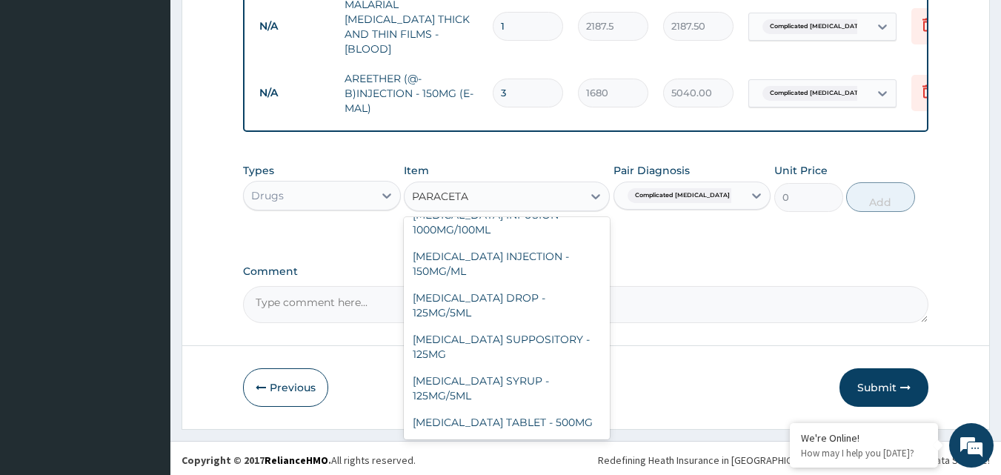
scroll to position [157, 0]
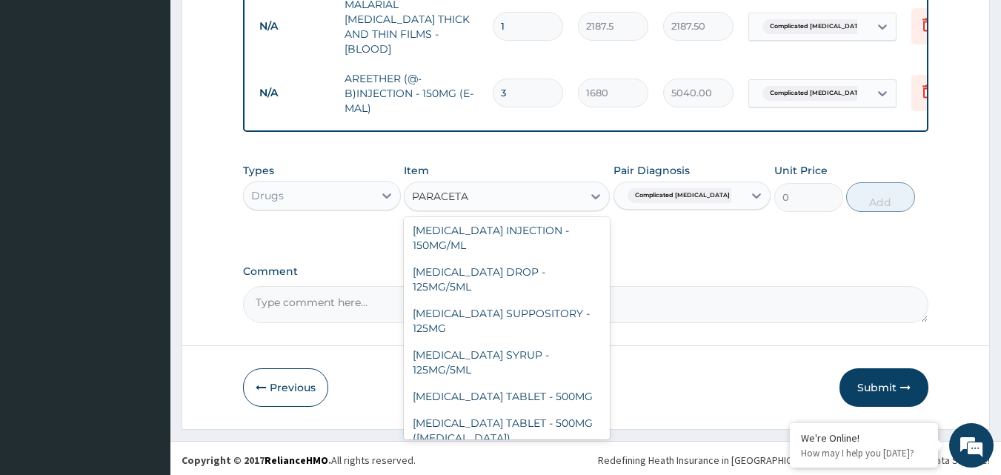
click at [549, 412] on div "PARACETAMOL TABLET - 500MG (PANADOL)" at bounding box center [507, 431] width 206 height 42
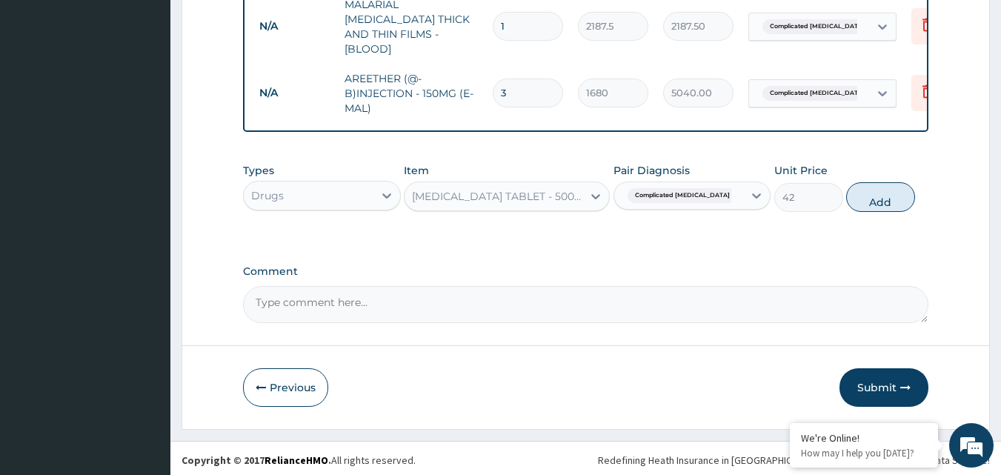
click at [893, 193] on button "Add" at bounding box center [881, 197] width 69 height 30
type input "0"
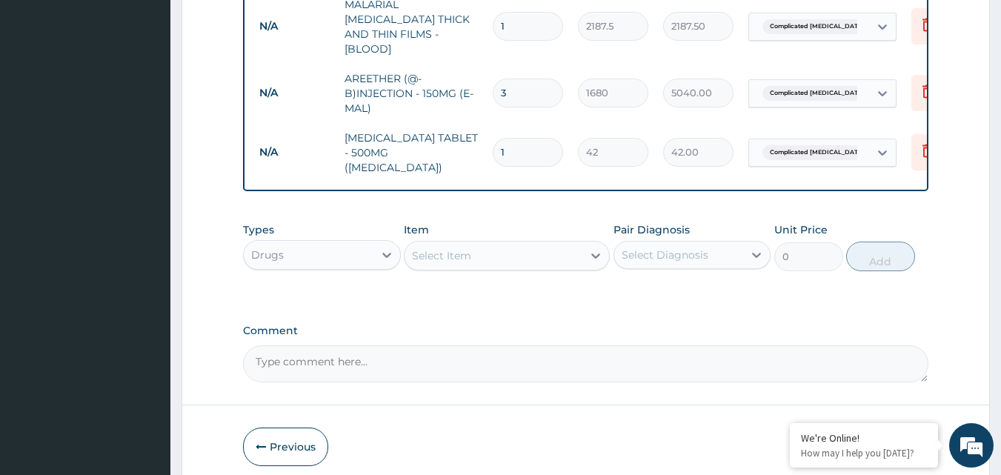
type input "12"
type input "504.00"
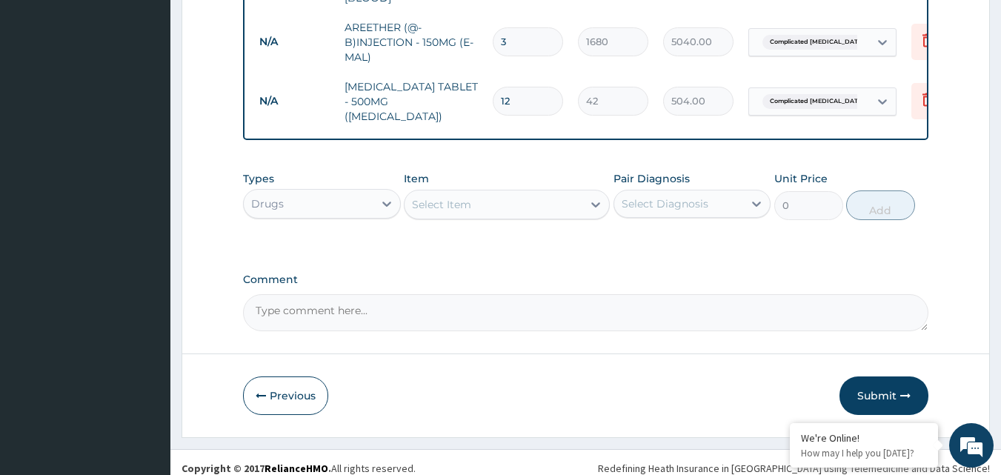
click at [890, 383] on button "Submit" at bounding box center [884, 396] width 89 height 39
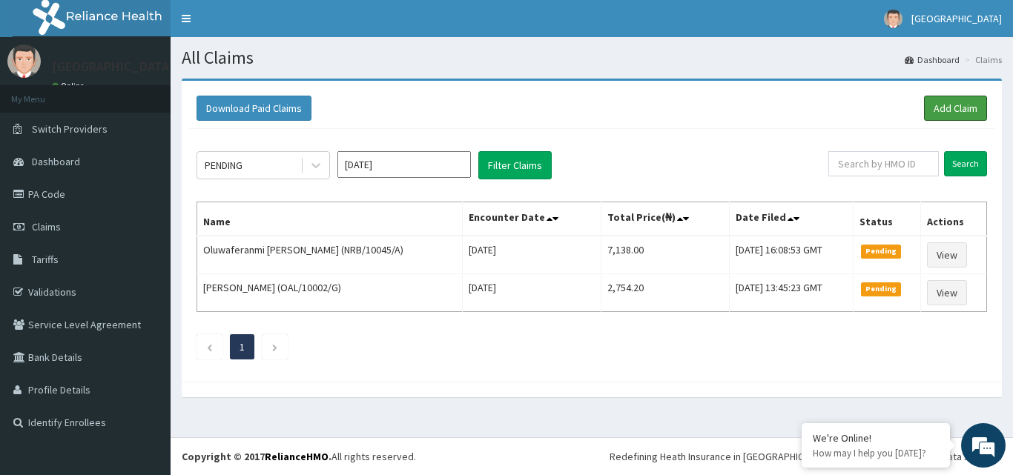
click at [950, 110] on link "Add Claim" at bounding box center [955, 108] width 63 height 25
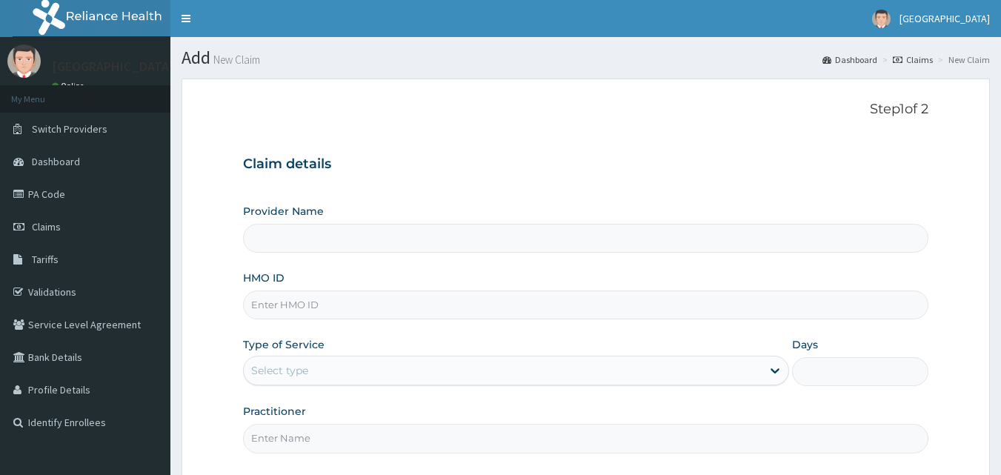
click at [824, 311] on input "HMO ID" at bounding box center [586, 305] width 686 height 29
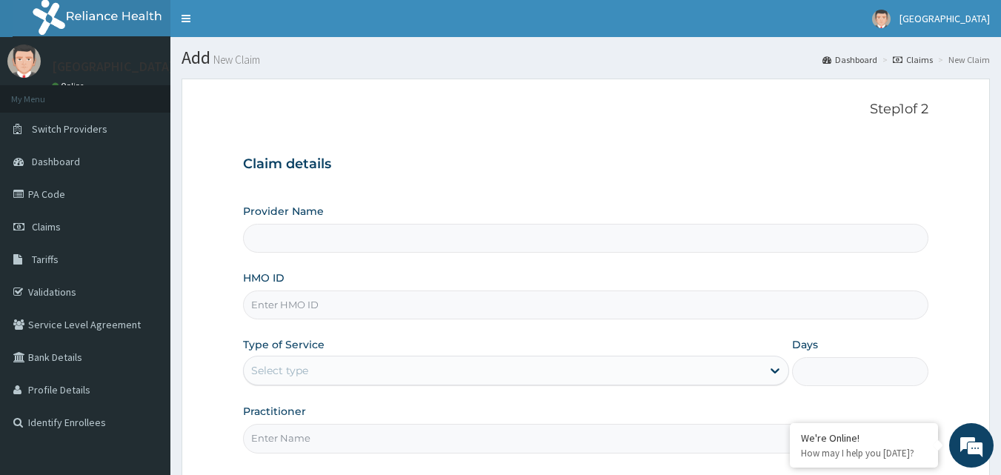
paste input "DWP/10035/D"
type input "DWP/10035/D"
type input "Landmark Hospital"
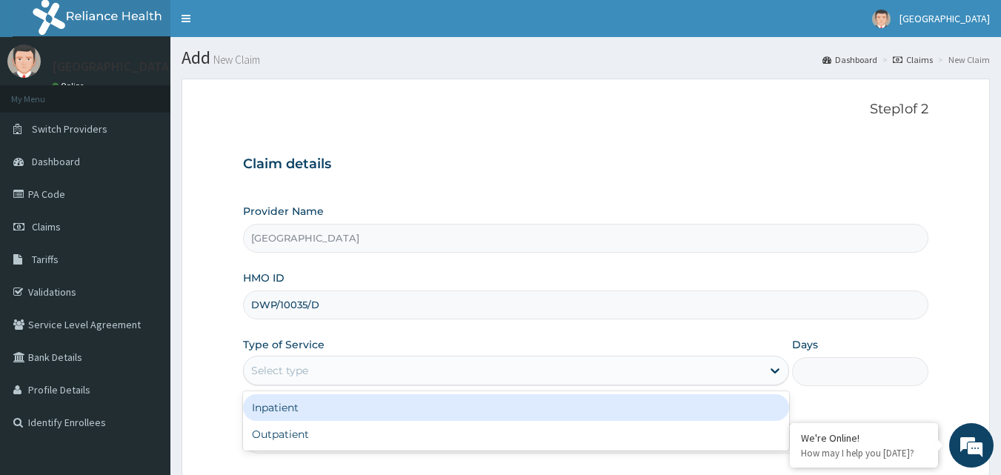
click at [389, 440] on div "Outpatient" at bounding box center [516, 434] width 546 height 27
type input "1"
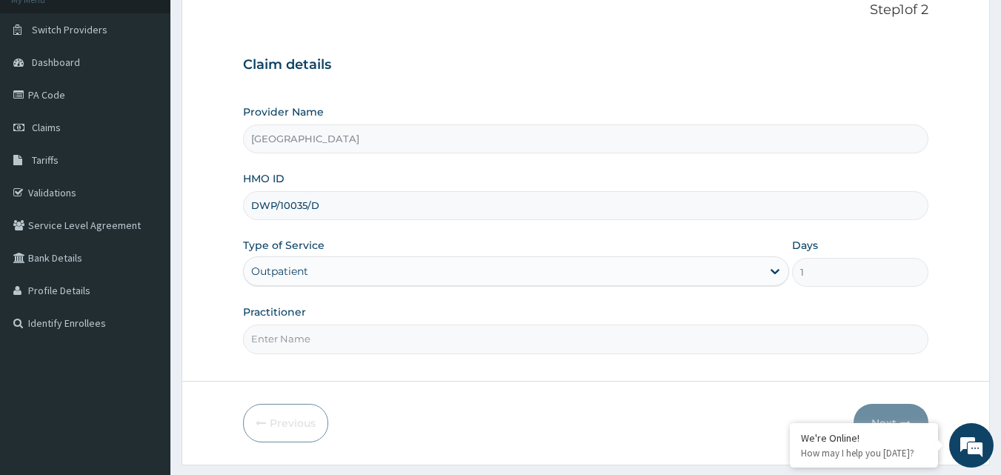
scroll to position [139, 0]
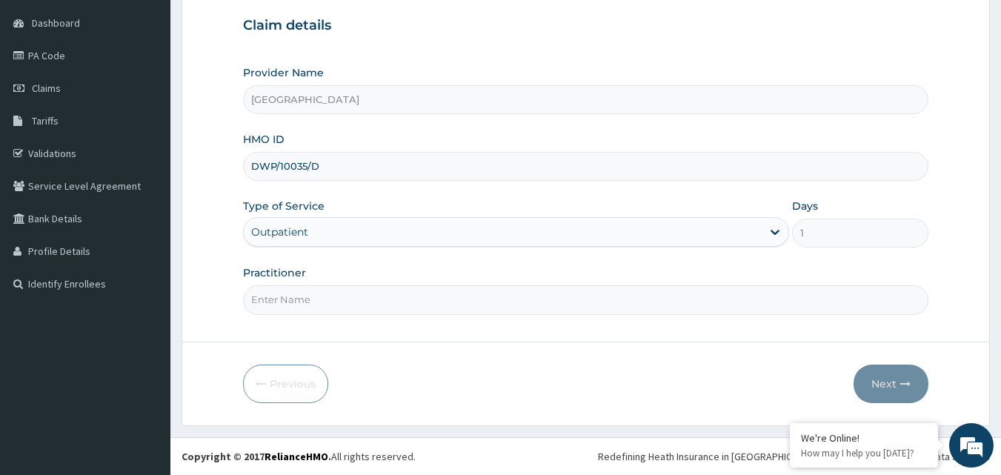
click at [861, 302] on input "Practitioner" at bounding box center [586, 299] width 686 height 29
type input "Dr Ewa Bassey"
click at [896, 374] on button "Next" at bounding box center [891, 384] width 75 height 39
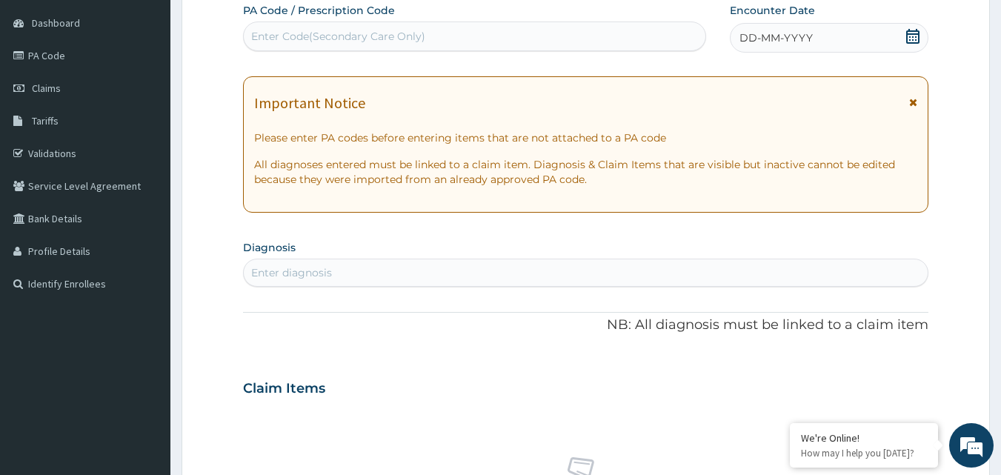
click at [918, 44] on span at bounding box center [913, 38] width 15 height 19
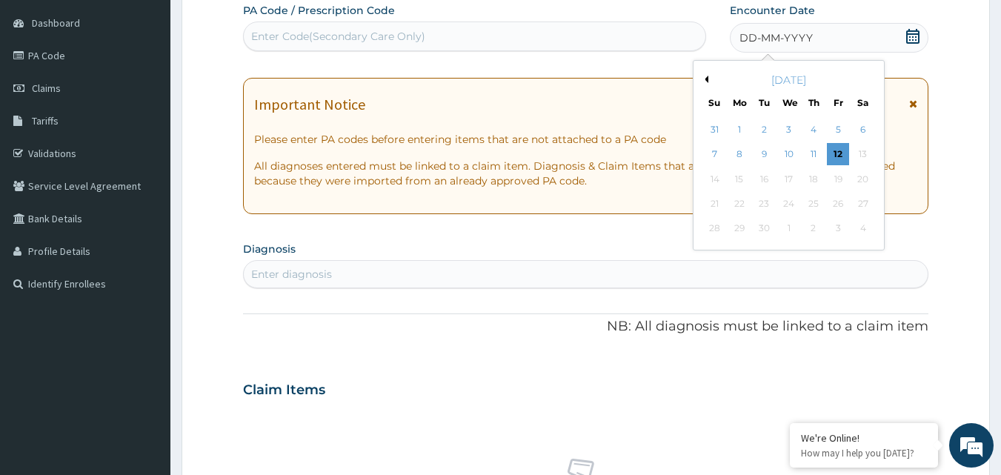
click at [841, 150] on div "12" at bounding box center [838, 155] width 22 height 22
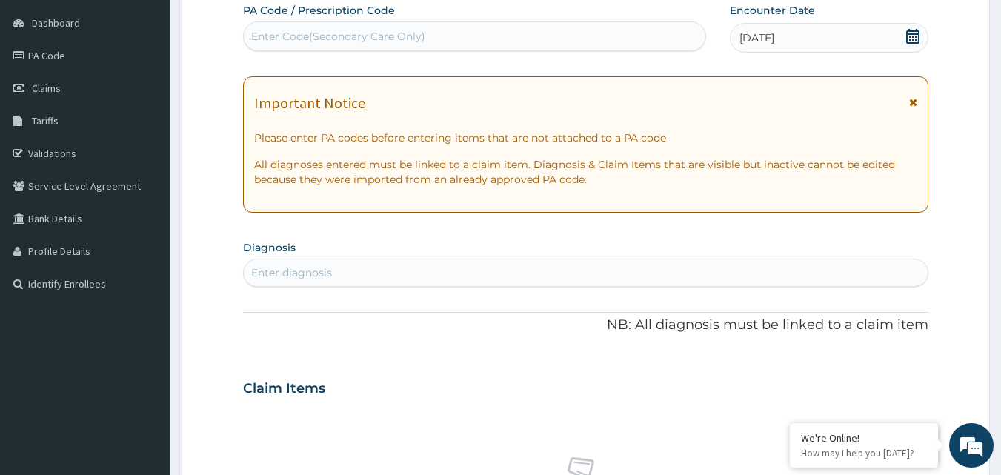
scroll to position [0, 0]
type input "C"
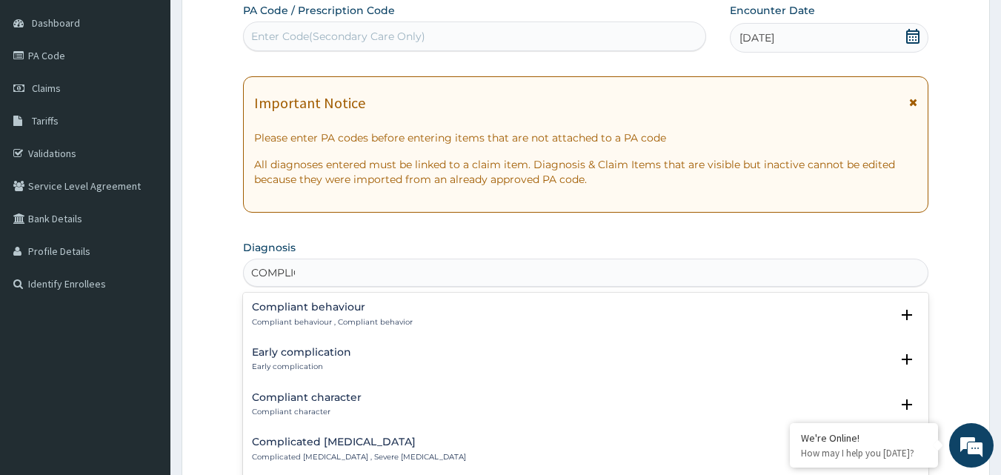
type input "COMPLICA"
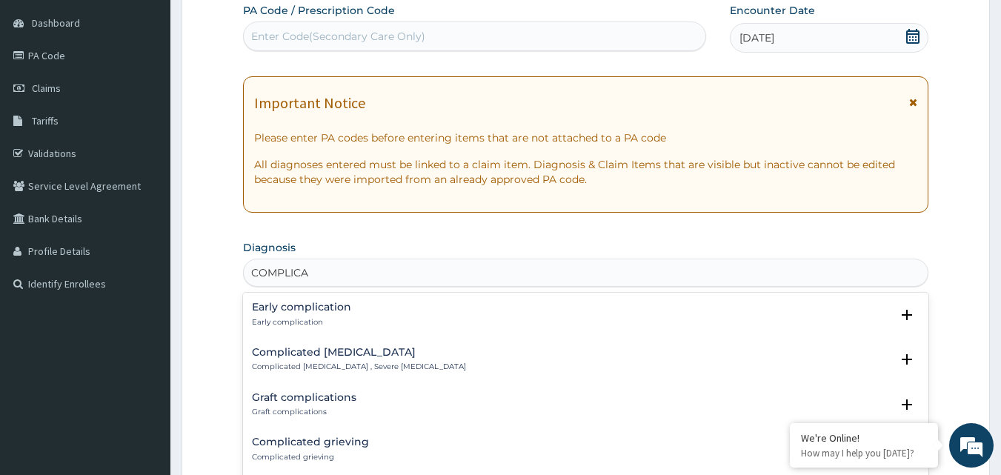
click at [382, 361] on div "Complicated malaria Complicated malaria , Severe malaria" at bounding box center [359, 360] width 214 height 26
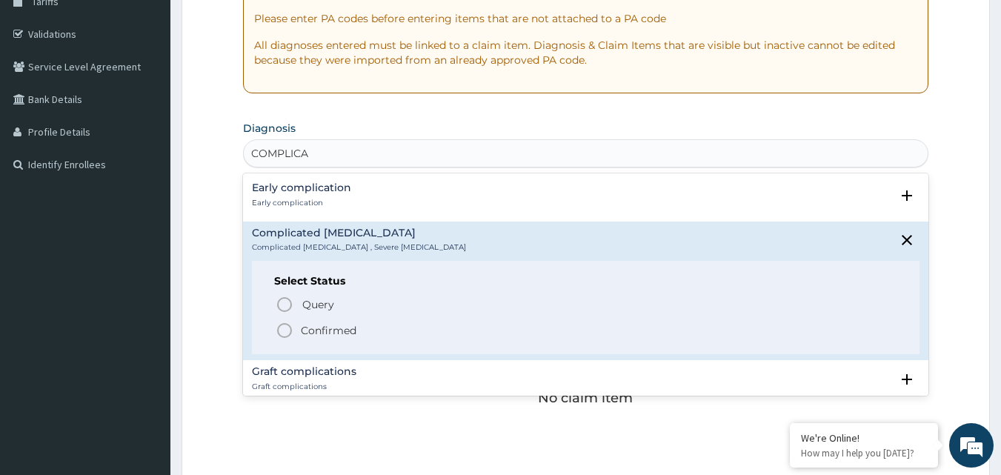
scroll to position [259, 0]
click at [296, 331] on span "Confirmed" at bounding box center [587, 329] width 623 height 18
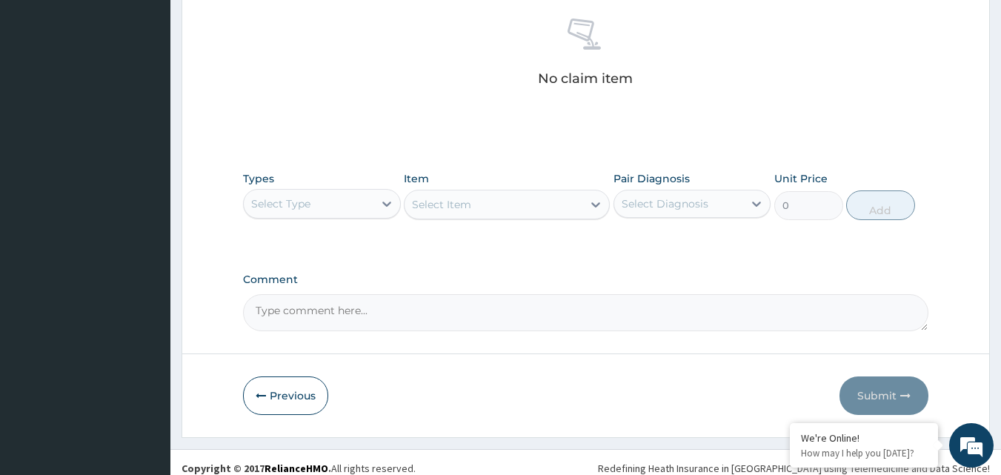
scroll to position [594, 0]
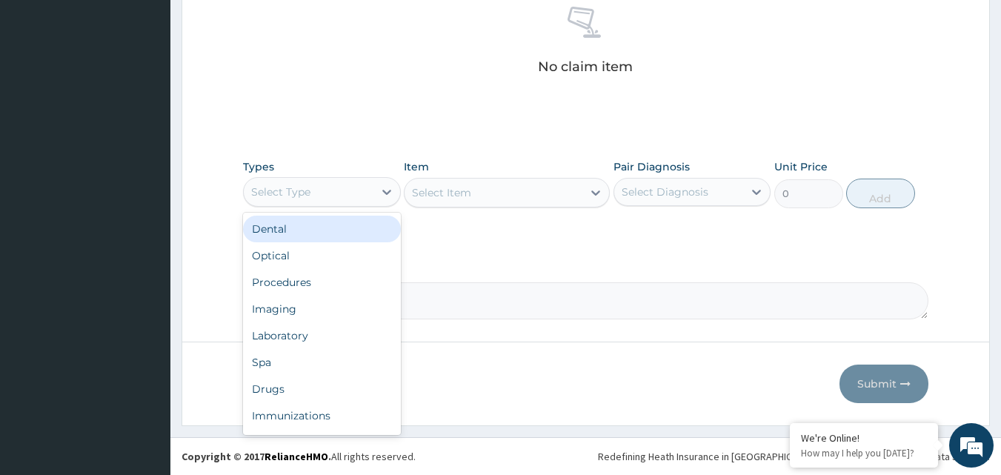
click at [312, 285] on div "Procedures" at bounding box center [322, 282] width 158 height 27
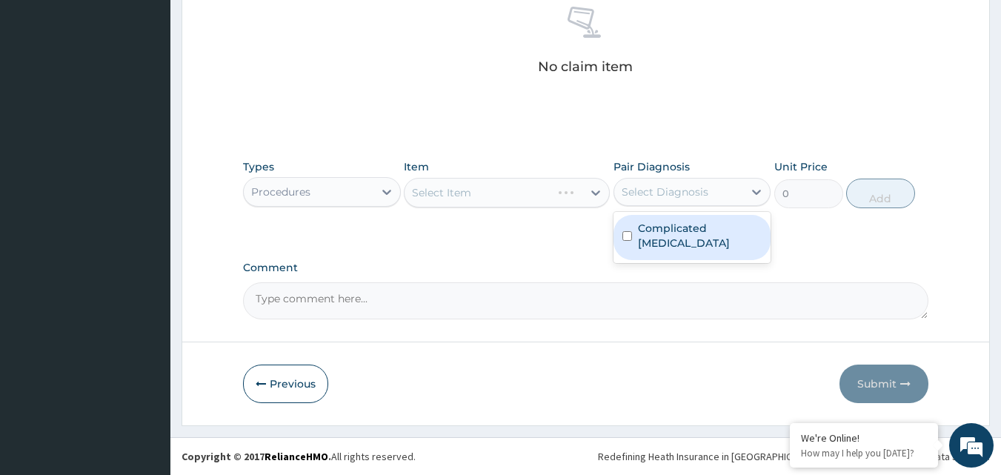
click at [627, 231] on input "checkbox" at bounding box center [628, 236] width 10 height 10
checkbox input "true"
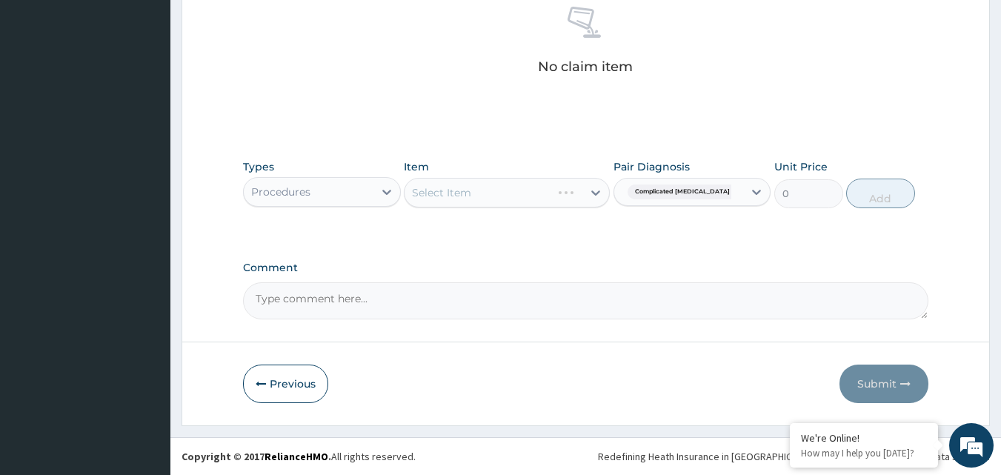
click at [523, 188] on div "Select Item" at bounding box center [507, 193] width 206 height 30
click at [596, 196] on icon at bounding box center [596, 192] width 15 height 15
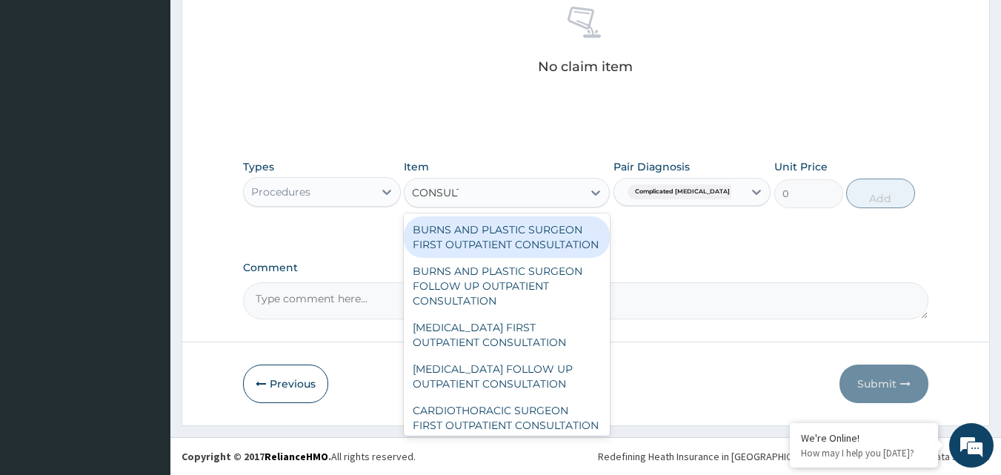
type input "CONSULTA"
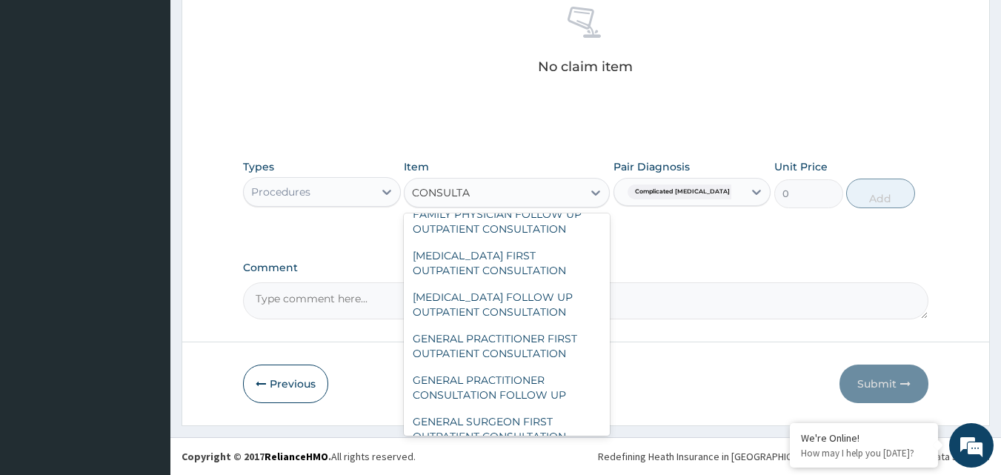
scroll to position [681, 0]
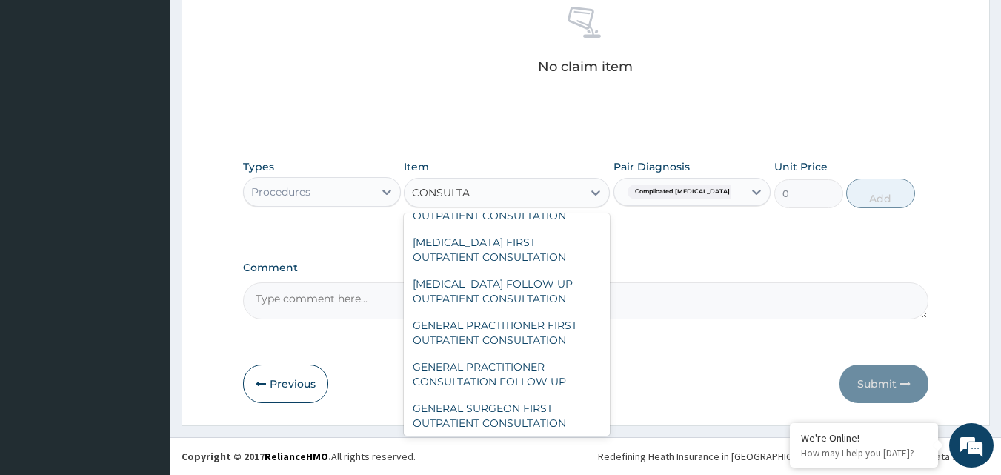
click at [526, 354] on div "GENERAL PRACTITIONER FIRST OUTPATIENT CONSULTATION" at bounding box center [507, 333] width 206 height 42
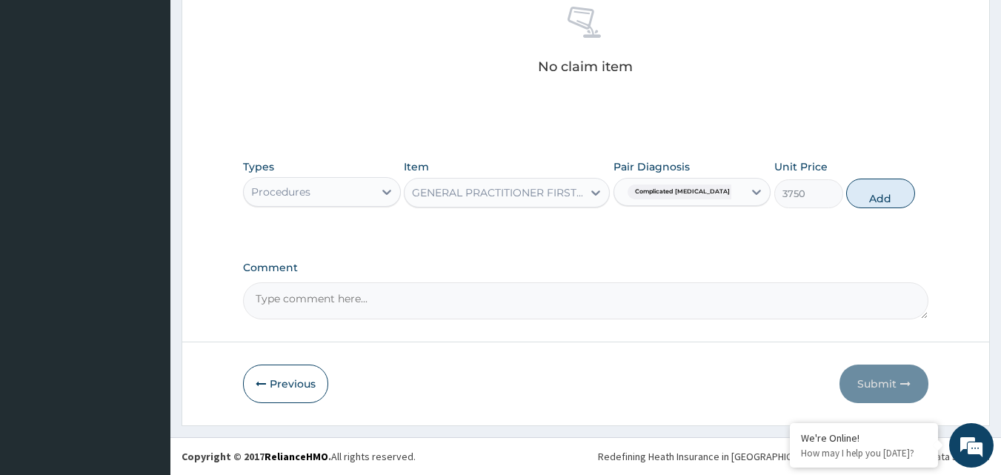
click at [884, 191] on button "Add" at bounding box center [881, 194] width 69 height 30
type input "0"
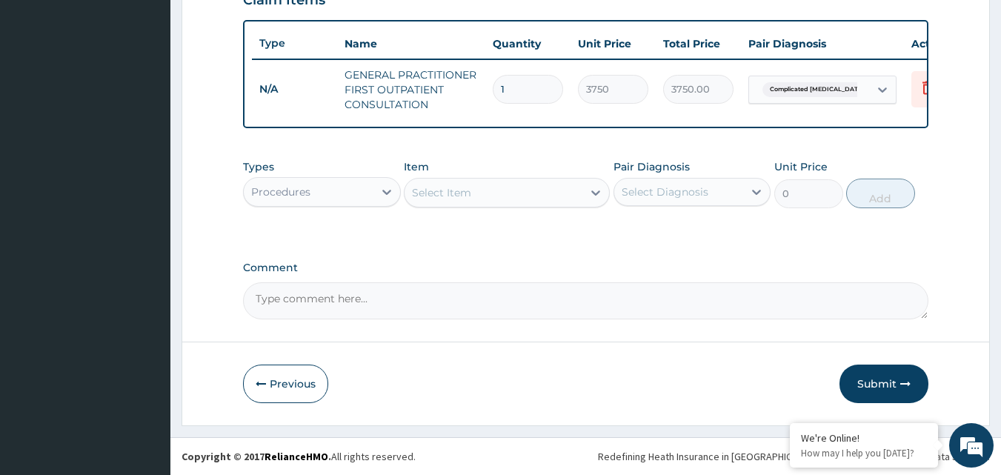
scroll to position [543, 0]
click at [412, 192] on div "Select Item" at bounding box center [441, 192] width 59 height 15
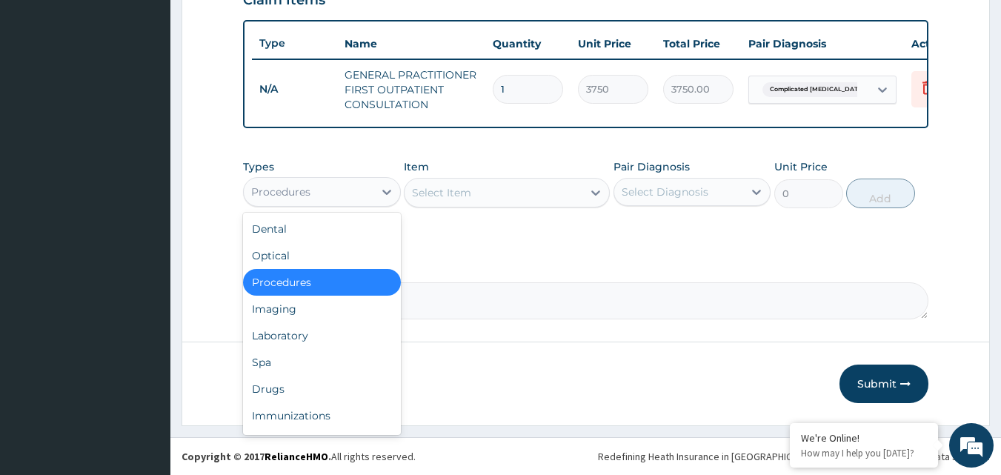
click at [299, 335] on div "Laboratory" at bounding box center [322, 335] width 158 height 27
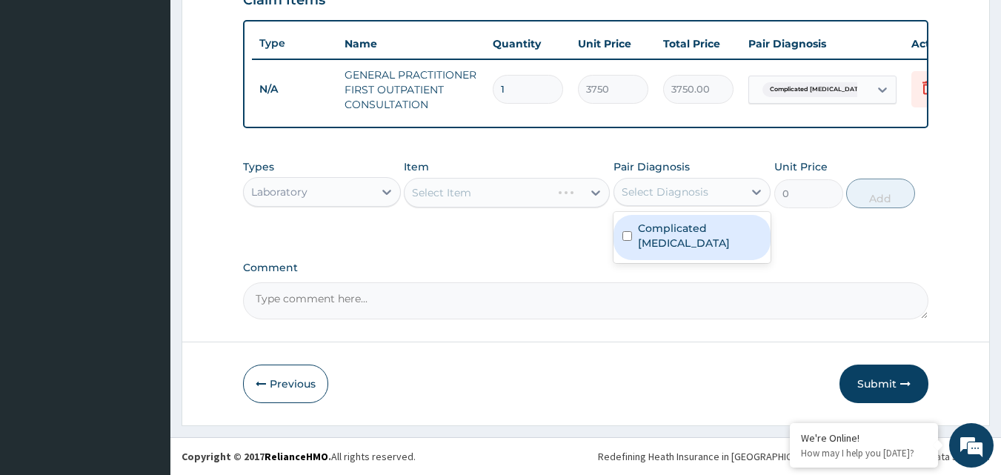
click at [627, 231] on input "checkbox" at bounding box center [628, 236] width 10 height 10
checkbox input "true"
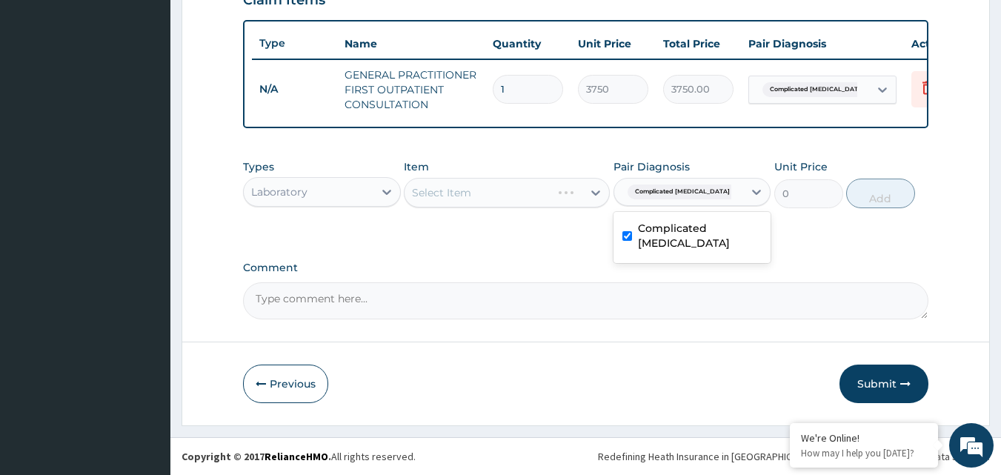
click at [596, 189] on div "Select Item" at bounding box center [507, 193] width 206 height 30
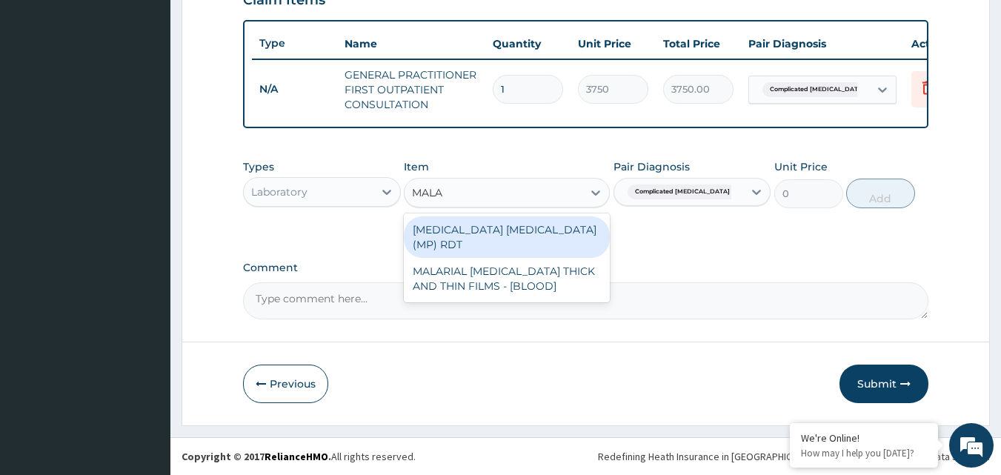
type input "MALAR"
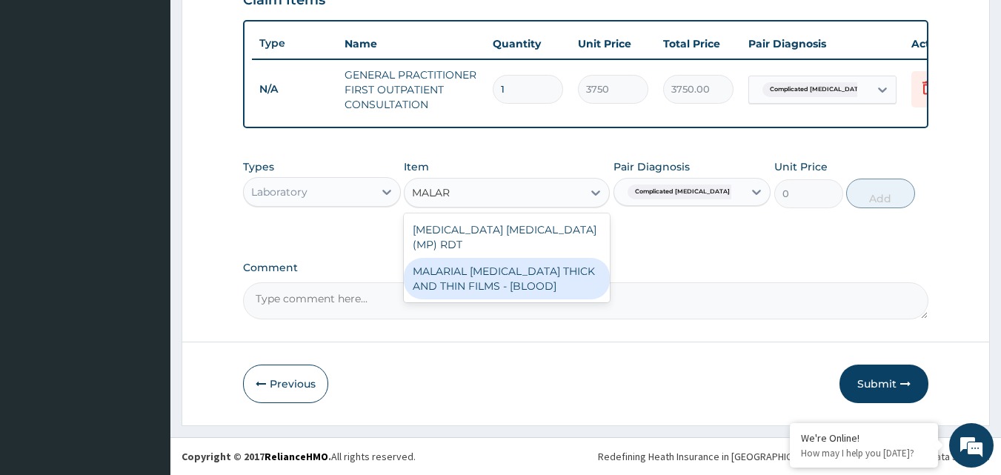
click at [577, 259] on div "MALARIAL [MEDICAL_DATA] THICK AND THIN FILMS - [BLOOD]" at bounding box center [507, 279] width 206 height 42
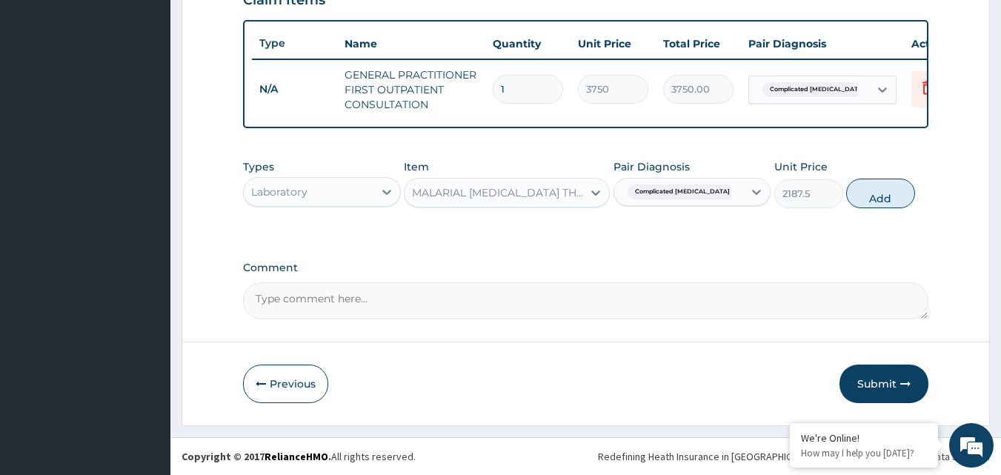
click at [894, 196] on button "Add" at bounding box center [881, 194] width 69 height 30
type input "0"
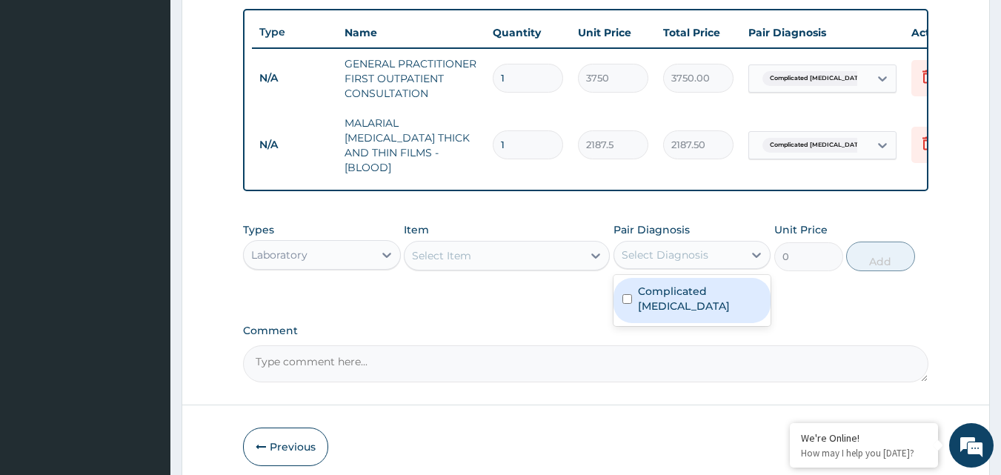
click at [669, 254] on div "Select Diagnosis" at bounding box center [665, 255] width 87 height 15
click at [626, 294] on input "checkbox" at bounding box center [628, 299] width 10 height 10
checkbox input "true"
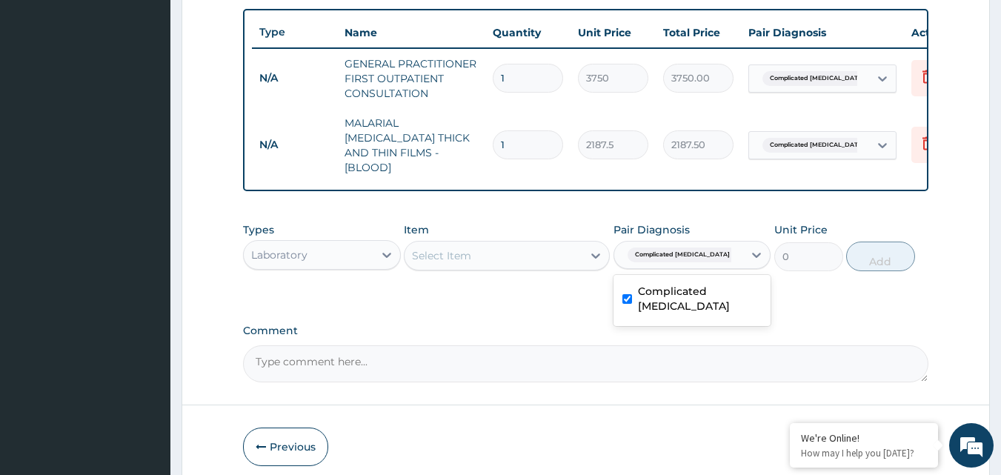
click at [598, 259] on icon at bounding box center [596, 255] width 15 height 15
type input "AREE"
click at [593, 254] on icon at bounding box center [596, 256] width 9 height 5
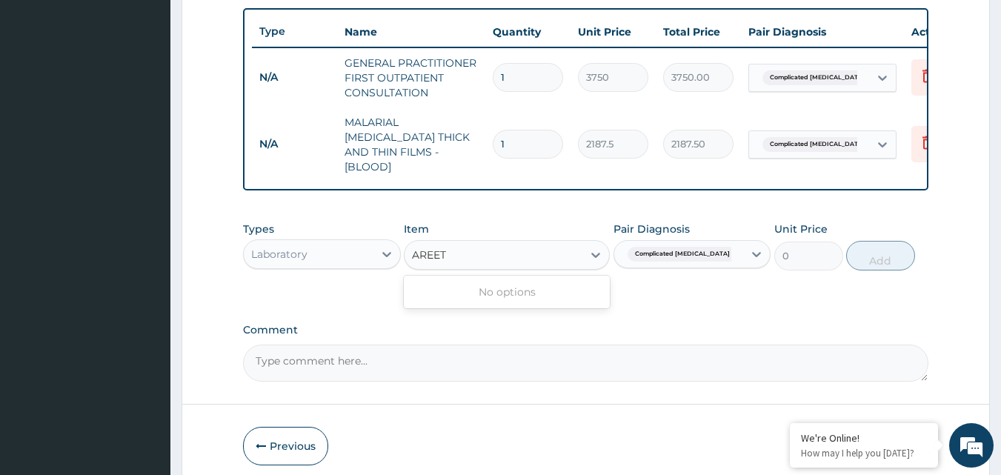
scroll to position [563, 0]
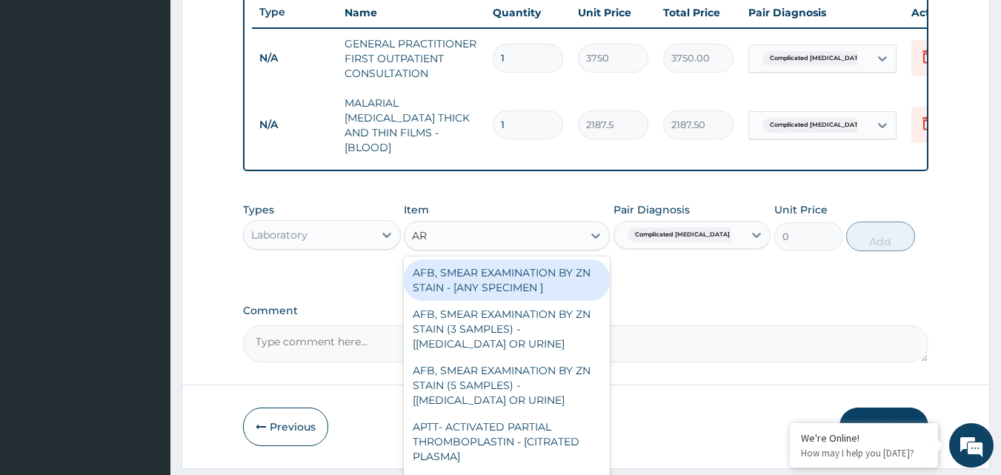
type input "A"
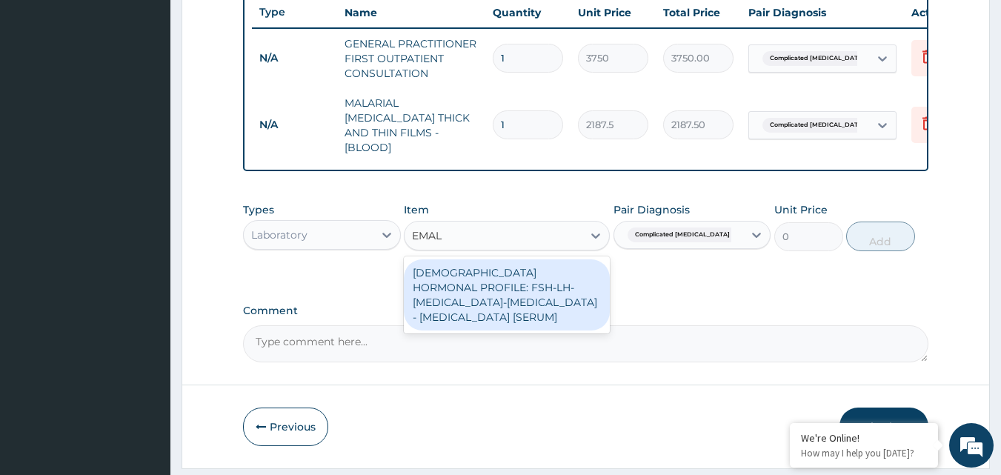
type input "EMAL"
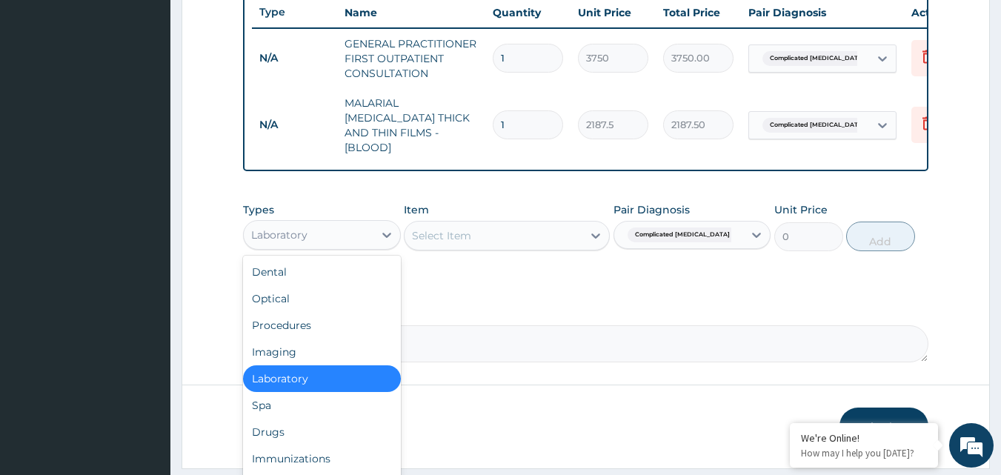
click at [285, 430] on div "Drugs" at bounding box center [322, 432] width 158 height 27
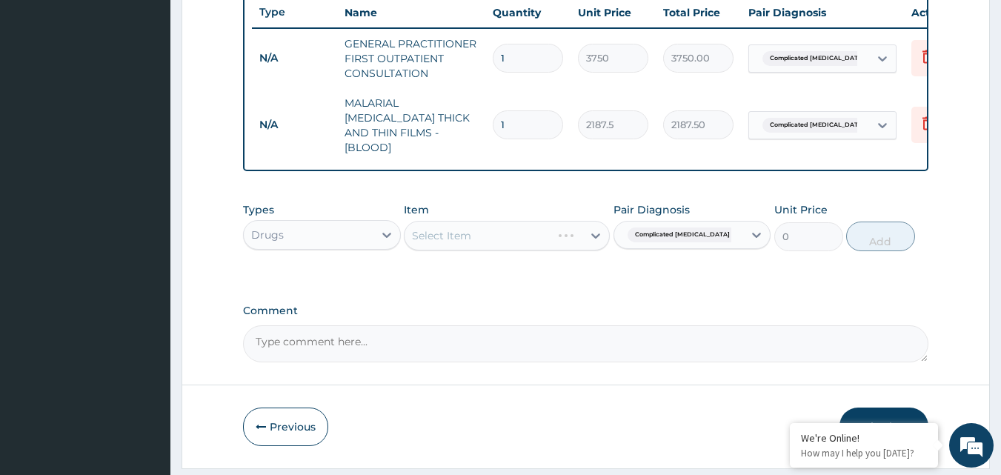
click at [586, 231] on div "Select Item" at bounding box center [507, 236] width 206 height 30
click at [596, 231] on div "Select Item" at bounding box center [507, 236] width 206 height 30
click at [595, 230] on icon at bounding box center [596, 235] width 15 height 15
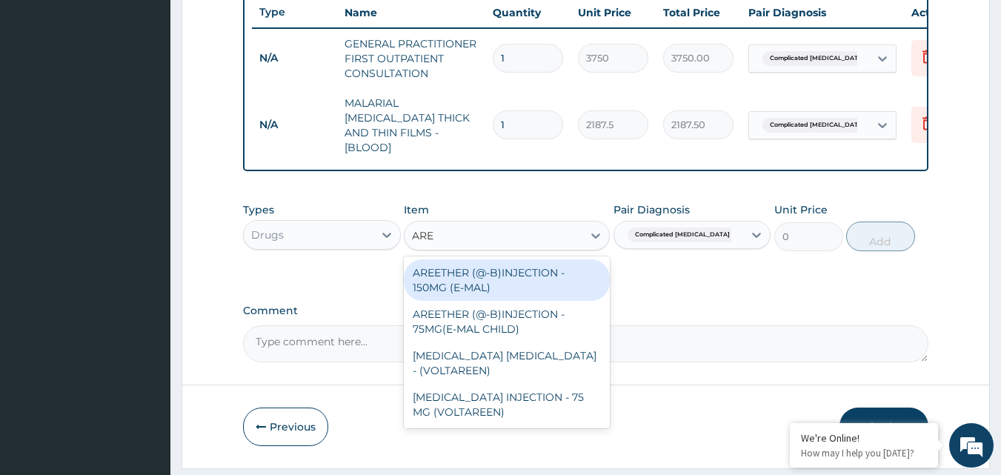
type input "AREE"
click at [561, 273] on div "AREETHER (@-B)INJECTION - 150MG (E-MAL)" at bounding box center [507, 280] width 206 height 42
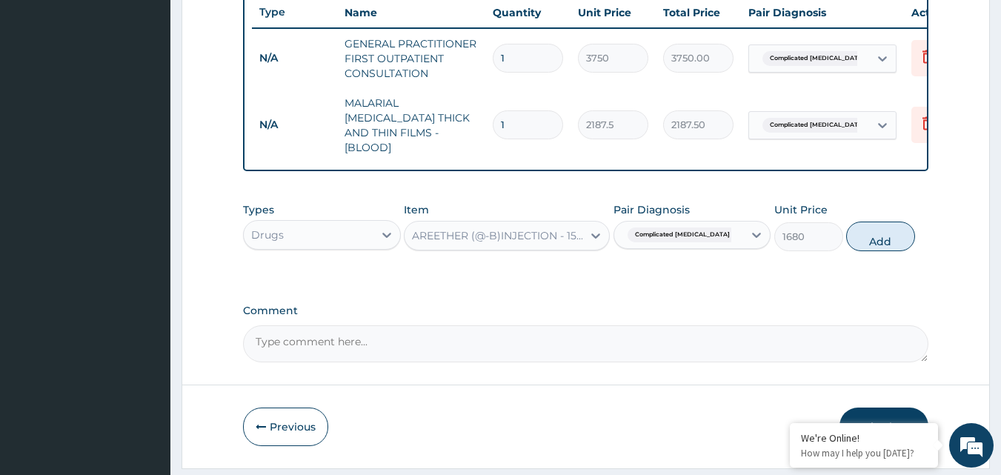
click at [901, 227] on button "Add" at bounding box center [881, 237] width 69 height 30
type input "0"
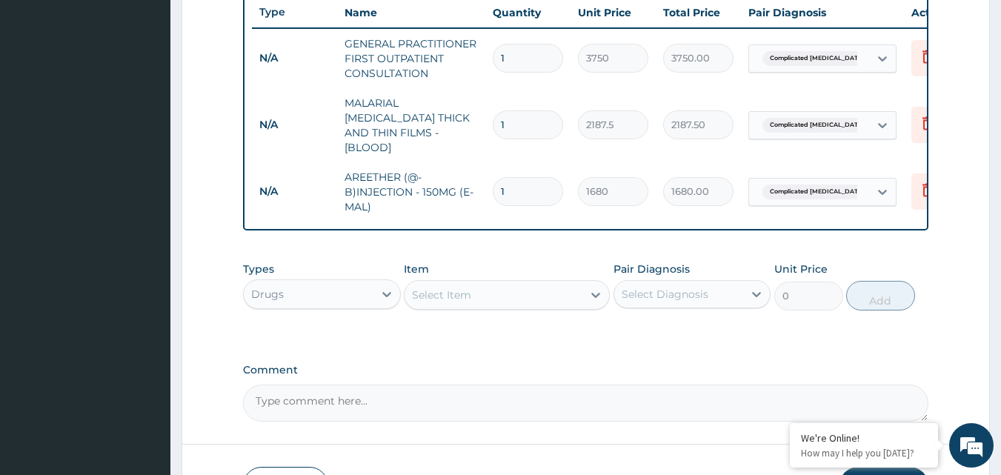
type input "0.00"
type input "3"
type input "5040.00"
type input "3"
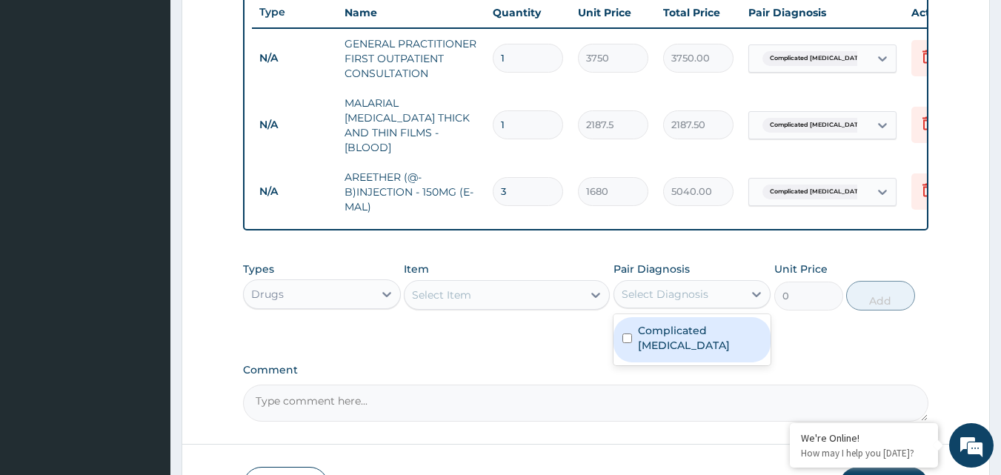
click at [626, 334] on input "checkbox" at bounding box center [628, 339] width 10 height 10
checkbox input "true"
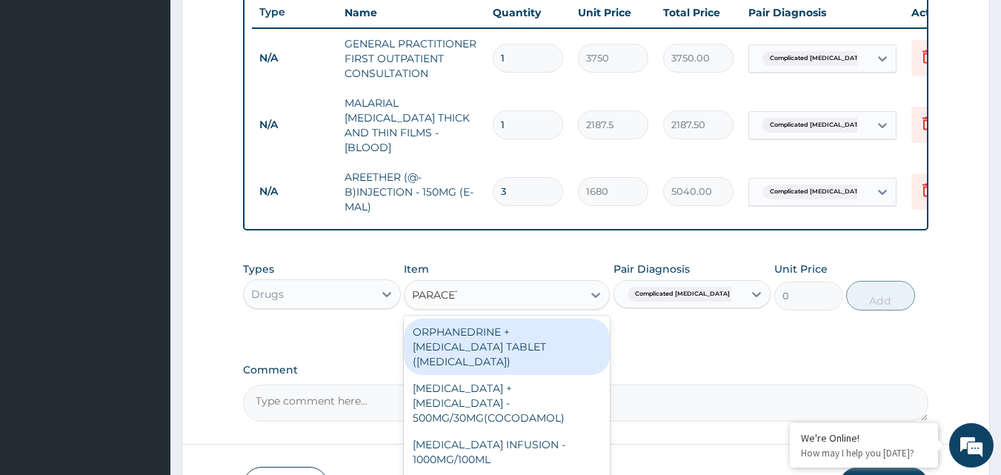
type input "PARACETA"
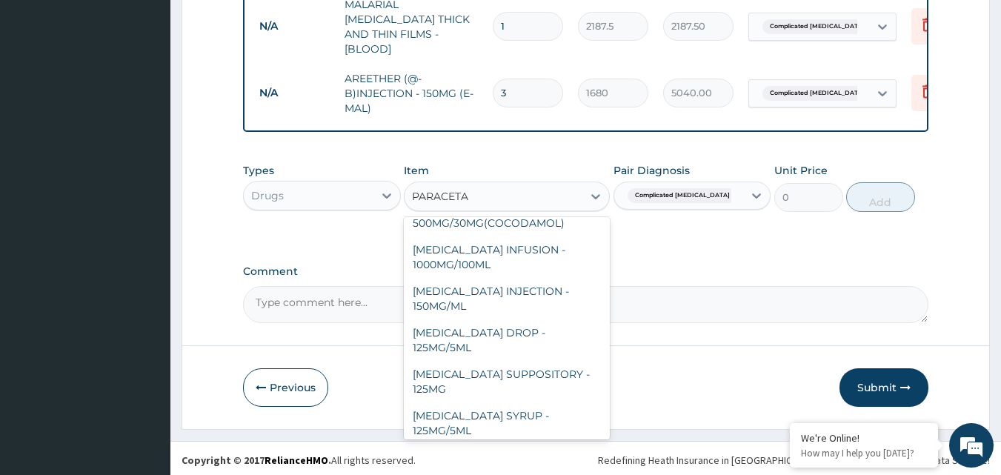
scroll to position [157, 0]
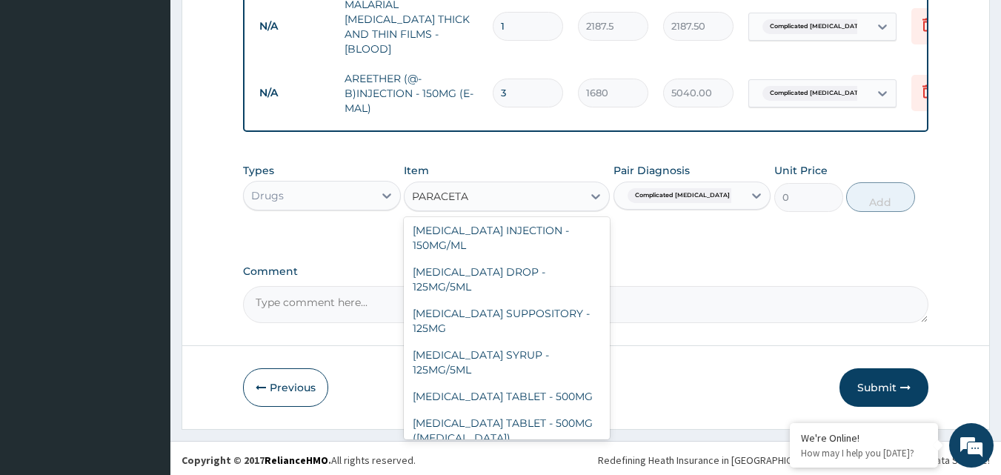
click at [543, 411] on div "[MEDICAL_DATA] TABLET - 500MG ([MEDICAL_DATA])" at bounding box center [507, 431] width 206 height 42
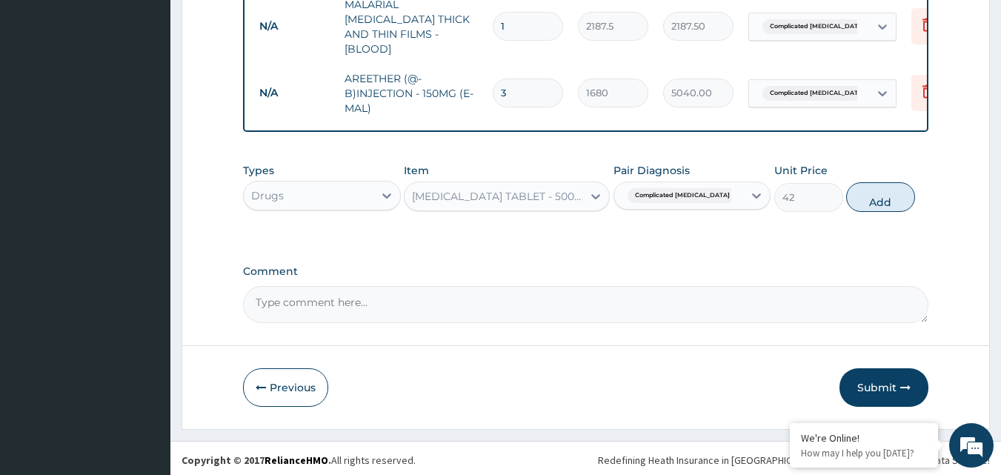
click at [899, 191] on button "Add" at bounding box center [881, 197] width 69 height 30
type input "0"
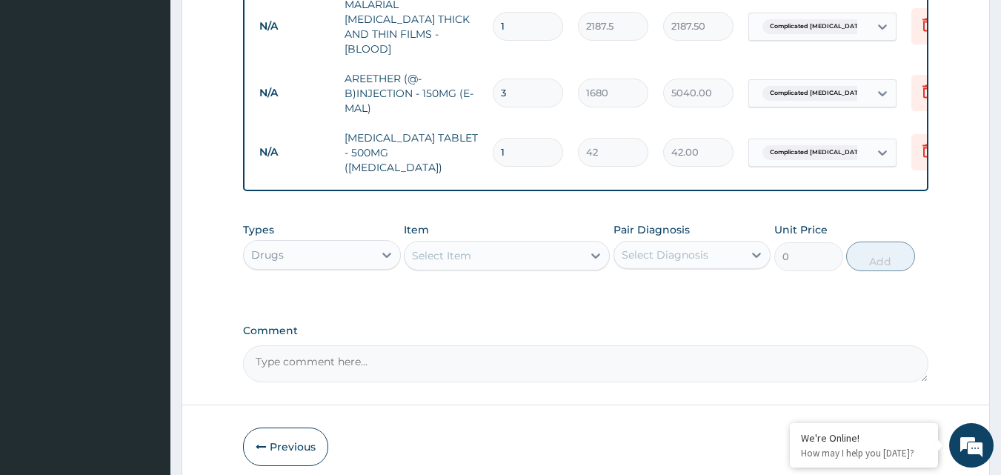
type input "12"
type input "504.00"
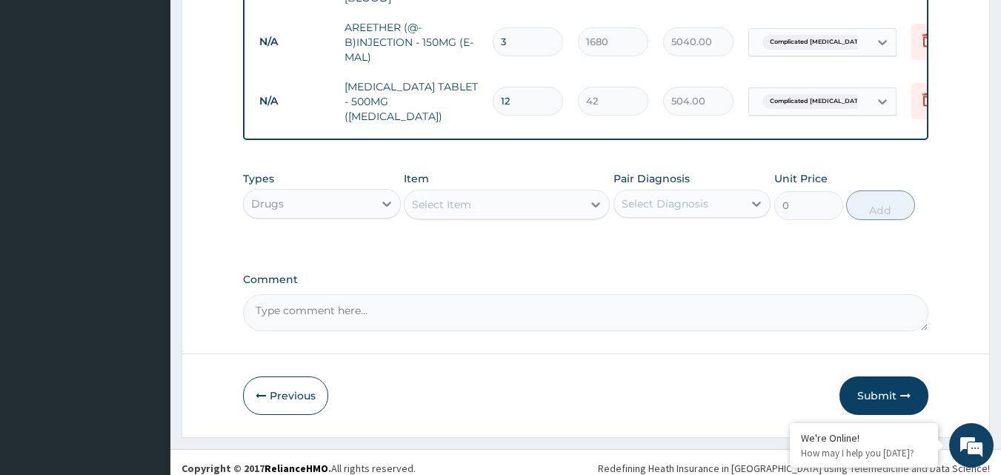
click at [888, 388] on button "Submit" at bounding box center [884, 396] width 89 height 39
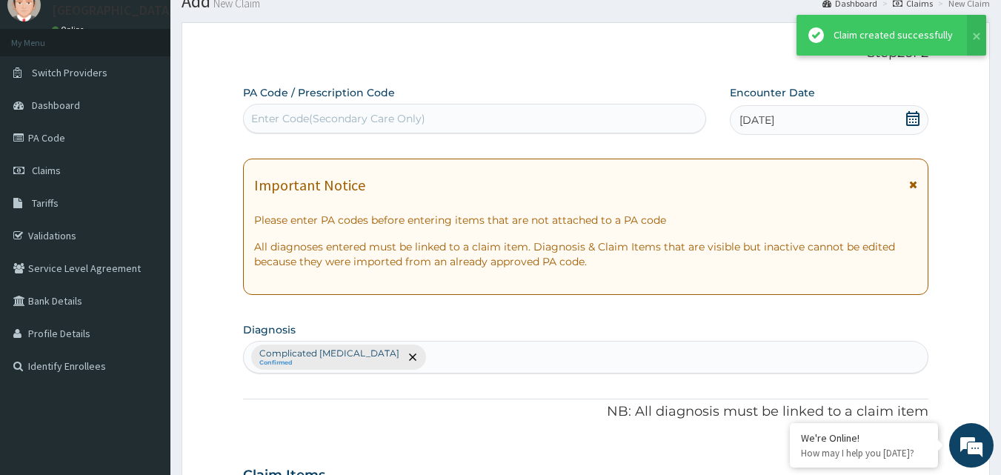
scroll to position [712, 0]
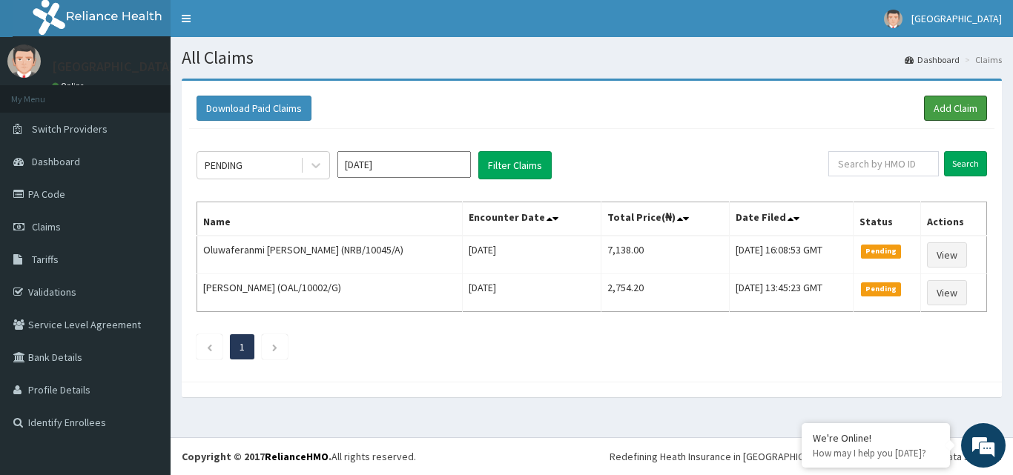
click at [949, 107] on link "Add Claim" at bounding box center [955, 108] width 63 height 25
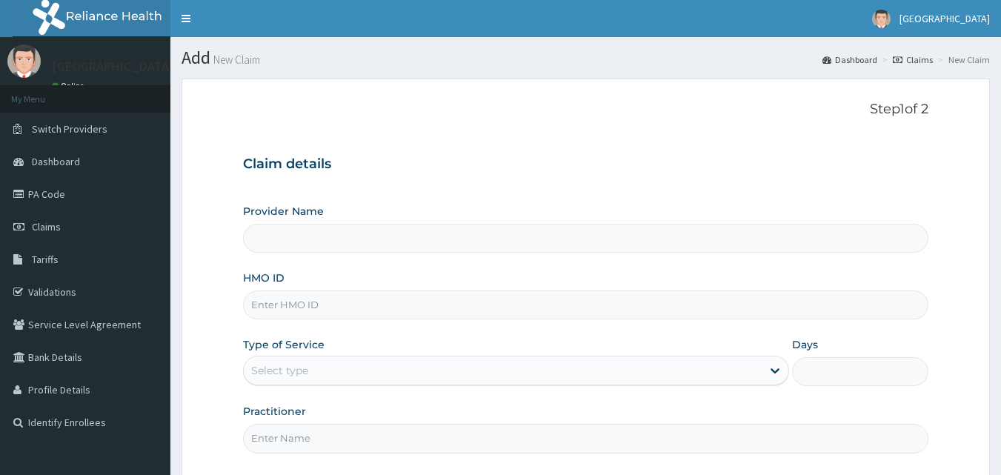
click at [847, 303] on input "HMO ID" at bounding box center [586, 305] width 686 height 29
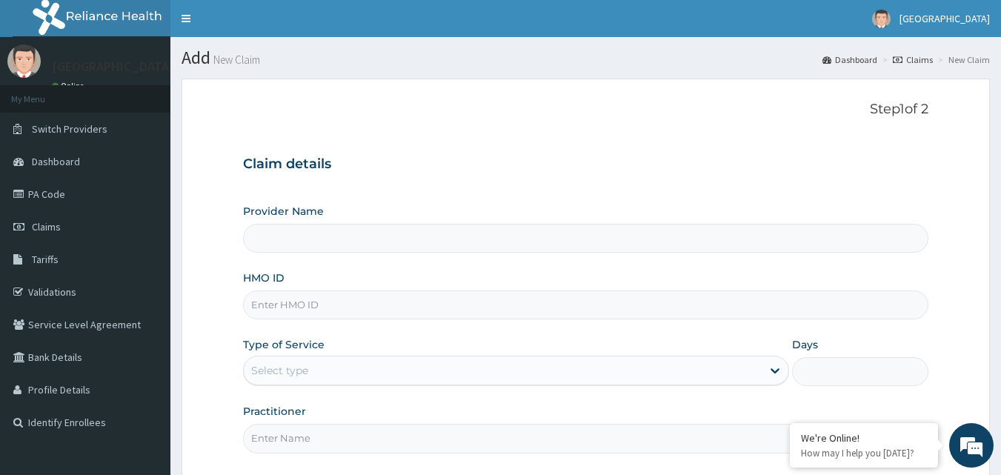
paste input "DWP/10035/E"
type input "DWP/10035/E"
type input "[GEOGRAPHIC_DATA]"
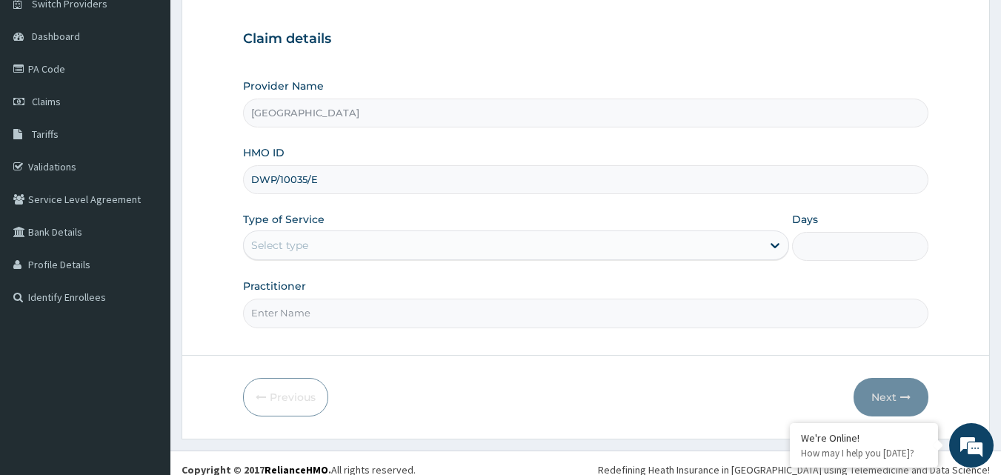
scroll to position [139, 0]
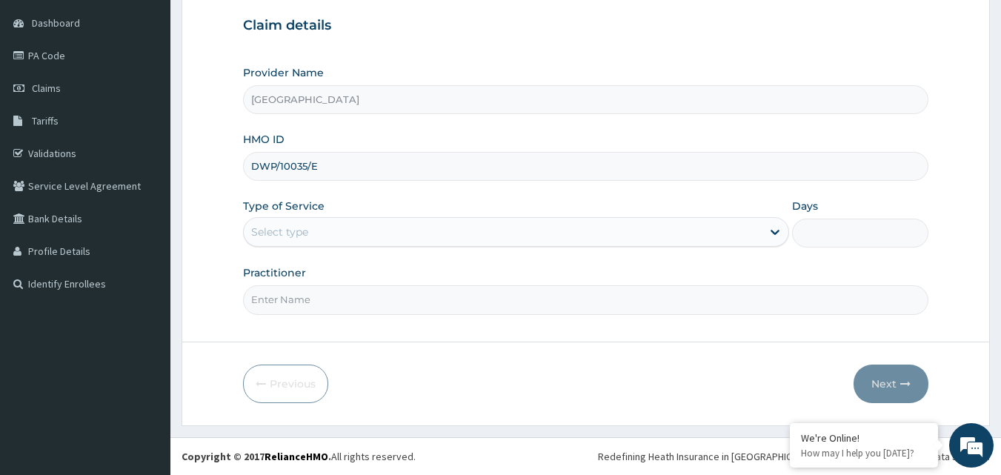
type input "DWP/10035/E"
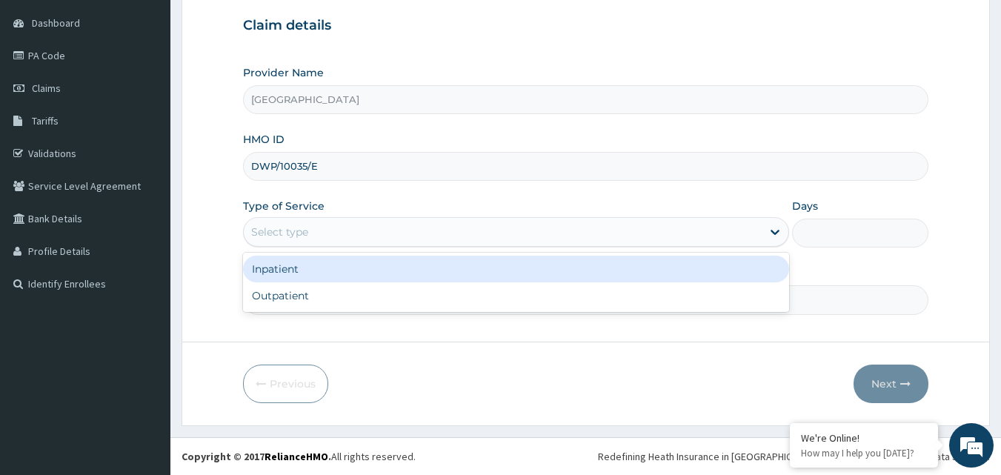
click at [758, 302] on div "Outpatient" at bounding box center [516, 295] width 546 height 27
type input "1"
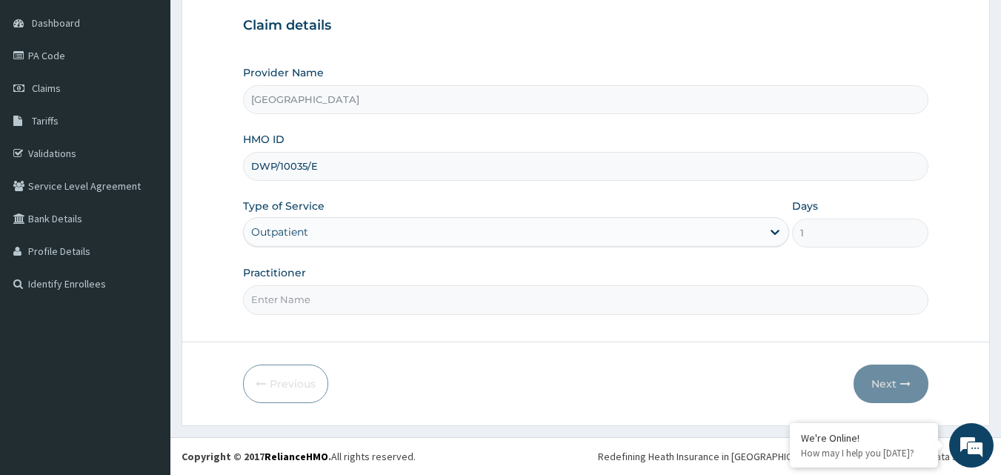
click at [867, 305] on input "Practitioner" at bounding box center [586, 299] width 686 height 29
type input "[PERSON_NAME]"
click at [900, 379] on button "Next" at bounding box center [891, 384] width 75 height 39
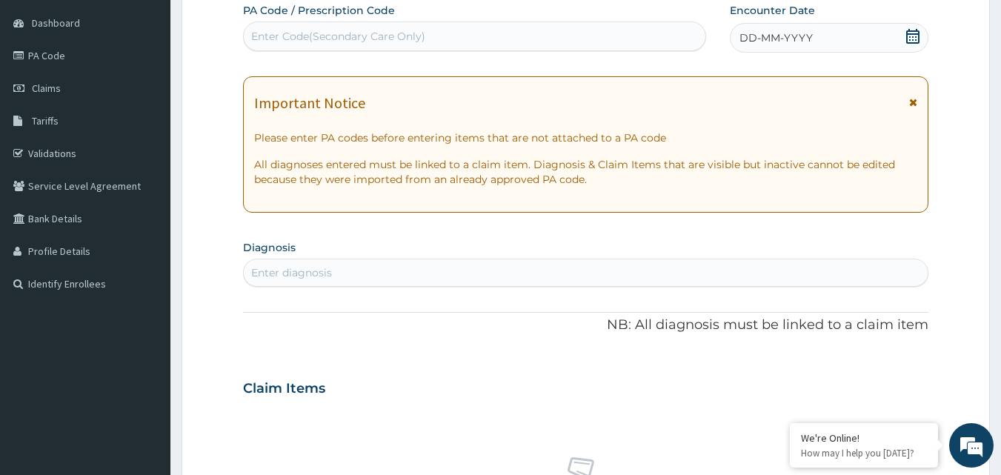
click at [915, 39] on icon at bounding box center [913, 36] width 15 height 15
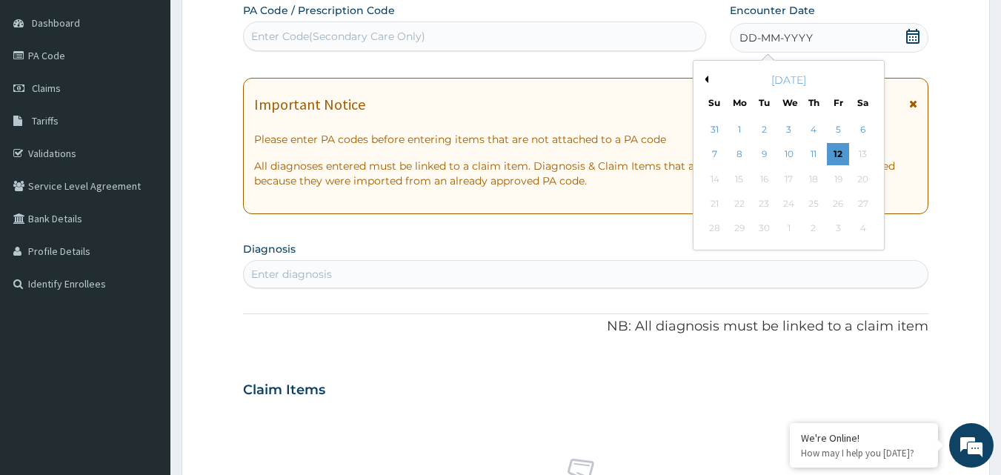
click at [841, 150] on div "12" at bounding box center [838, 155] width 22 height 22
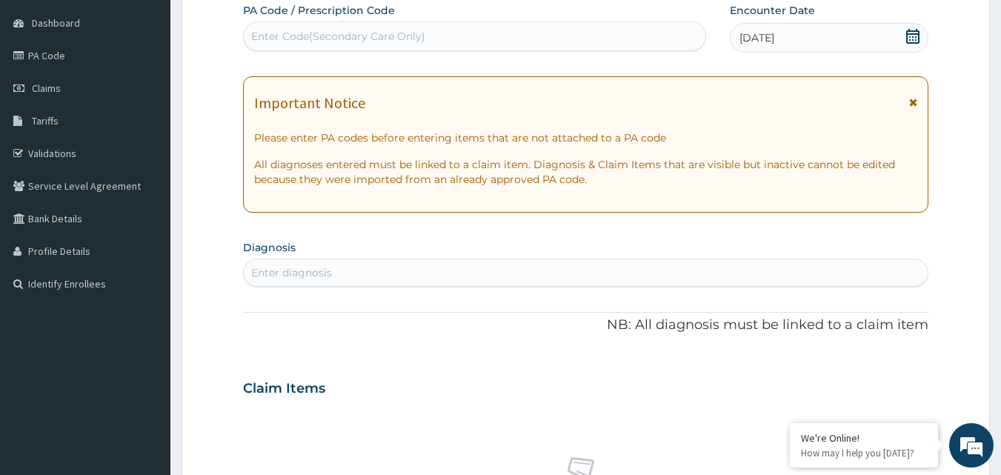
scroll to position [0, 0]
type input "COMPLICATED"
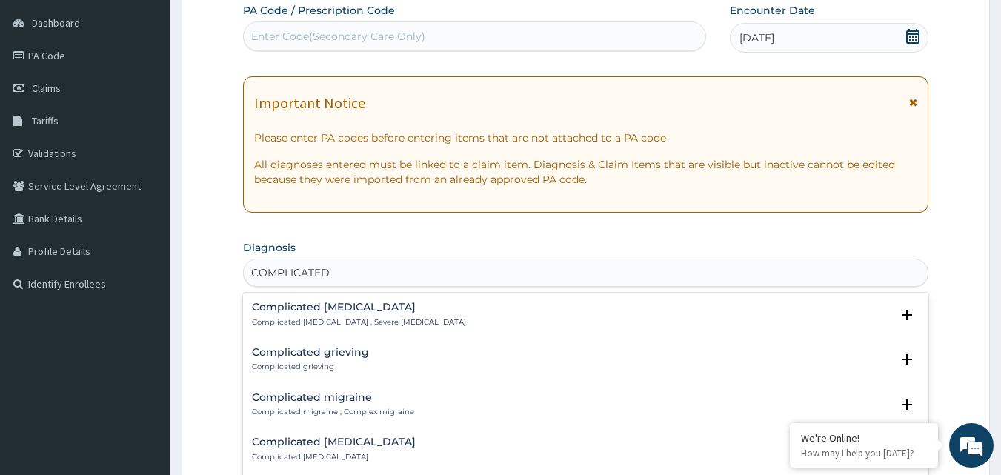
click at [382, 317] on p "Complicated [MEDICAL_DATA] , Severe [MEDICAL_DATA]" at bounding box center [359, 322] width 214 height 10
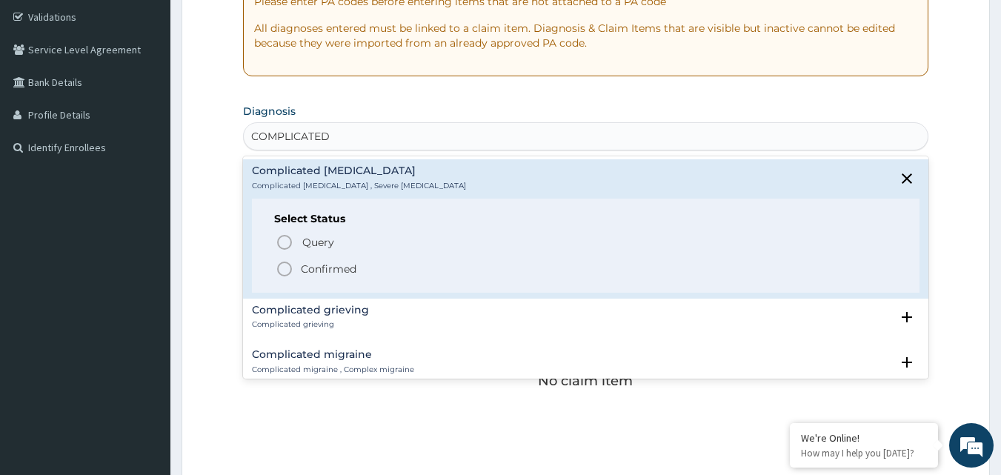
scroll to position [280, 0]
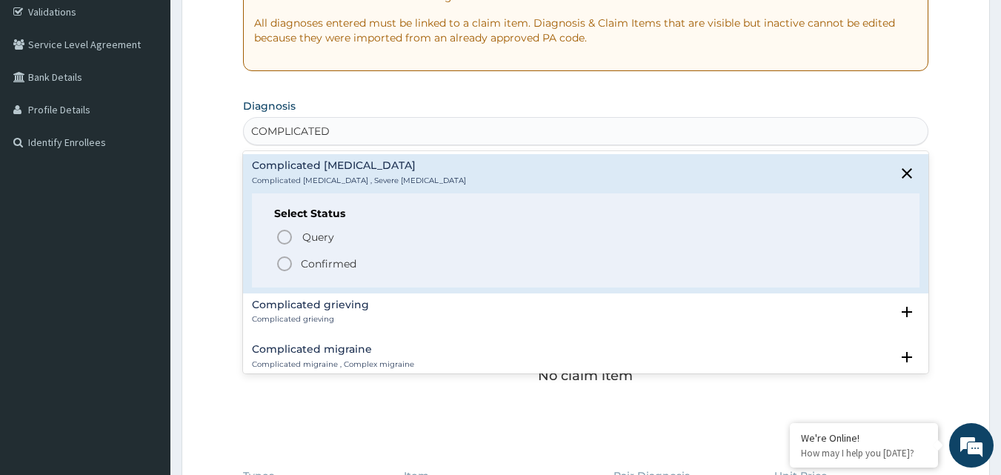
click at [287, 262] on icon "status option filled" at bounding box center [285, 264] width 18 height 18
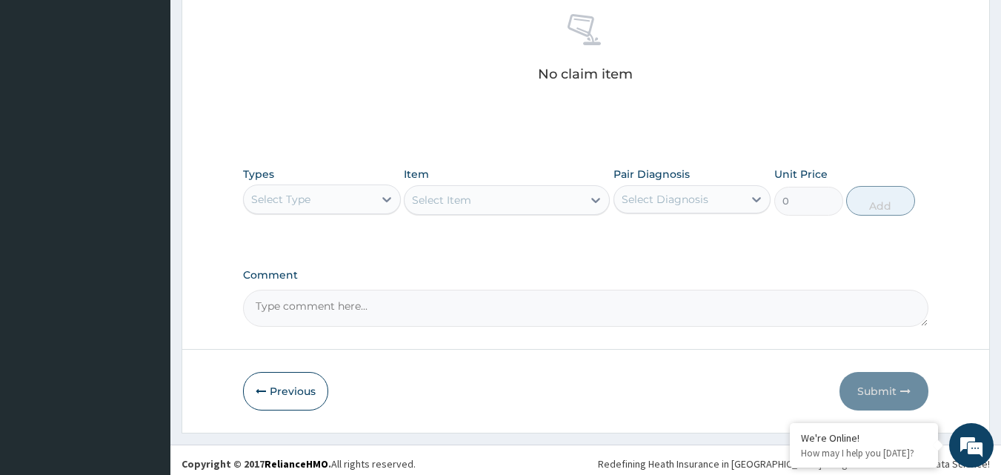
scroll to position [594, 0]
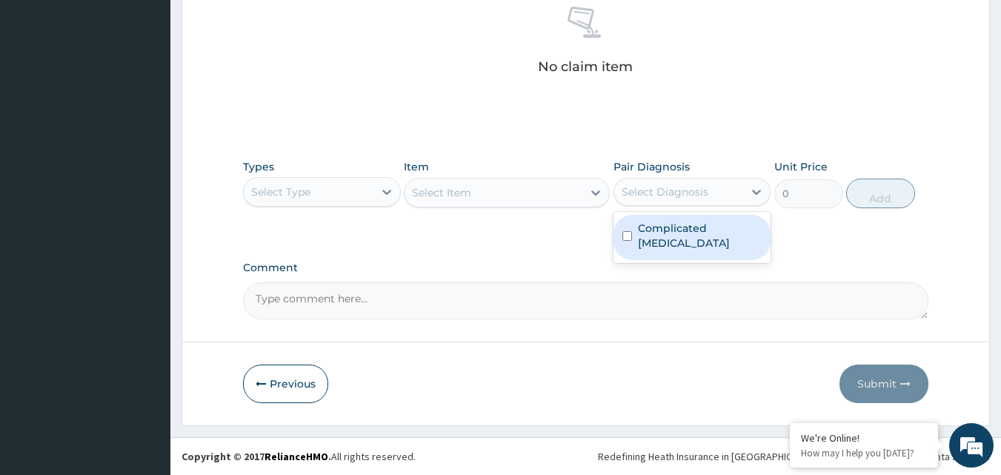
click at [623, 231] on input "checkbox" at bounding box center [628, 236] width 10 height 10
checkbox input "true"
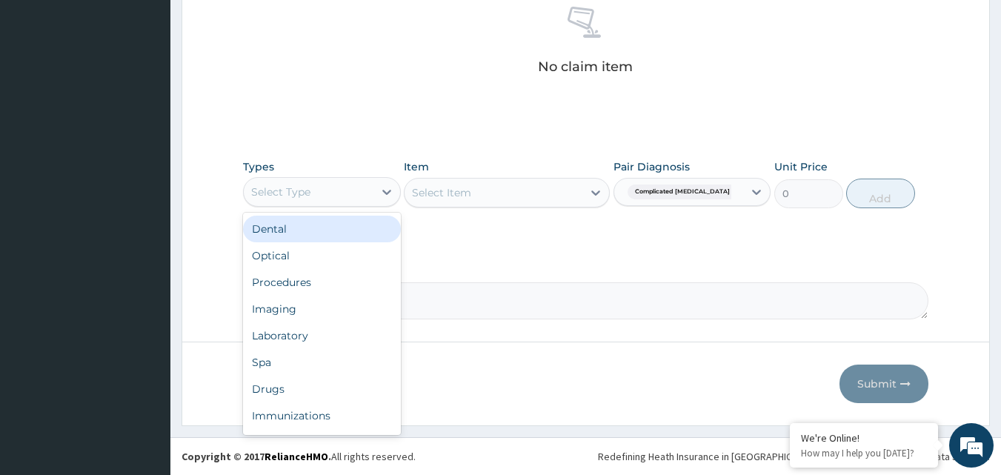
click at [302, 347] on div "Laboratory" at bounding box center [322, 335] width 158 height 27
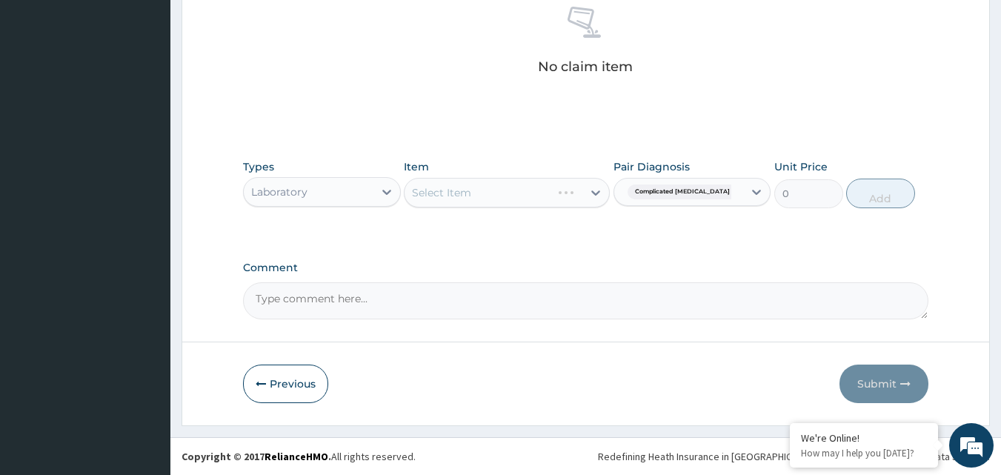
click at [593, 197] on div "Select Item" at bounding box center [507, 193] width 206 height 30
click at [589, 194] on div "Select Item" at bounding box center [507, 193] width 206 height 30
click at [596, 195] on icon at bounding box center [596, 193] width 9 height 5
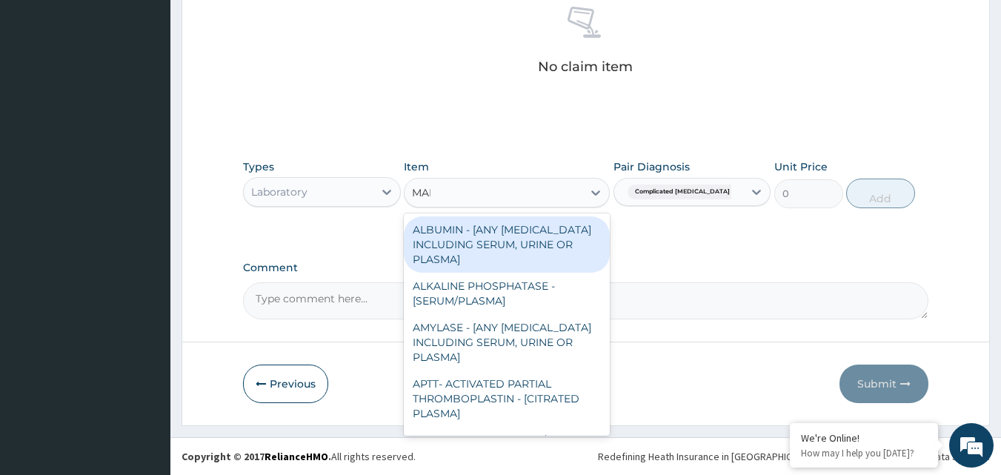
type input "MALA"
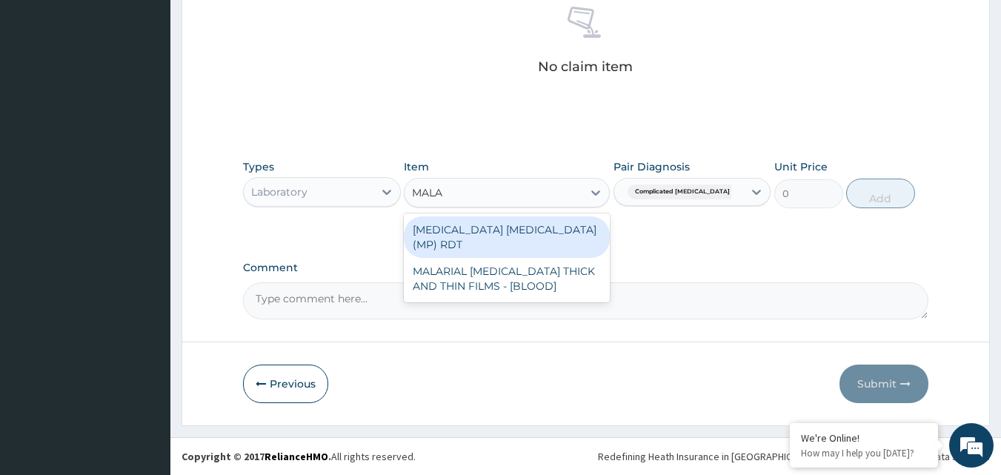
click at [576, 265] on div "MALARIAL [MEDICAL_DATA] THICK AND THIN FILMS - [BLOOD]" at bounding box center [507, 279] width 206 height 42
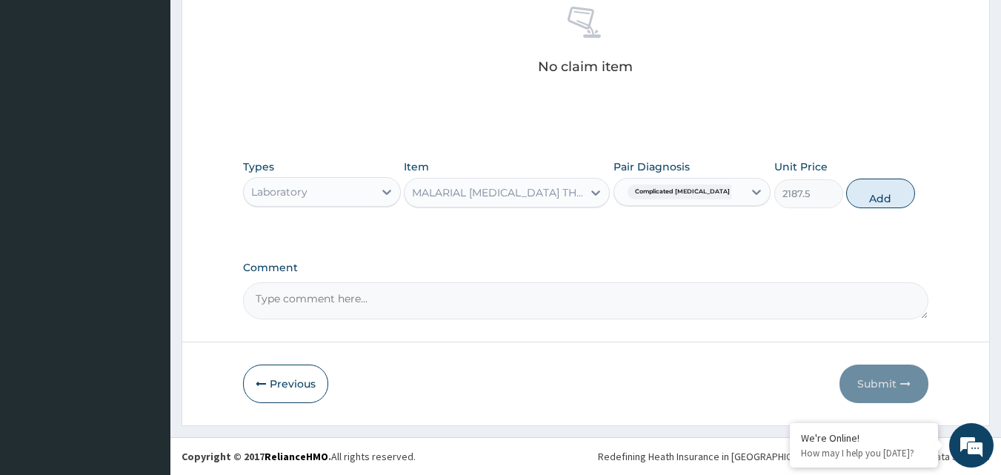
click at [904, 182] on button "Add" at bounding box center [881, 194] width 69 height 30
type input "0"
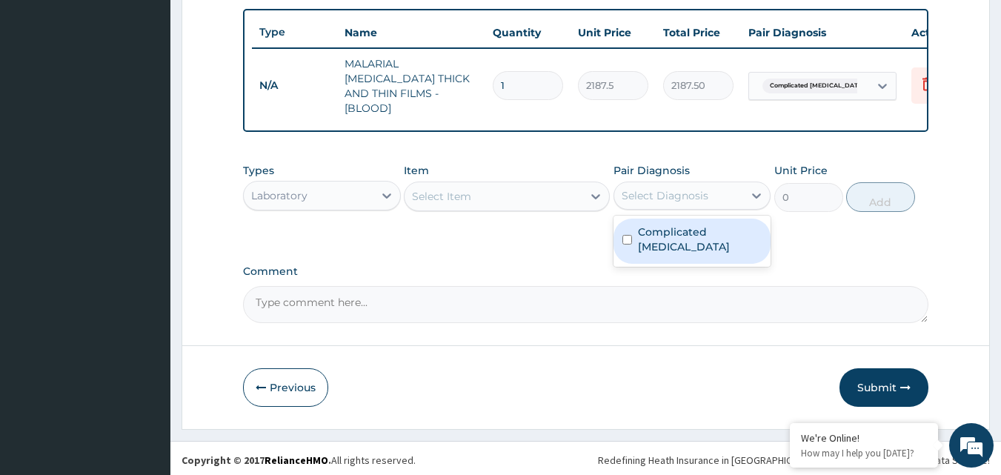
click at [625, 235] on input "checkbox" at bounding box center [628, 240] width 10 height 10
checkbox input "true"
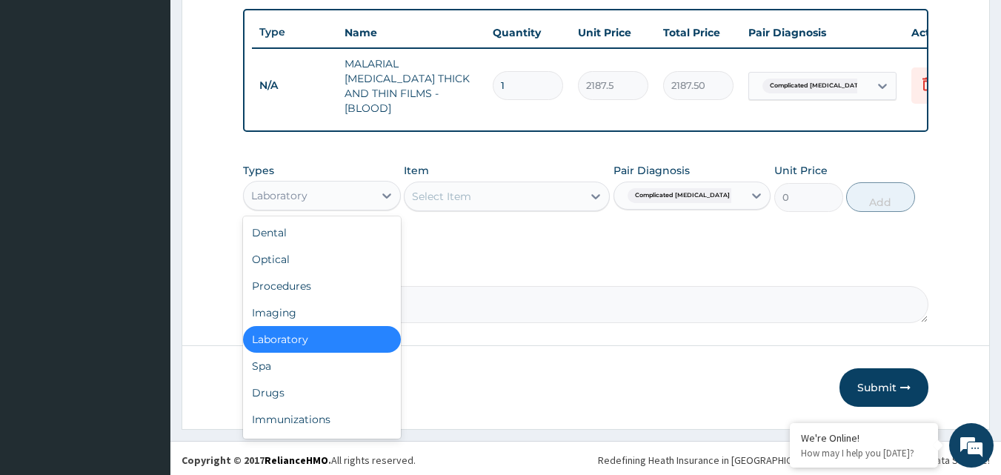
click at [306, 285] on div "Procedures" at bounding box center [322, 286] width 158 height 27
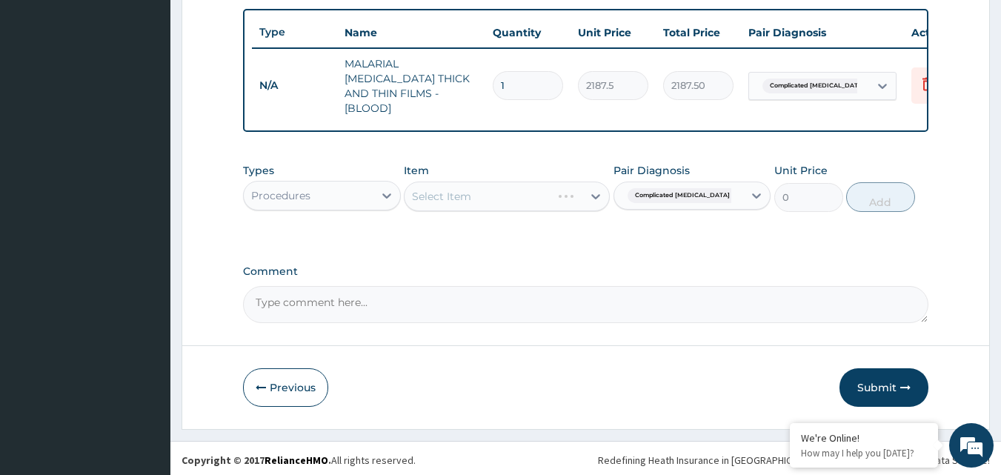
click at [560, 191] on div "Select Item" at bounding box center [507, 197] width 206 height 30
click at [597, 193] on div "Select Item" at bounding box center [507, 197] width 206 height 30
click at [593, 199] on icon at bounding box center [596, 196] width 15 height 15
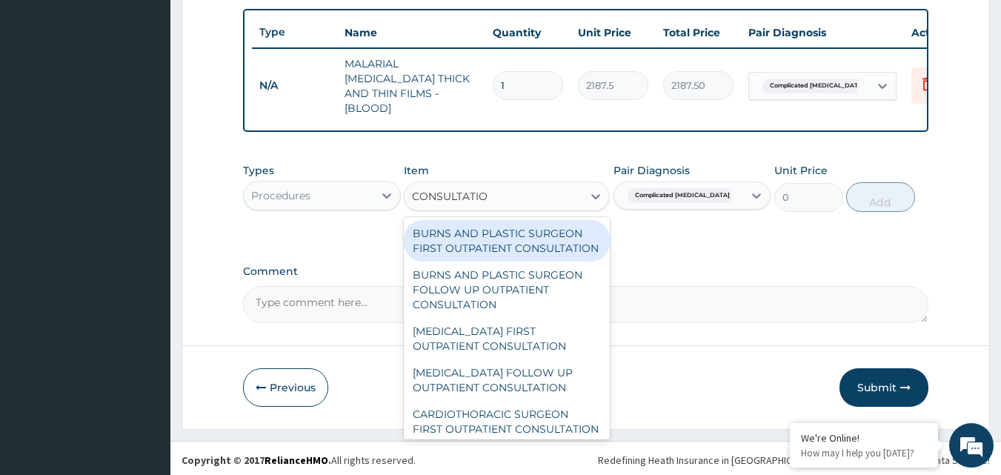
type input "CONSULTATION"
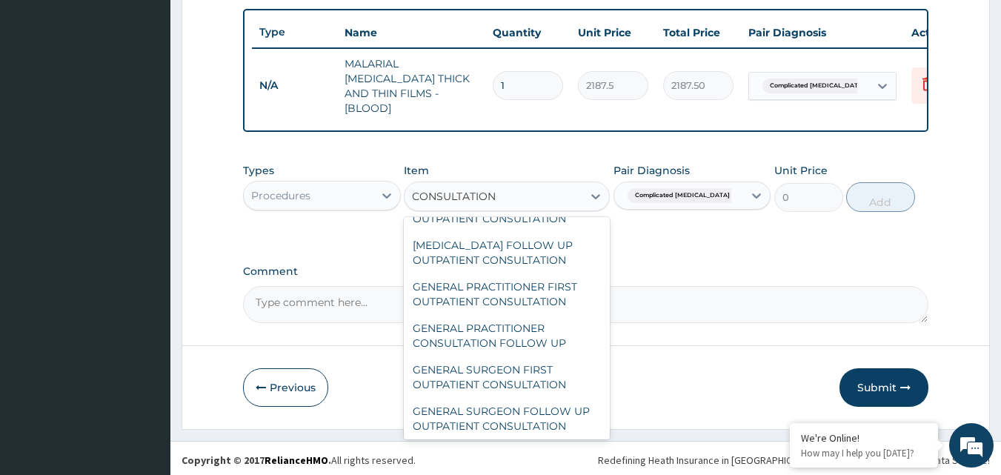
scroll to position [726, 0]
click at [556, 313] on div "GENERAL PRACTITIONER FIRST OUTPATIENT CONSULTATION" at bounding box center [507, 292] width 206 height 42
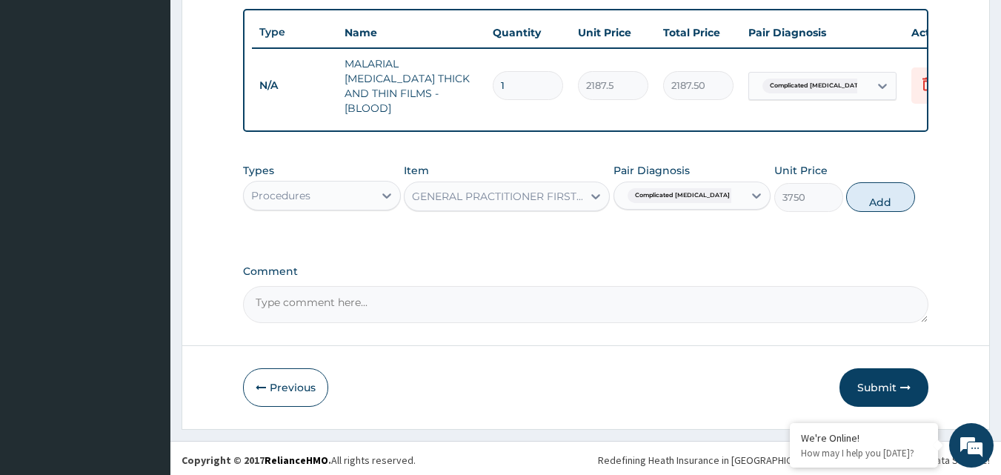
click at [878, 196] on button "Add" at bounding box center [881, 197] width 69 height 30
type input "0"
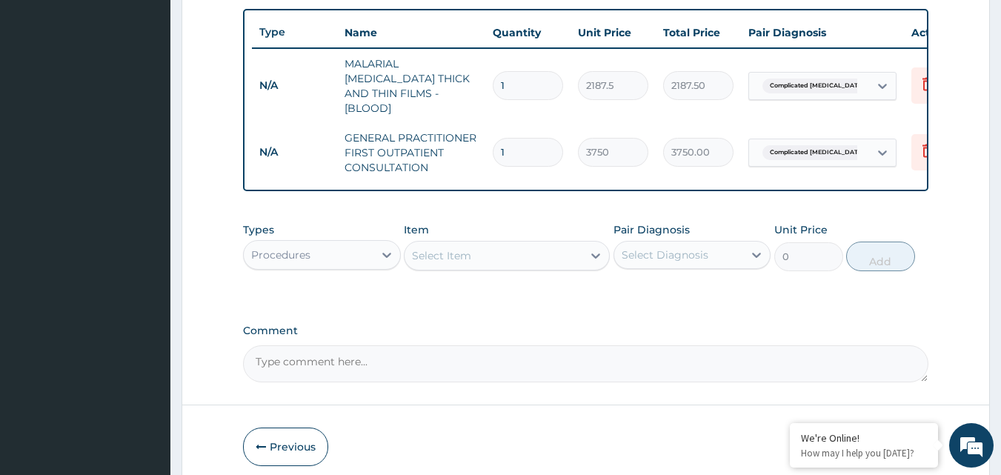
click at [709, 274] on div "Types Procedures Item Select Item Pair Diagnosis Select Diagnosis Unit Price 0 …" at bounding box center [586, 247] width 686 height 64
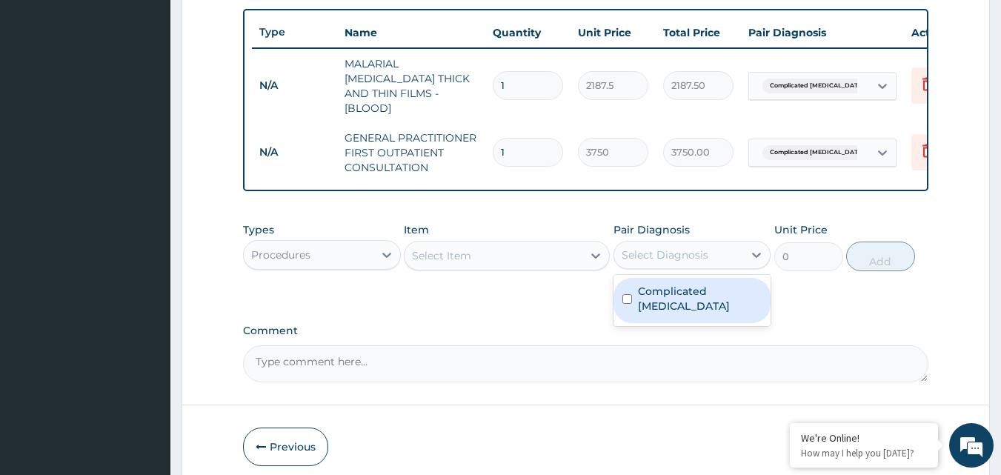
click at [726, 251] on div "Select Diagnosis" at bounding box center [679, 255] width 130 height 24
click at [625, 294] on input "checkbox" at bounding box center [628, 299] width 10 height 10
checkbox input "true"
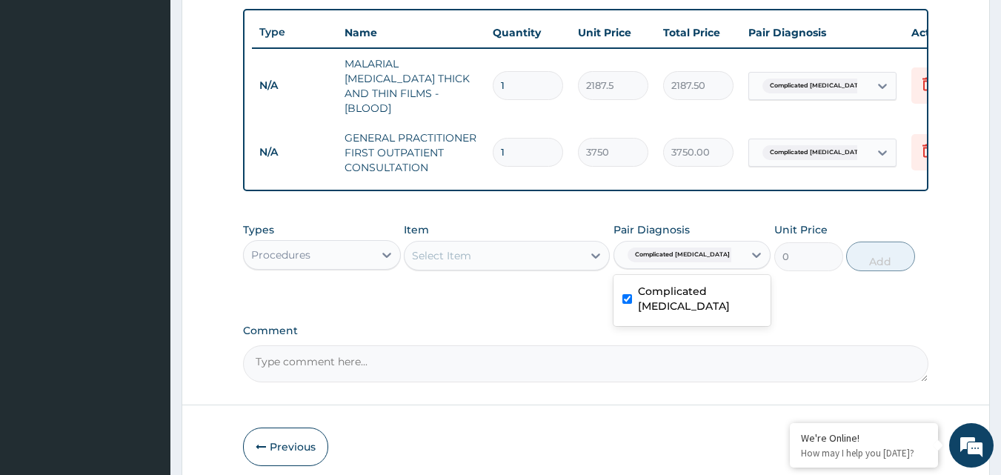
click at [390, 256] on icon at bounding box center [387, 255] width 15 height 15
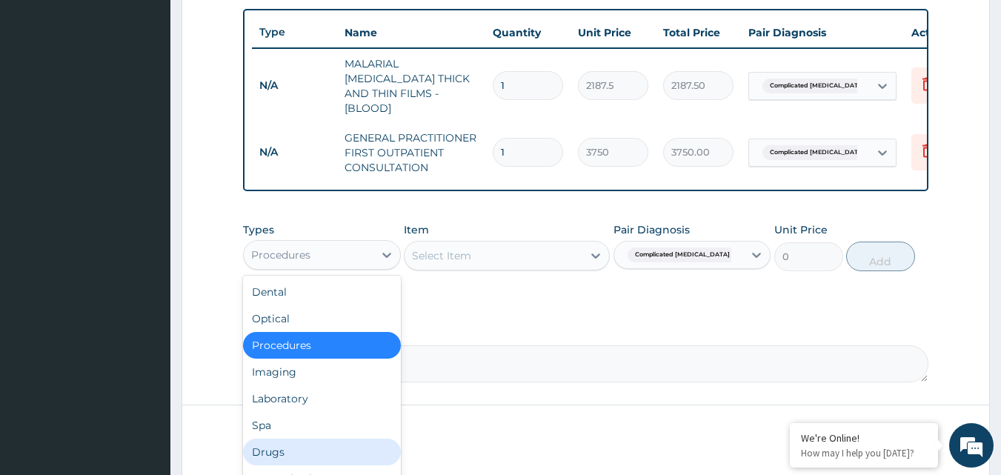
click at [324, 443] on div "Drugs" at bounding box center [322, 452] width 158 height 27
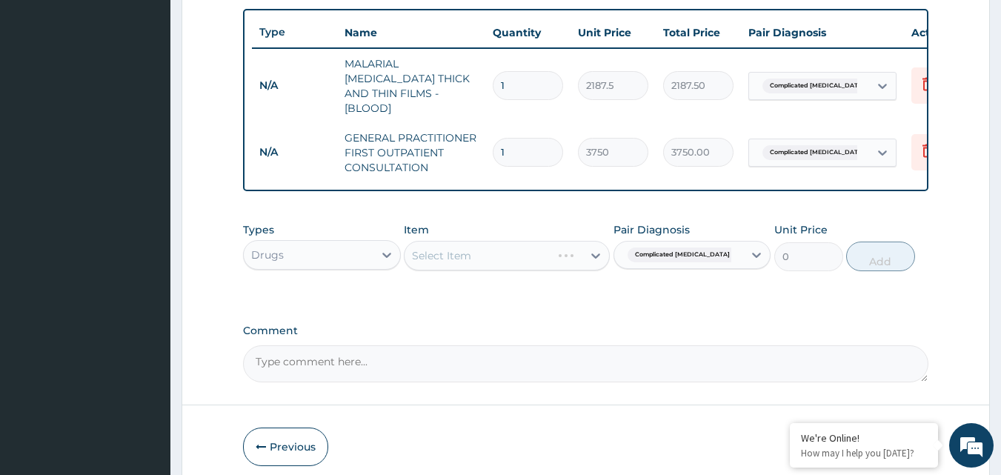
click at [593, 254] on div "Select Item" at bounding box center [507, 256] width 206 height 30
click at [598, 254] on icon at bounding box center [596, 256] width 9 height 5
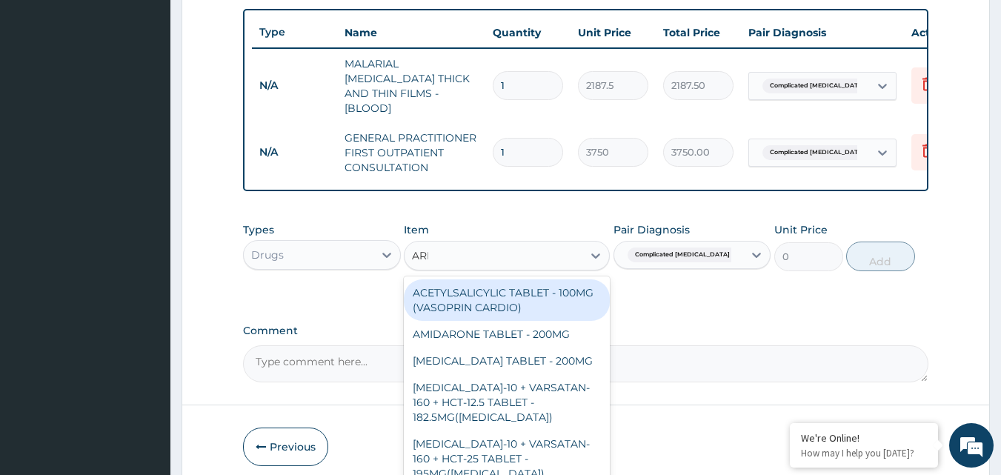
type input "AREE"
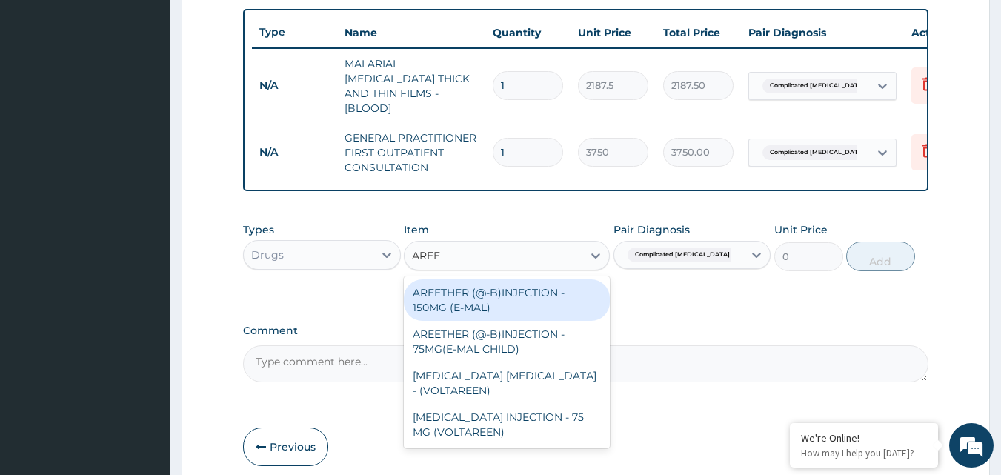
click at [543, 291] on div "AREETHER (@-B)INJECTION - 150MG (E-MAL)" at bounding box center [507, 300] width 206 height 42
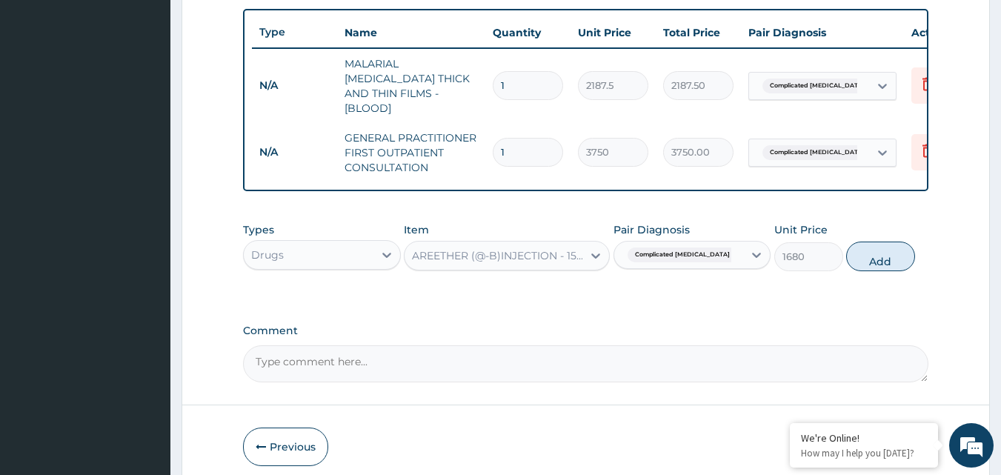
click at [875, 261] on button "Add" at bounding box center [881, 257] width 69 height 30
type input "0"
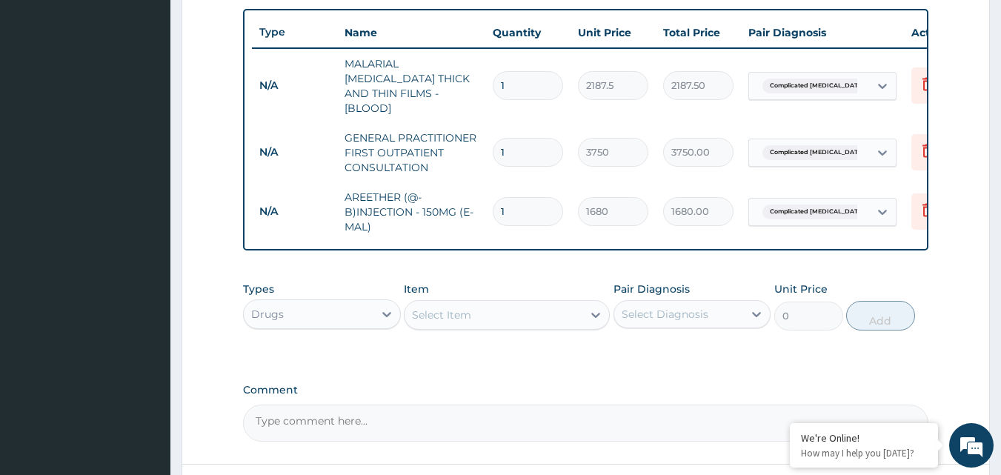
type input "0.00"
type input "3"
type input "5040.00"
type input "3"
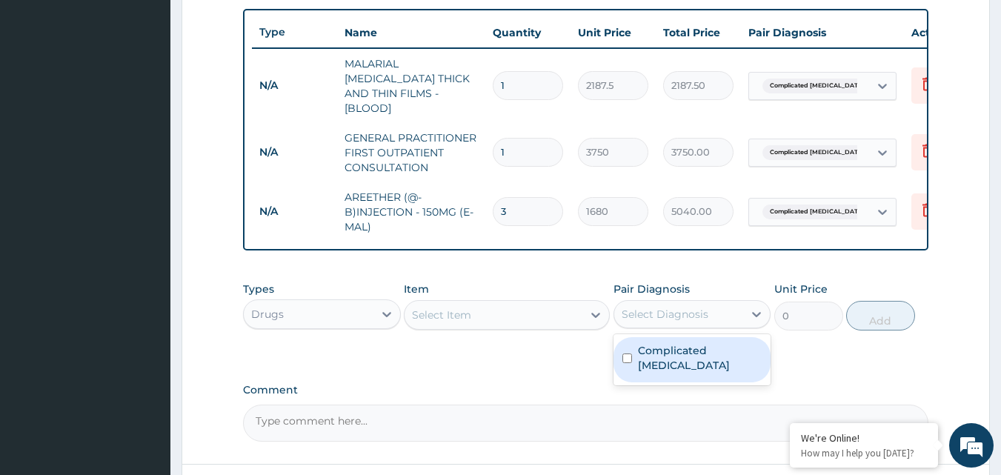
click at [630, 354] on input "checkbox" at bounding box center [628, 359] width 10 height 10
checkbox input "true"
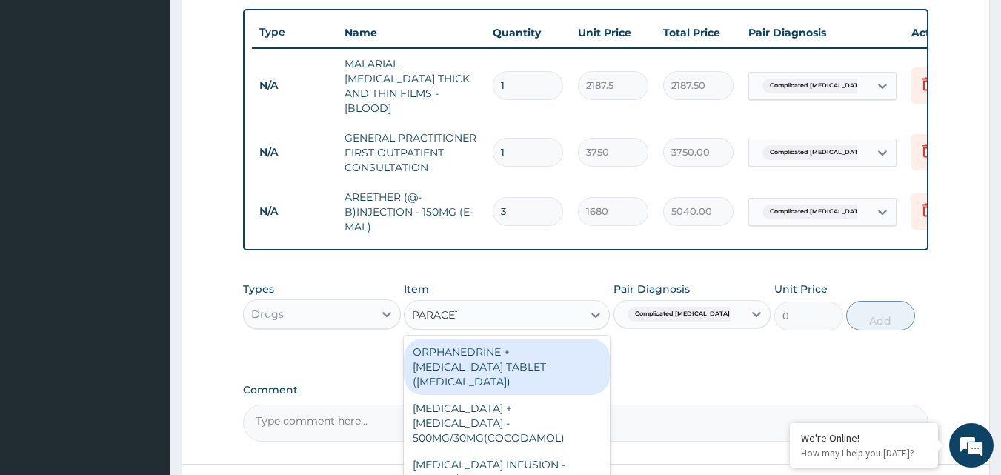
type input "PARACETA"
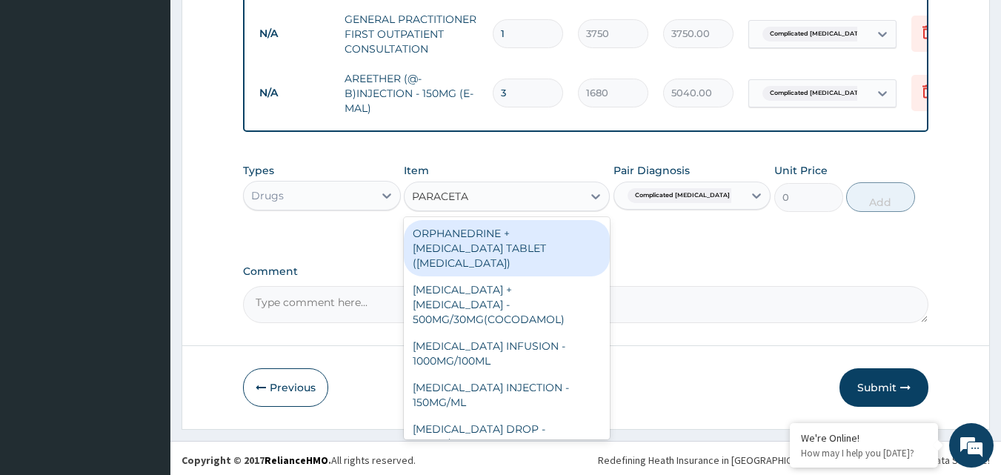
scroll to position [157, 0]
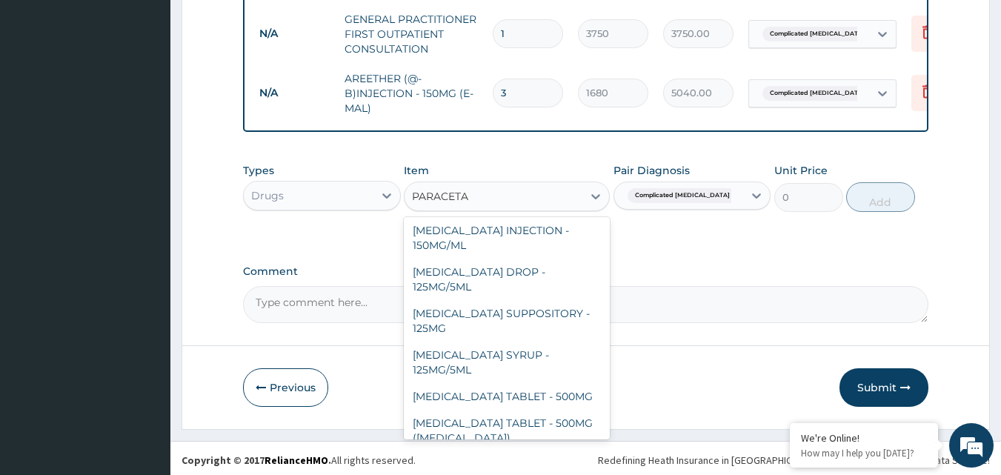
click at [544, 415] on div "[MEDICAL_DATA] TABLET - 500MG ([MEDICAL_DATA])" at bounding box center [507, 431] width 206 height 42
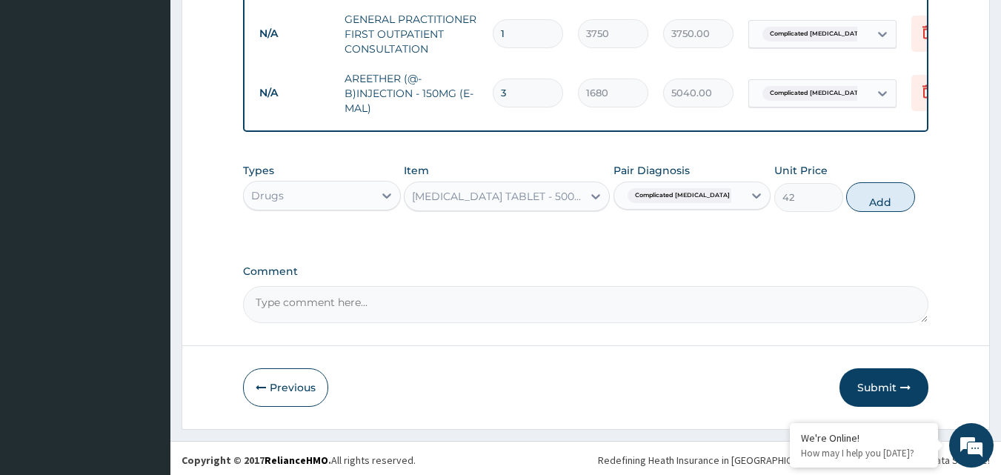
click at [887, 193] on button "Add" at bounding box center [881, 197] width 69 height 30
type input "0"
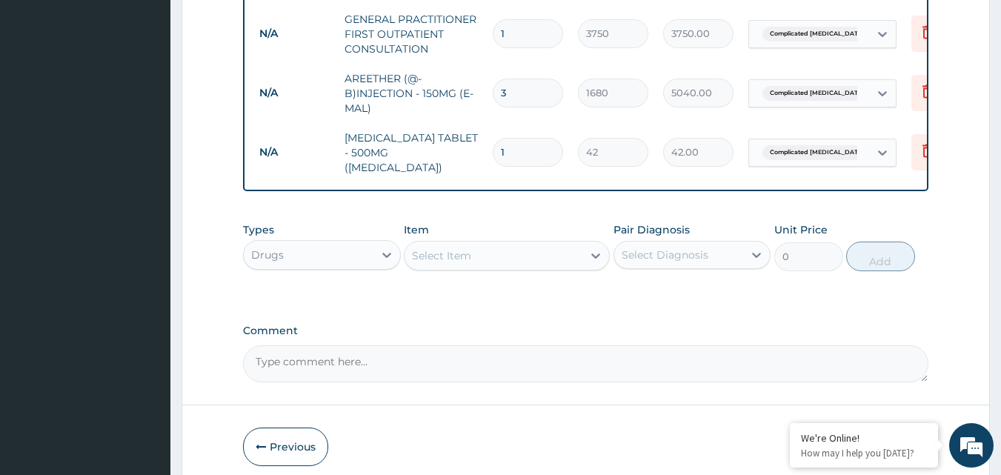
type input "0.00"
type input "9"
type input "378.00"
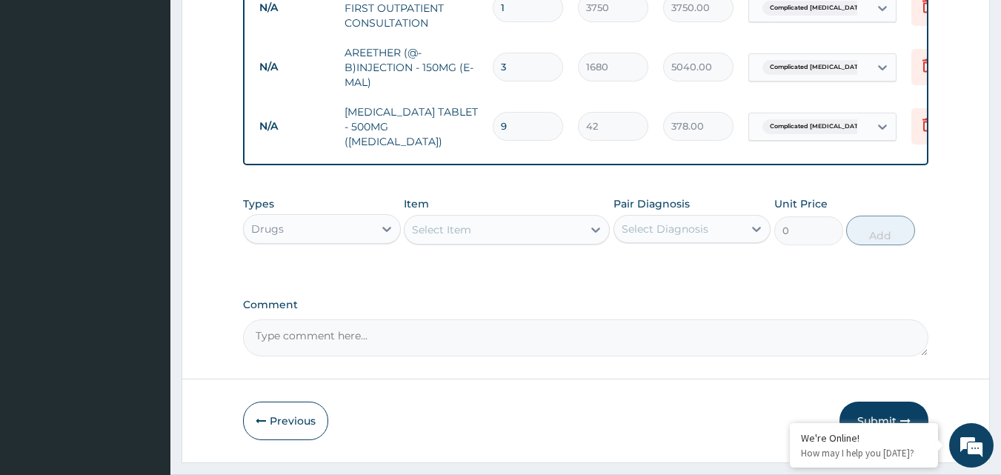
scroll to position [712, 0]
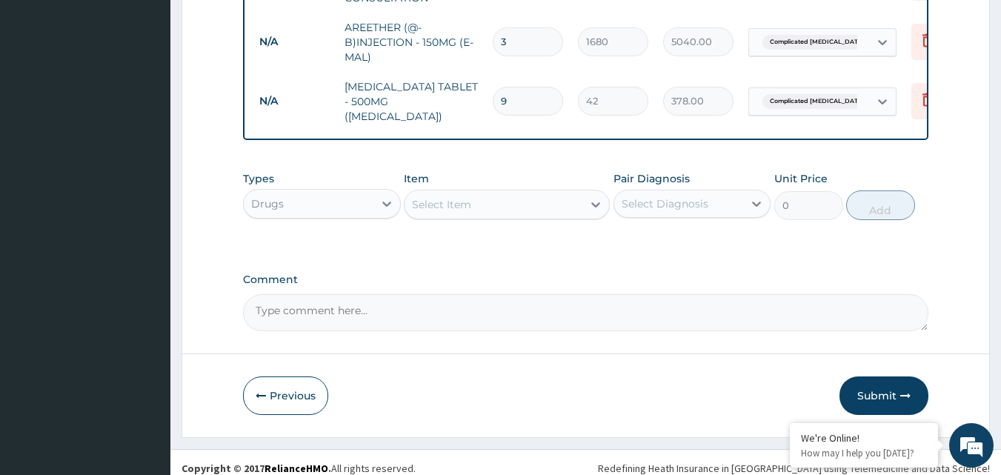
type input "9"
click at [893, 383] on button "Submit" at bounding box center [884, 396] width 89 height 39
